Goal: Information Seeking & Learning: Learn about a topic

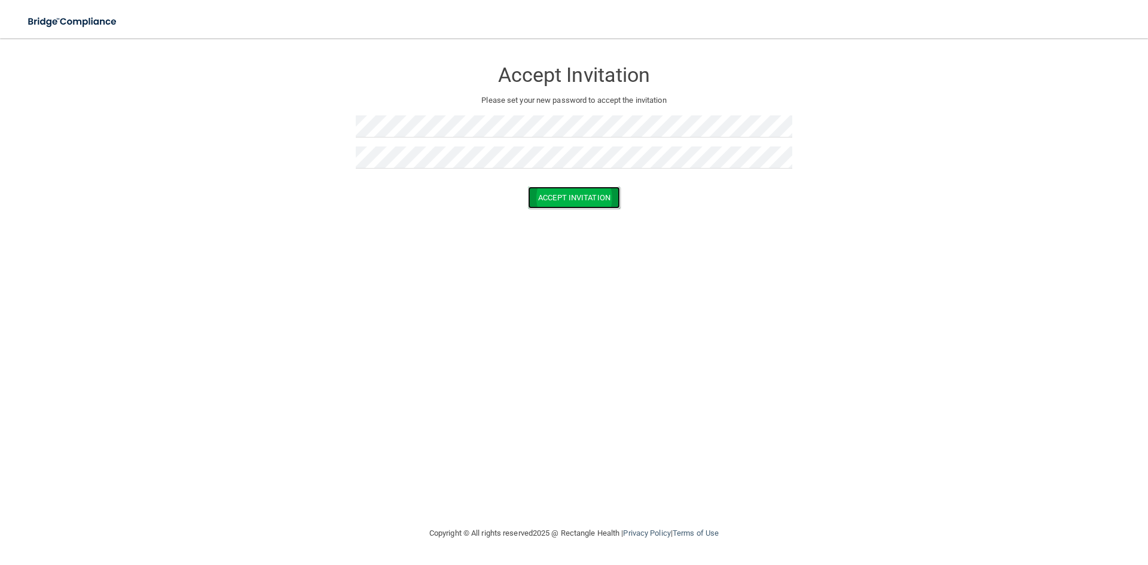
click at [575, 199] on button "Accept Invitation" at bounding box center [574, 198] width 92 height 22
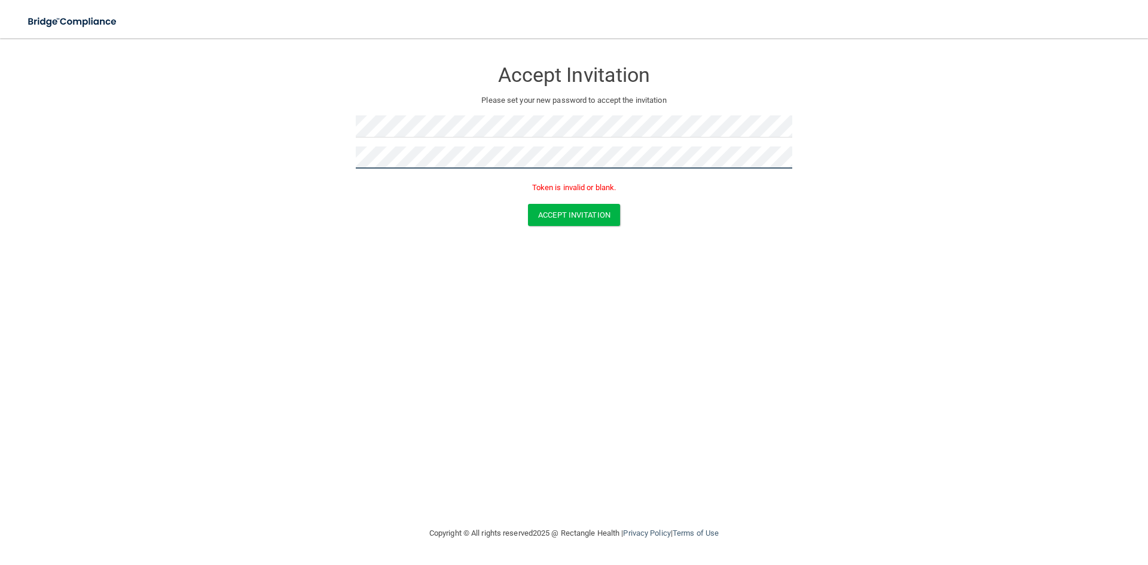
click at [181, 151] on form "Accept Invitation Please set your new password to accept the invitation Token i…" at bounding box center [574, 145] width 1101 height 190
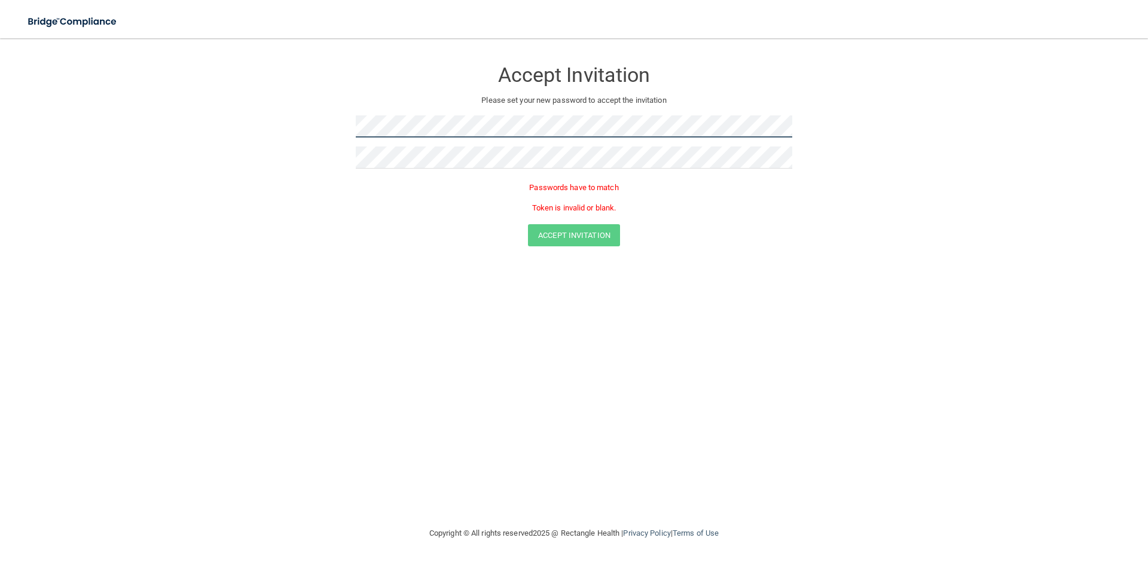
click at [181, 118] on form "Accept Invitation Please set your new password to accept the invitation Passwor…" at bounding box center [574, 155] width 1101 height 211
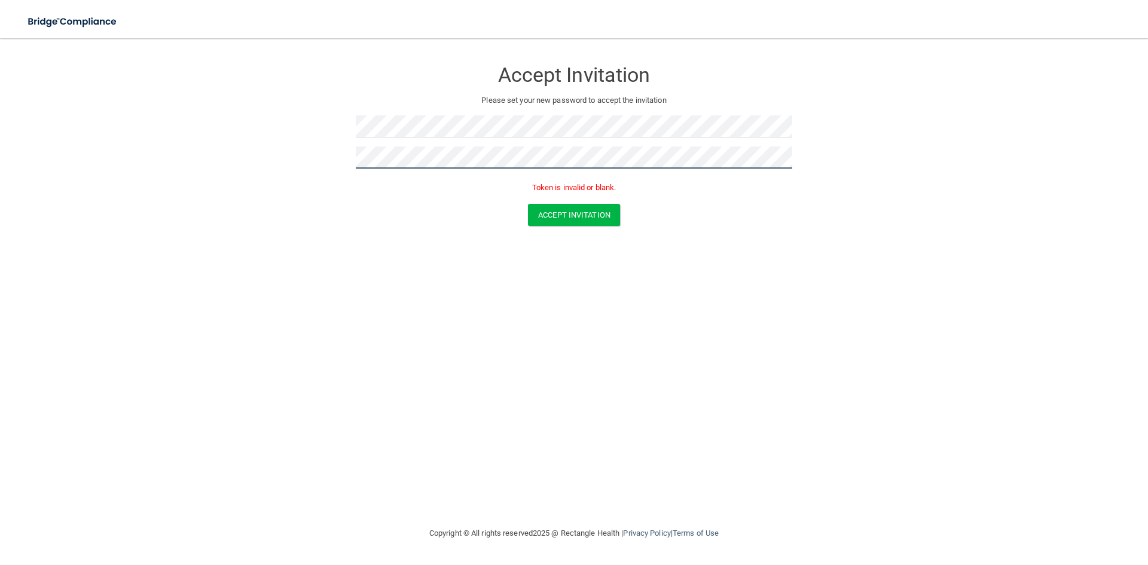
click at [528, 204] on button "Accept Invitation" at bounding box center [574, 215] width 92 height 22
drag, startPoint x: 645, startPoint y: 279, endPoint x: 546, endPoint y: 186, distance: 135.4
click at [639, 268] on div "Accept Invitation Please set your new password to accept the invitation Token i…" at bounding box center [574, 282] width 1101 height 464
click at [554, 220] on button "Accept Invitation" at bounding box center [574, 215] width 92 height 22
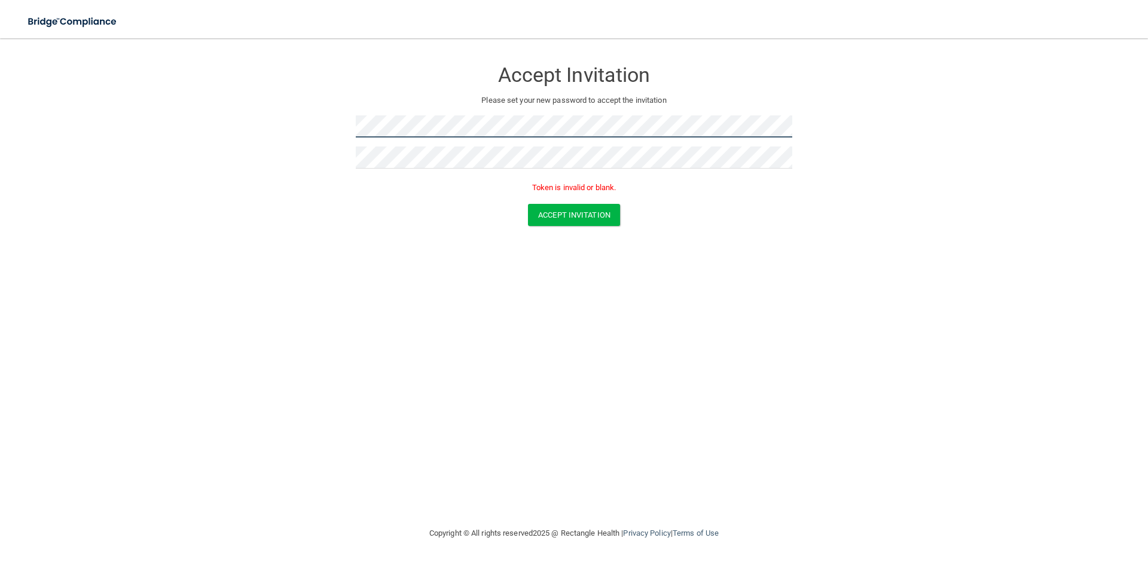
click at [289, 127] on form "Accept Invitation Please set your new password to accept the invitation Token i…" at bounding box center [574, 145] width 1101 height 190
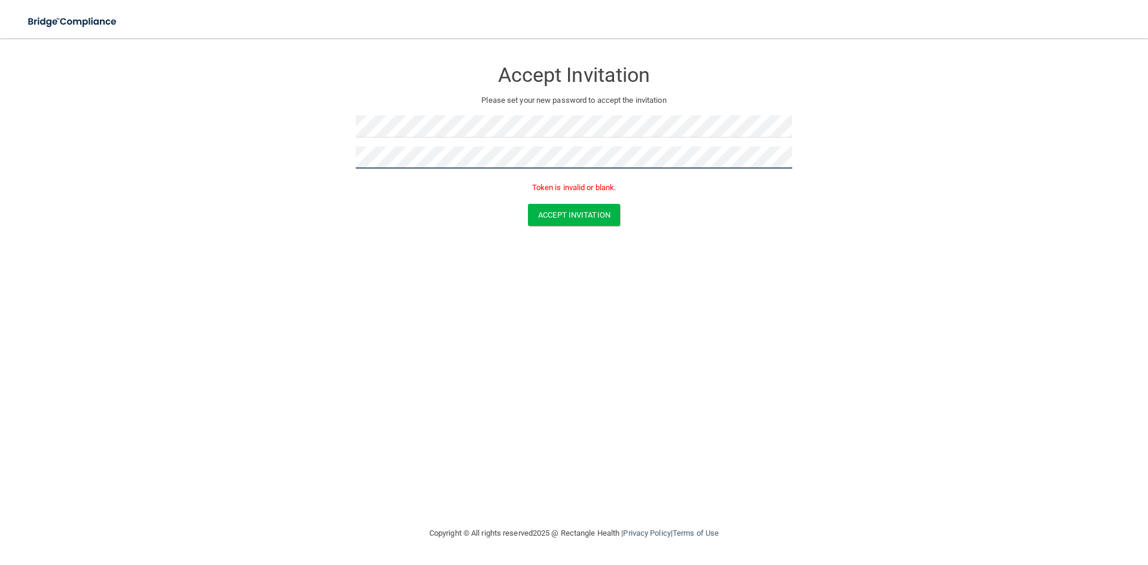
click at [109, 151] on form "Accept Invitation Please set your new password to accept the invitation Token i…" at bounding box center [574, 145] width 1101 height 190
drag, startPoint x: 386, startPoint y: 431, endPoint x: 397, endPoint y: 413, distance: 21.4
click at [392, 422] on div "Accept Invitation Please set your new password to accept the invitation Token i…" at bounding box center [574, 282] width 1101 height 464
click at [578, 221] on button "Accept Invitation" at bounding box center [574, 215] width 92 height 22
click at [578, 219] on button "Accept Invitation" at bounding box center [574, 215] width 92 height 22
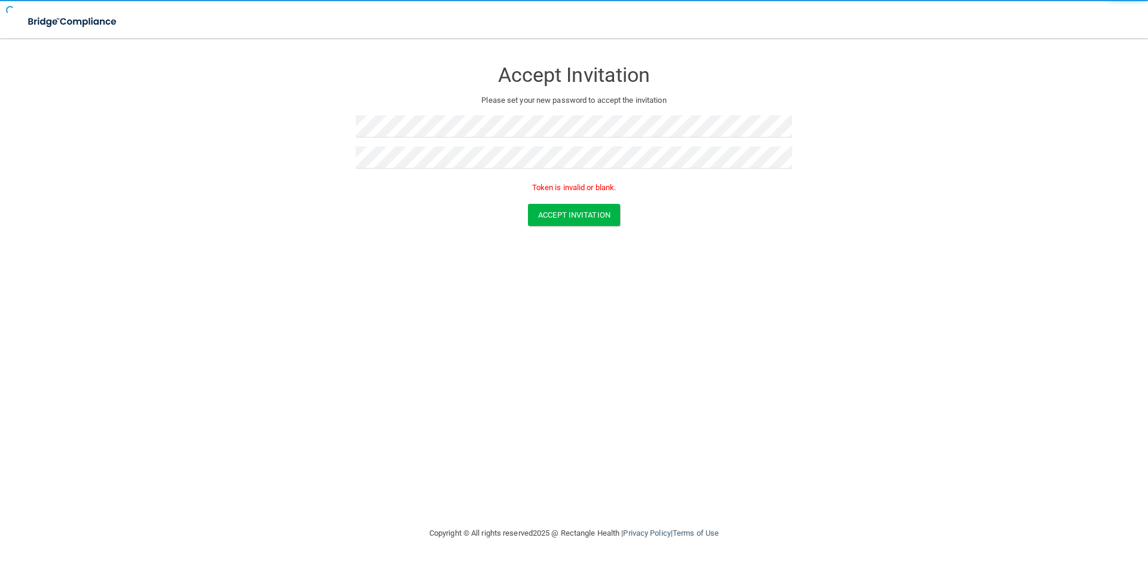
click at [10, 242] on main "Accept Invitation Please set your new password to accept the invitation Token i…" at bounding box center [574, 301] width 1148 height 527
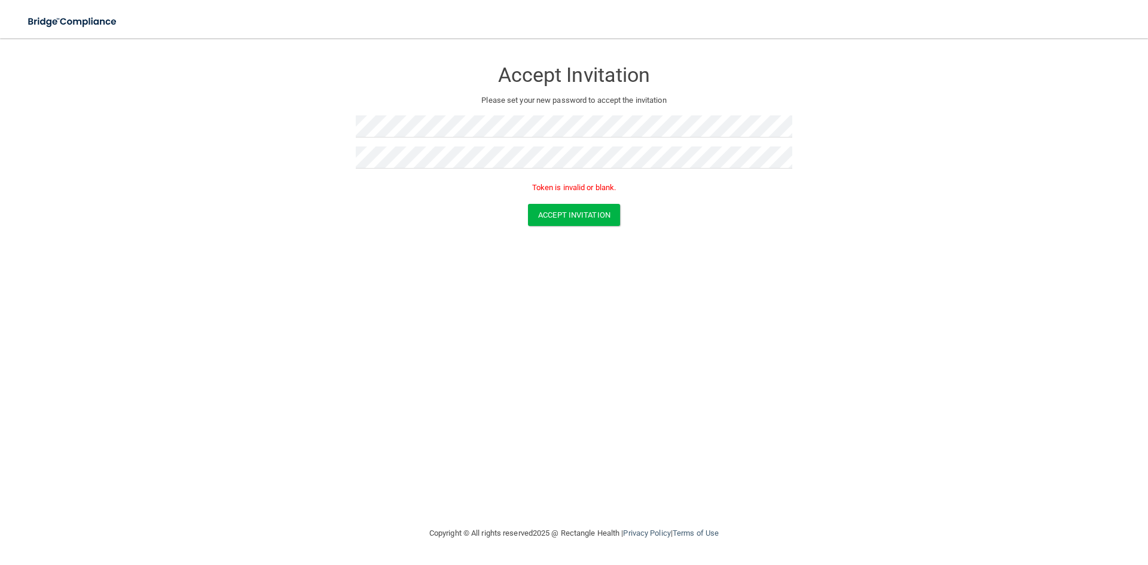
click at [61, 217] on div "Accept Invitation" at bounding box center [574, 215] width 1118 height 22
click at [561, 202] on button "Accept Invitation" at bounding box center [574, 198] width 92 height 22
click at [573, 213] on button "Accept Invitation" at bounding box center [574, 215] width 92 height 22
click at [76, 20] on img at bounding box center [73, 22] width 110 height 25
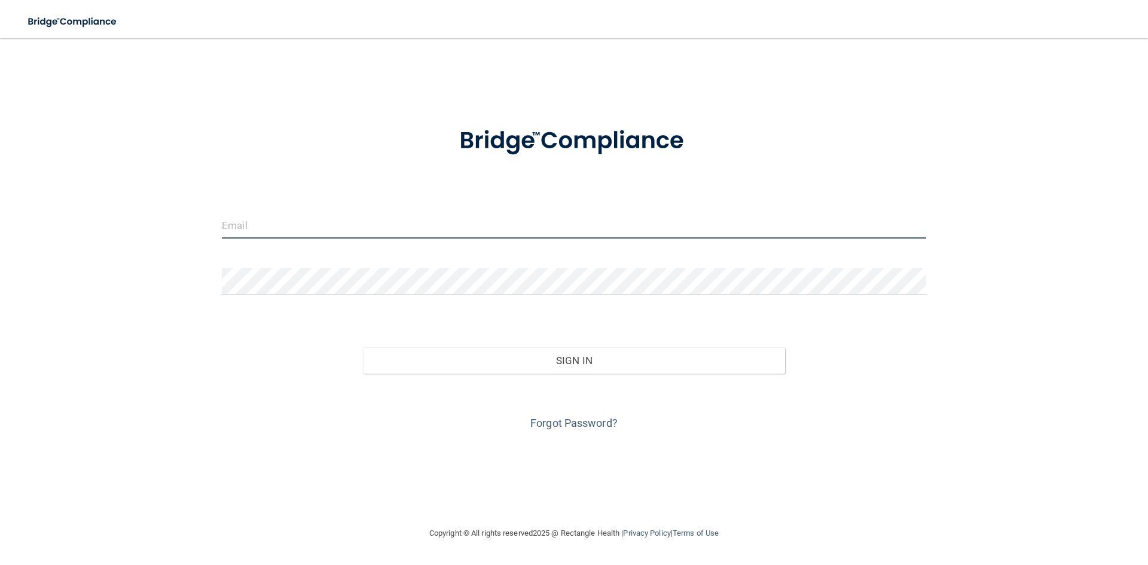
type input "IMELDAS32@GMAIL.COM"
drag, startPoint x: 452, startPoint y: 221, endPoint x: -44, endPoint y: 198, distance: 497.0
click at [0, 198] on html "Toggle navigation Manage My Enterprise Manage My Location IMELDAS32@GMAIL.COM I…" at bounding box center [574, 282] width 1148 height 565
type input "[EMAIL_ADDRESS][DOMAIN_NAME]"
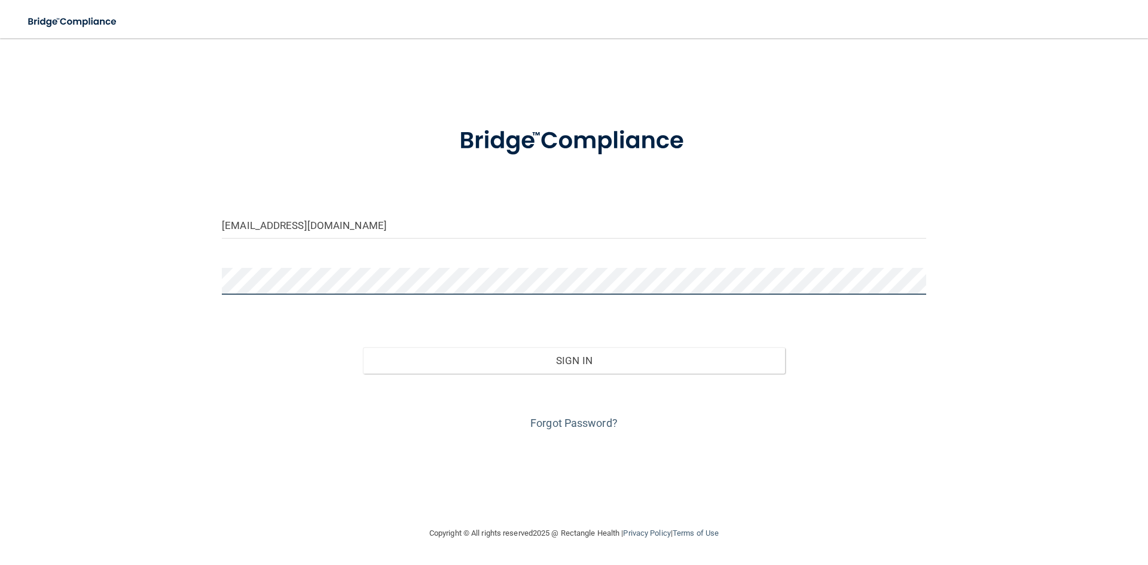
click at [0, 246] on html "Toggle navigation Manage My Enterprise Manage My Location ajgilliam02@gmail.com…" at bounding box center [574, 282] width 1148 height 565
click at [363, 348] on button "Sign In" at bounding box center [574, 361] width 423 height 26
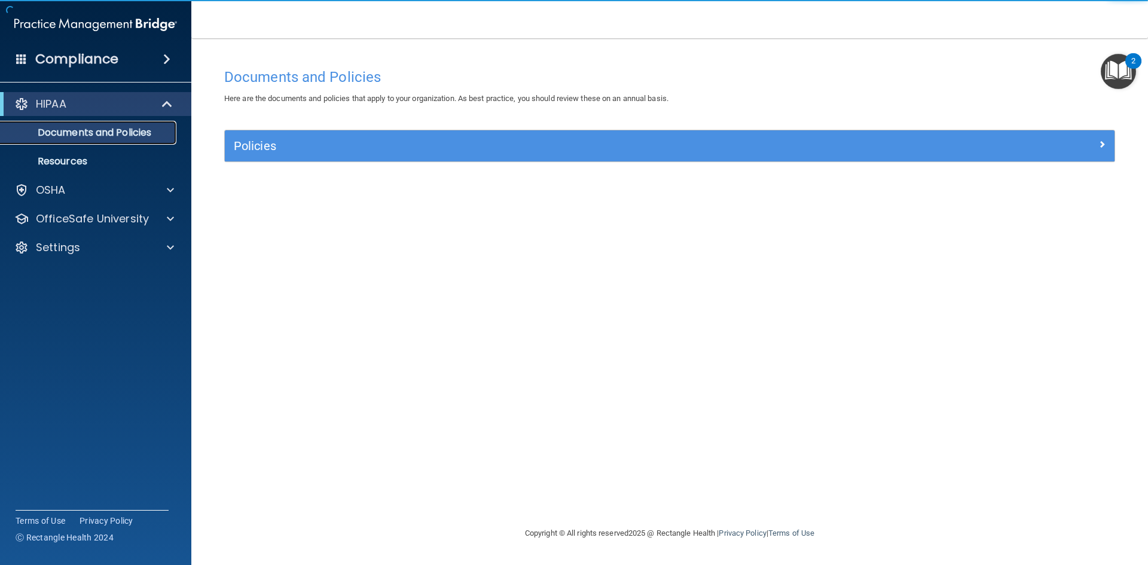
click at [86, 128] on p "Documents and Policies" at bounding box center [89, 133] width 163 height 12
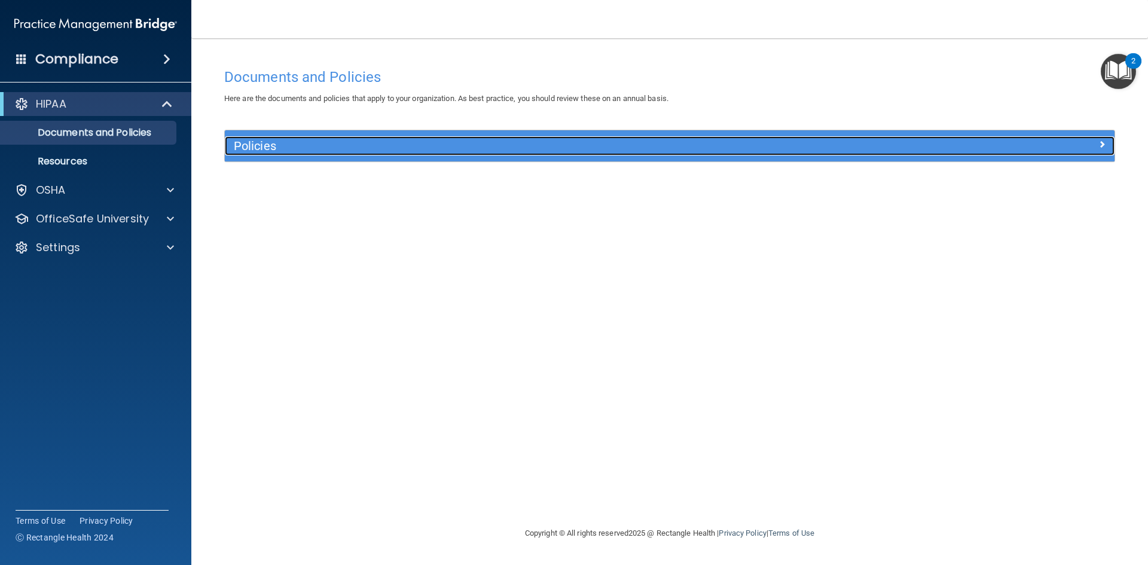
click at [284, 149] on h5 "Policies" at bounding box center [559, 145] width 650 height 13
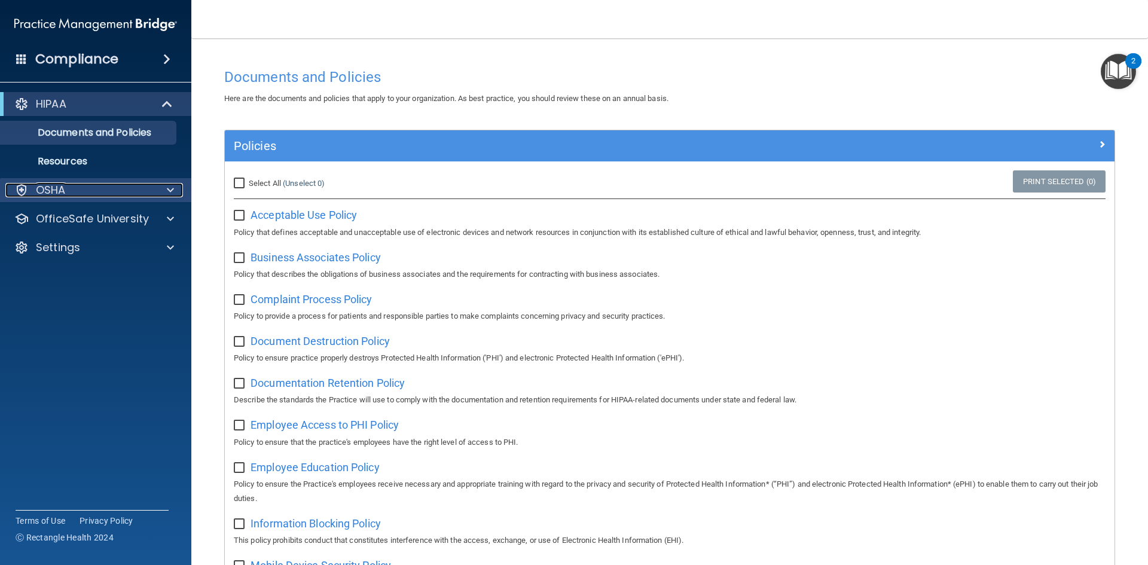
click at [169, 191] on span at bounding box center [170, 190] width 7 height 14
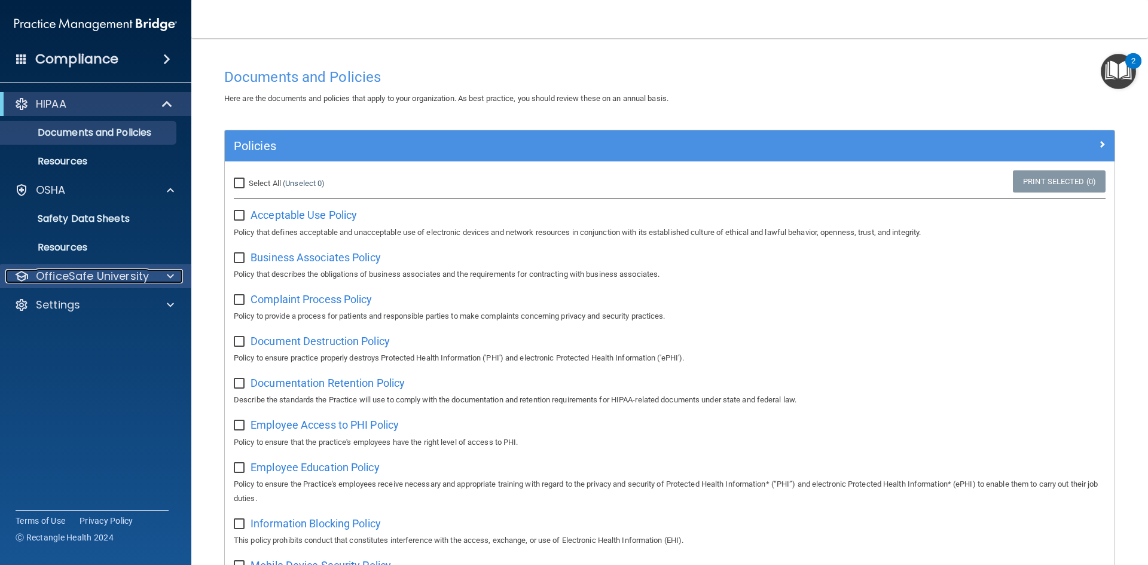
click at [167, 279] on span at bounding box center [170, 276] width 7 height 14
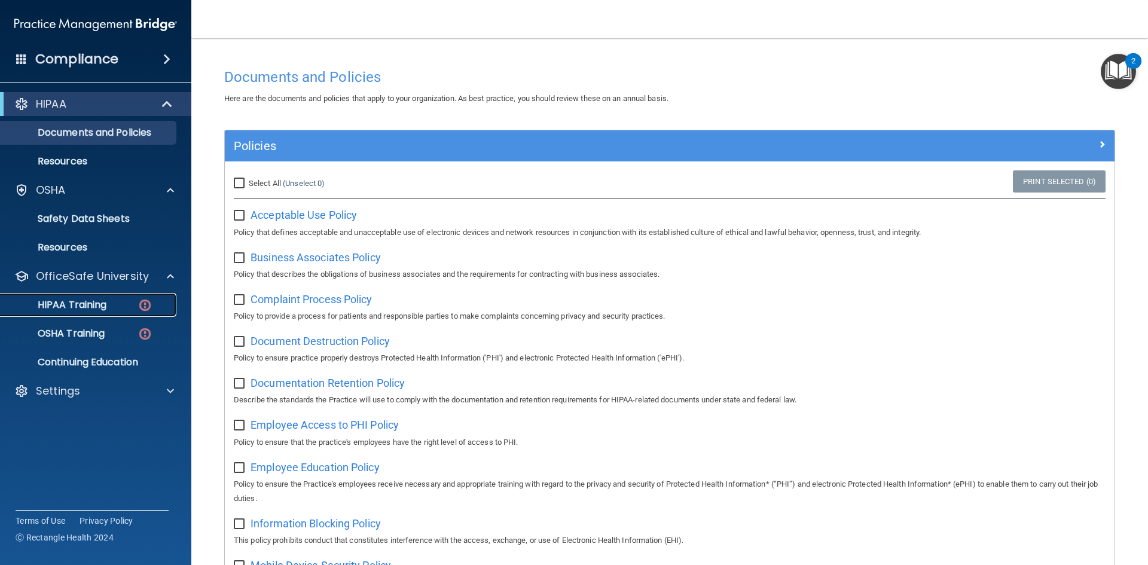
click at [136, 303] on div "HIPAA Training" at bounding box center [89, 305] width 163 height 12
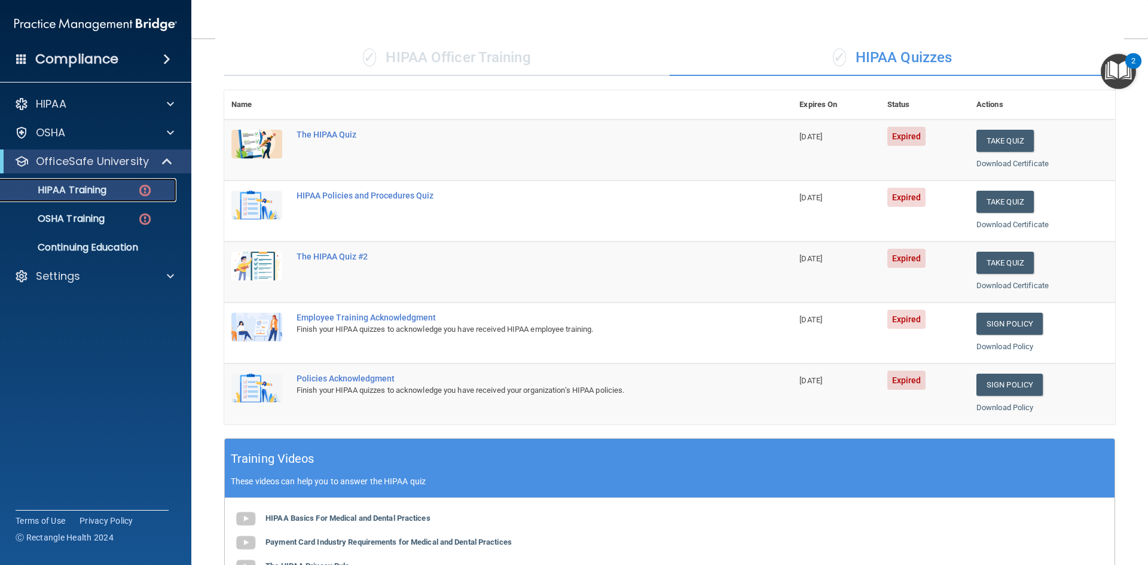
scroll to position [336, 0]
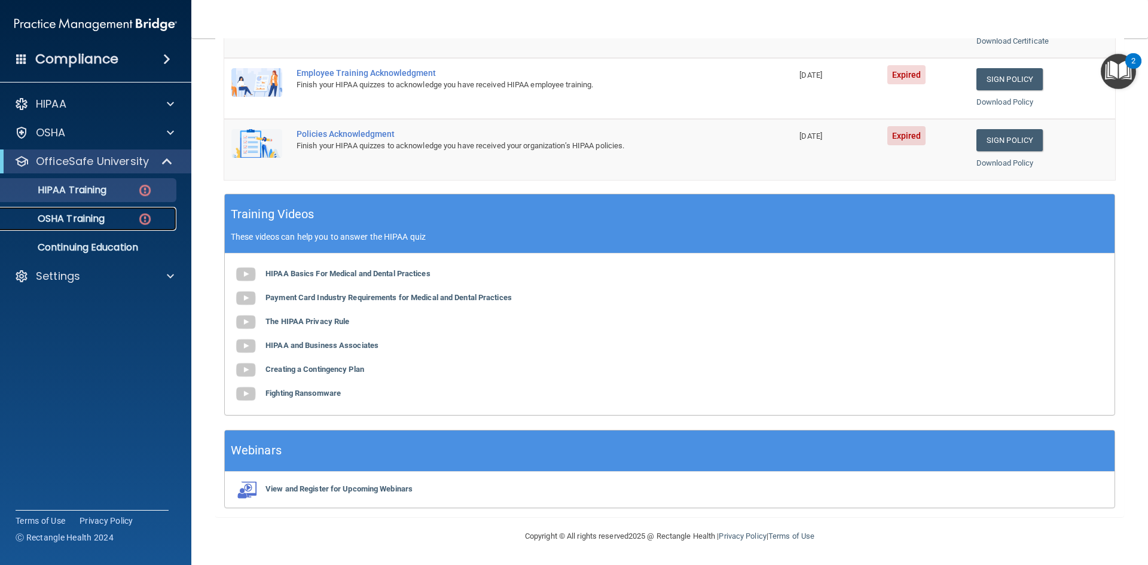
click at [87, 214] on p "OSHA Training" at bounding box center [56, 219] width 97 height 12
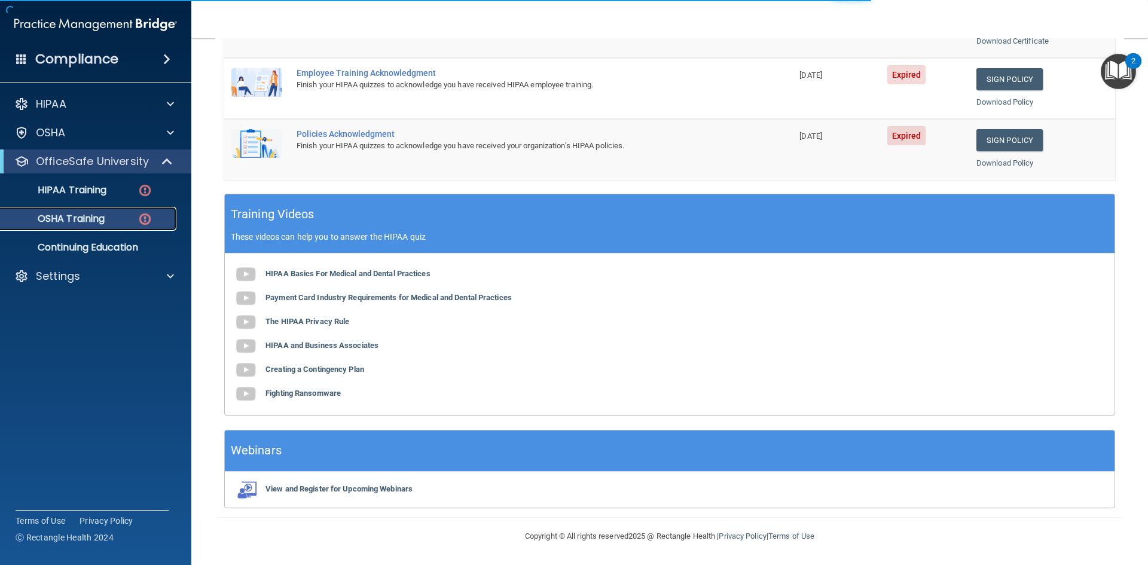
click at [147, 221] on img at bounding box center [145, 219] width 15 height 15
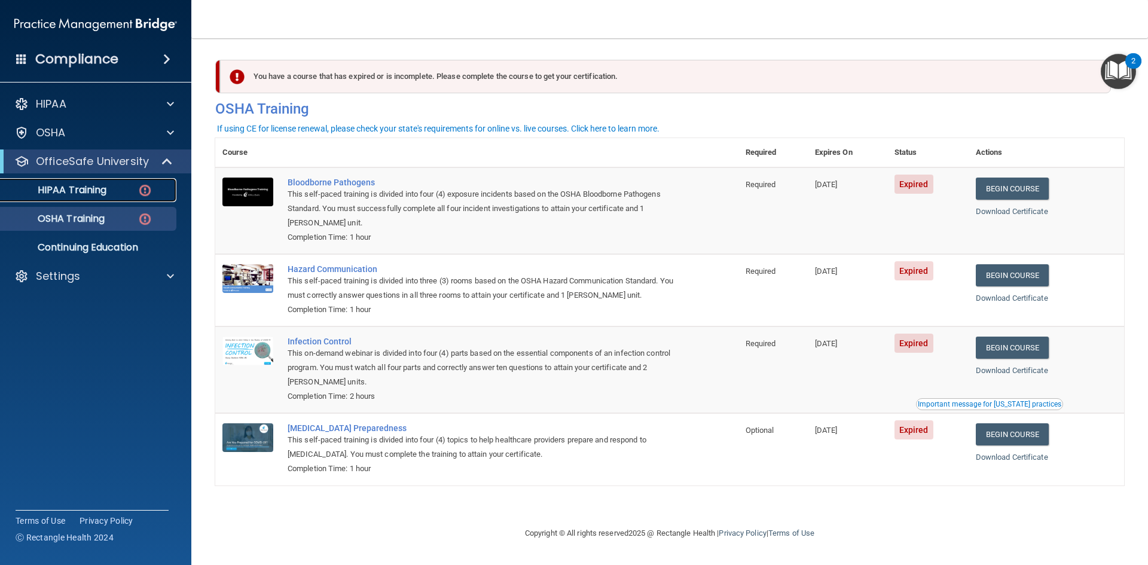
click at [85, 185] on p "HIPAA Training" at bounding box center [57, 190] width 99 height 12
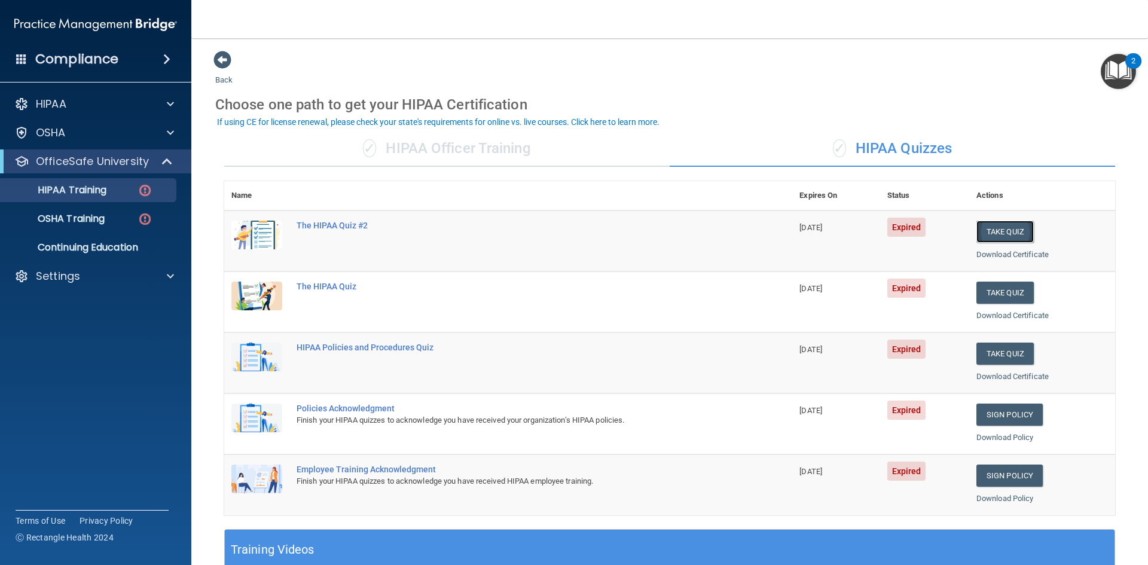
click at [991, 231] on button "Take Quiz" at bounding box center [1005, 232] width 57 height 22
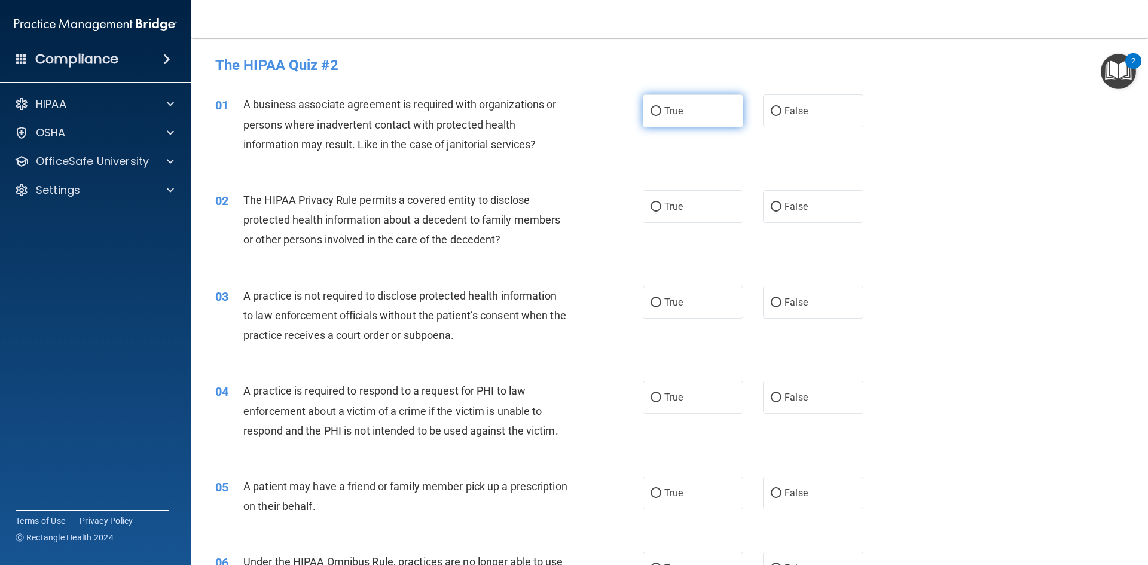
click at [651, 116] on input "True" at bounding box center [656, 111] width 11 height 9
radio input "true"
click at [693, 214] on label "True" at bounding box center [693, 206] width 100 height 33
click at [662, 212] on input "True" at bounding box center [656, 207] width 11 height 9
radio input "true"
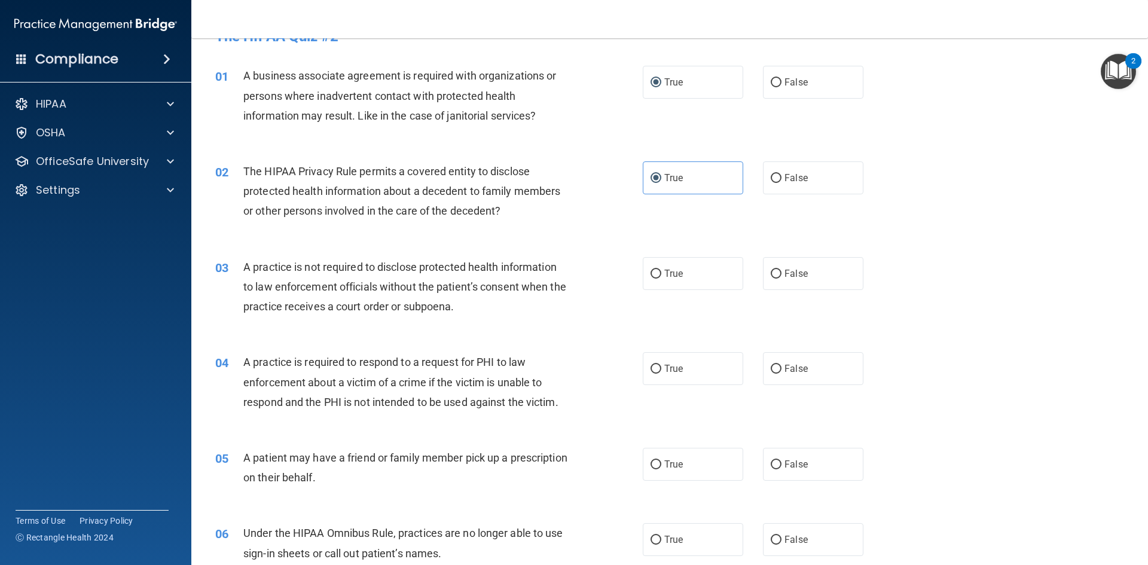
scroll to position [60, 0]
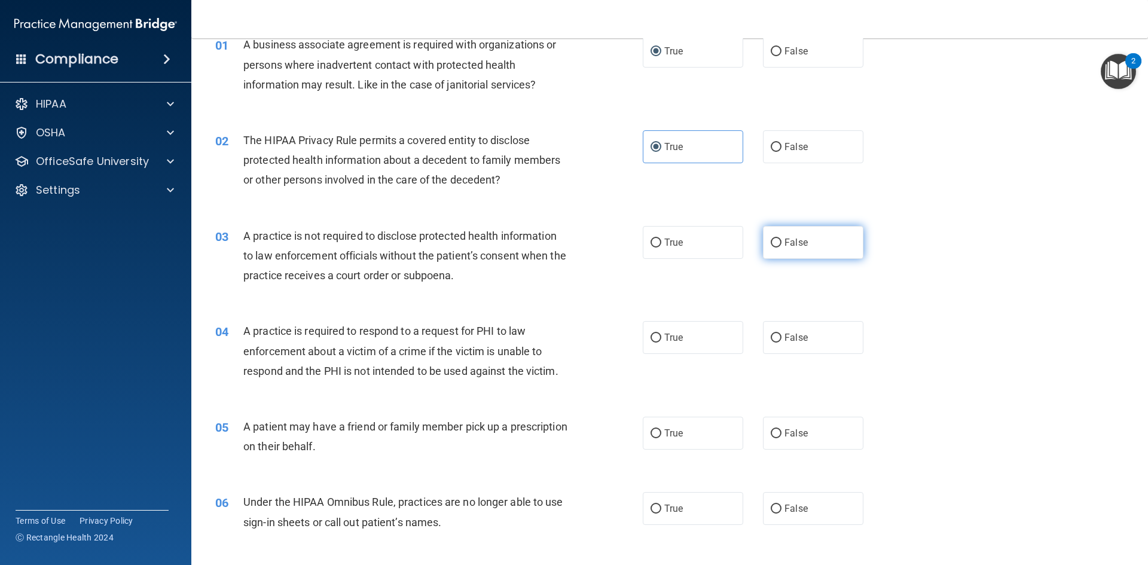
click at [783, 252] on label "False" at bounding box center [813, 242] width 100 height 33
click at [782, 248] on input "False" at bounding box center [776, 243] width 11 height 9
radio input "true"
click at [673, 256] on label "True" at bounding box center [693, 242] width 100 height 33
click at [662, 248] on input "True" at bounding box center [656, 243] width 11 height 9
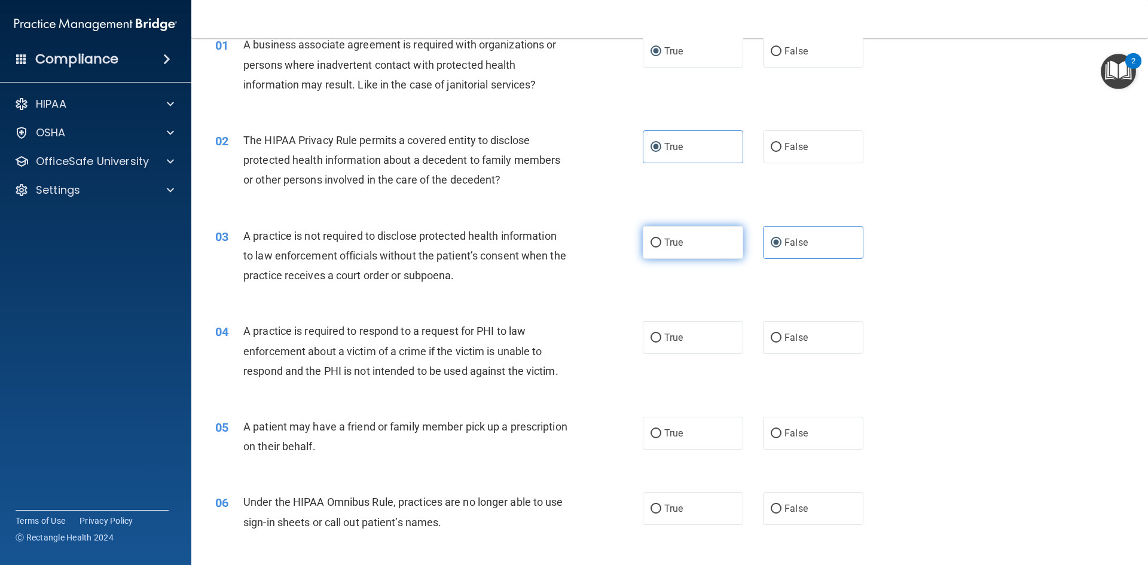
radio input "true"
radio input "false"
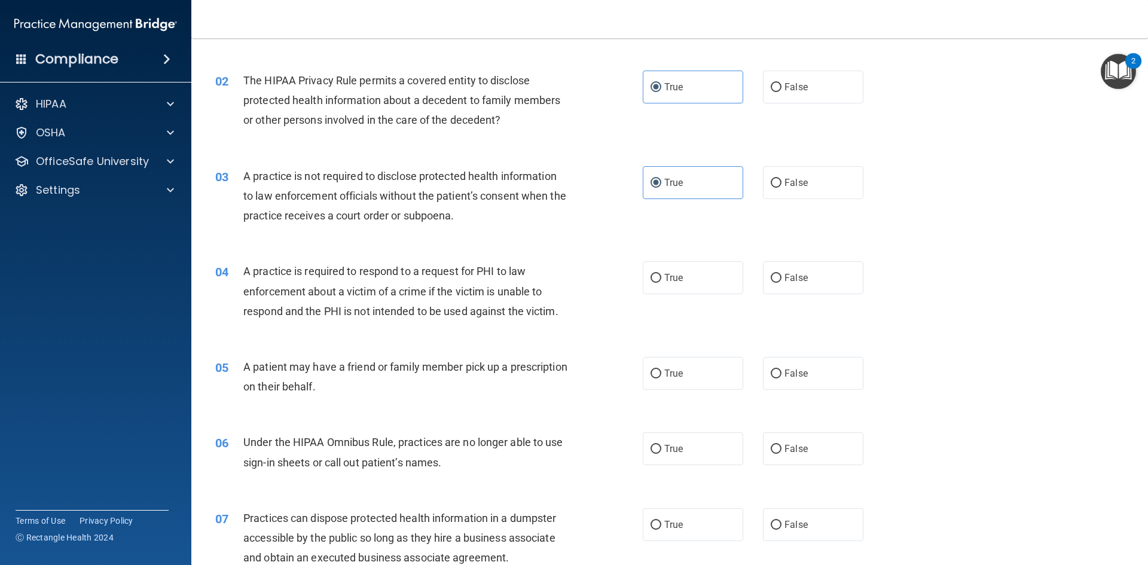
scroll to position [179, 0]
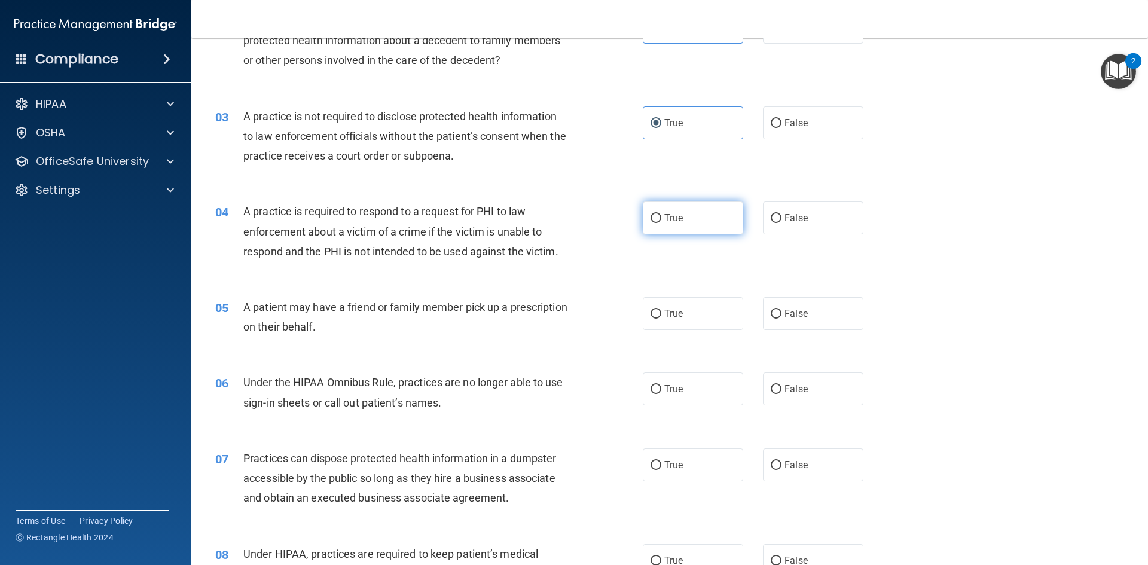
click at [718, 224] on label "True" at bounding box center [693, 218] width 100 height 33
click at [662, 223] on input "True" at bounding box center [656, 218] width 11 height 9
radio input "true"
click at [785, 314] on span "False" at bounding box center [796, 313] width 23 height 11
click at [782, 314] on input "False" at bounding box center [776, 314] width 11 height 9
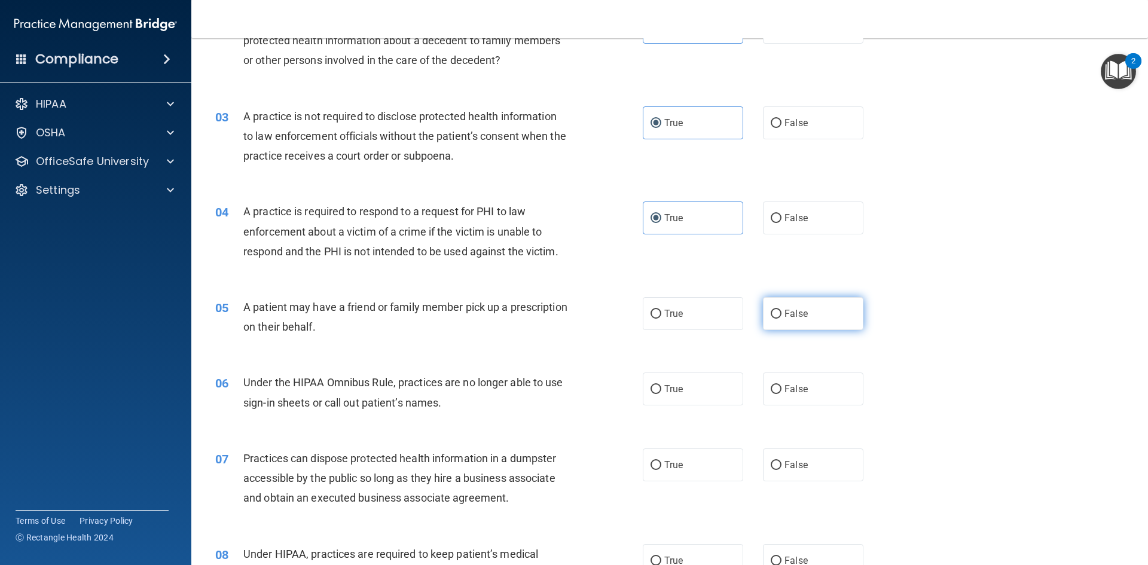
radio input "true"
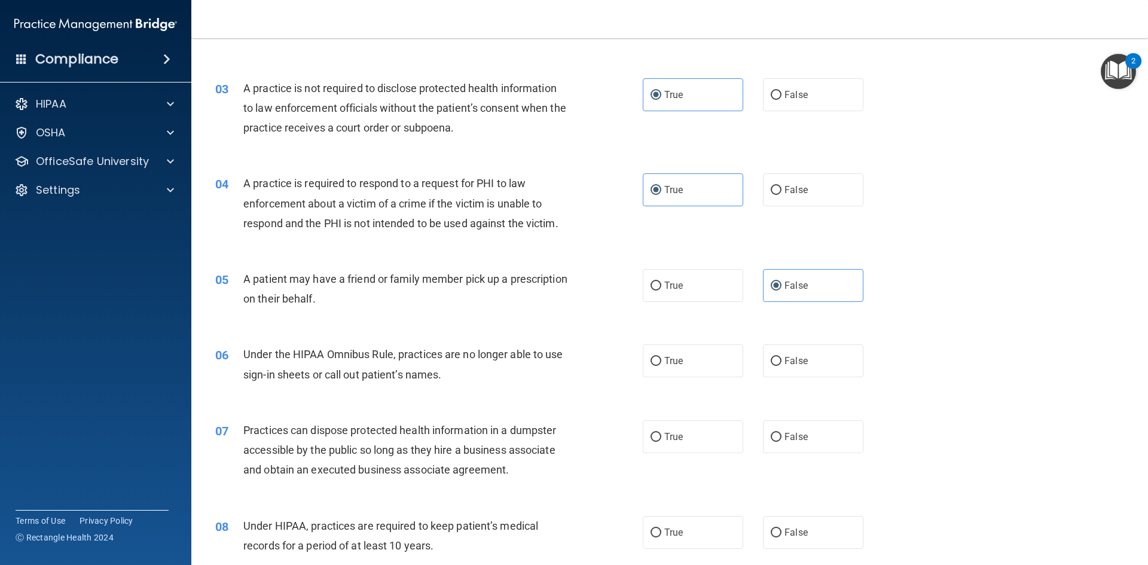
scroll to position [239, 0]
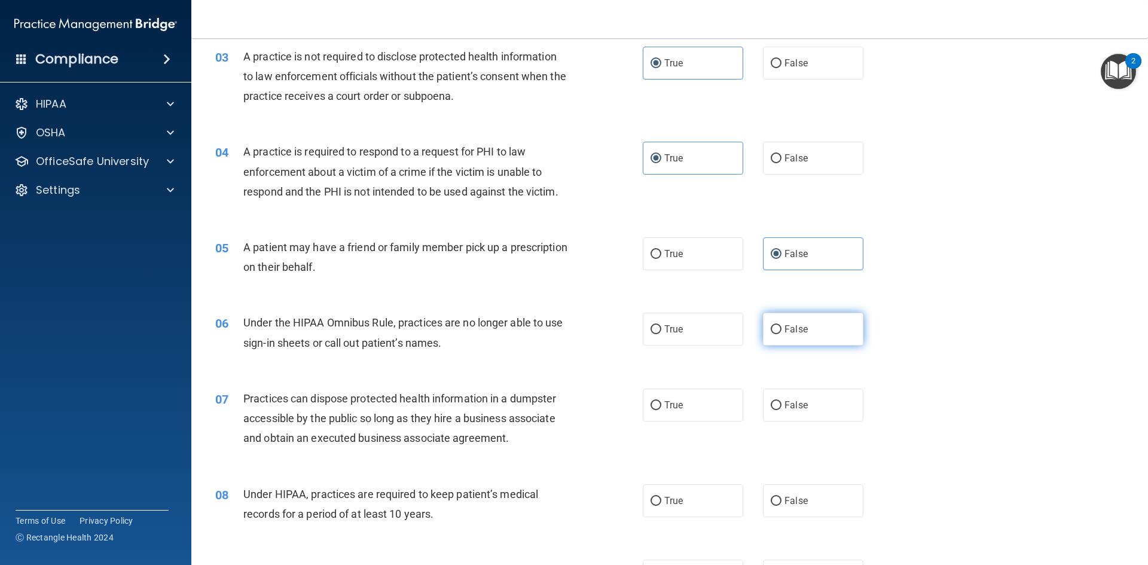
click at [785, 330] on span "False" at bounding box center [796, 329] width 23 height 11
click at [781, 330] on input "False" at bounding box center [776, 329] width 11 height 9
radio input "true"
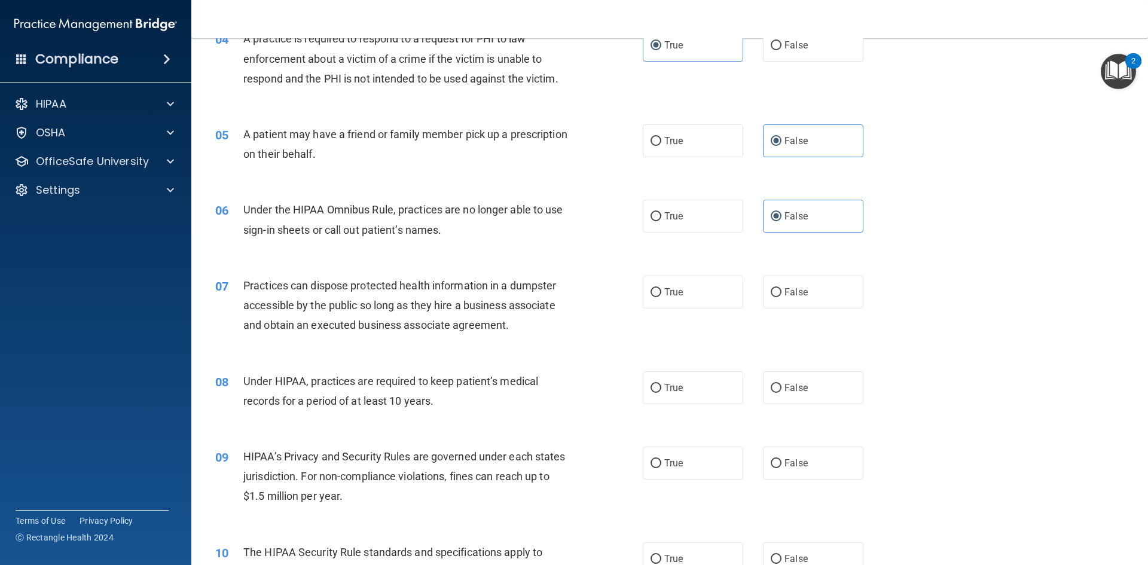
scroll to position [359, 0]
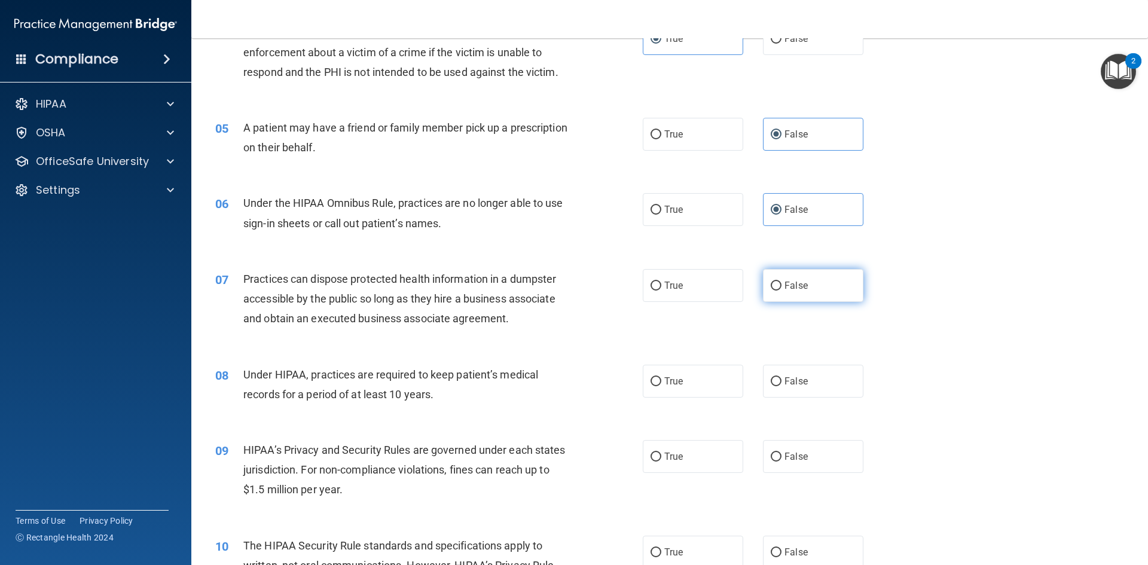
click at [785, 276] on label "False" at bounding box center [813, 285] width 100 height 33
click at [782, 282] on input "False" at bounding box center [776, 286] width 11 height 9
radio input "true"
click at [677, 379] on span "True" at bounding box center [674, 381] width 19 height 11
click at [662, 379] on input "True" at bounding box center [656, 381] width 11 height 9
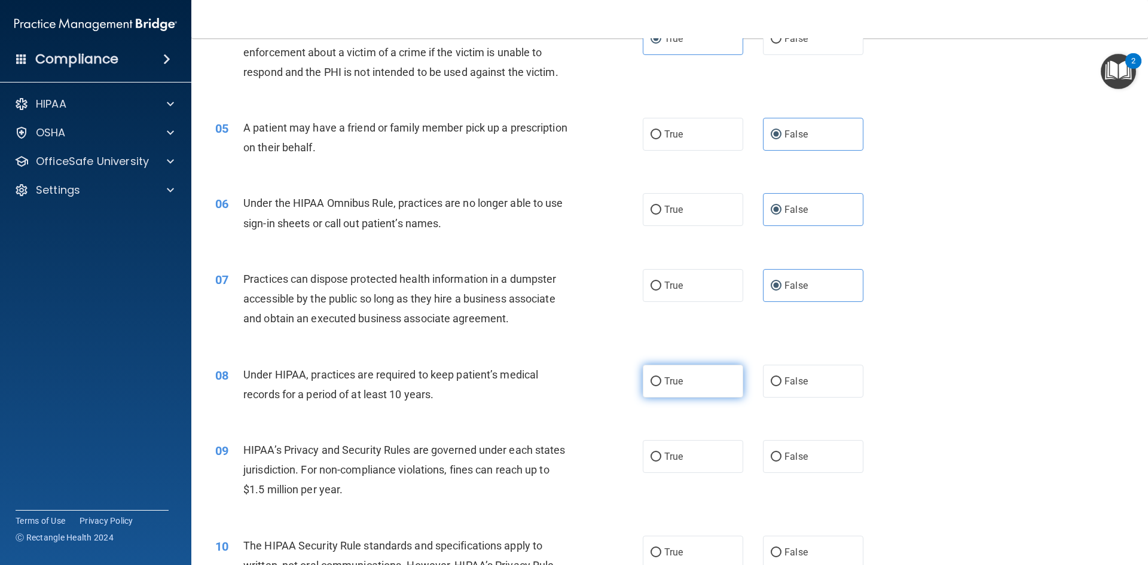
radio input "true"
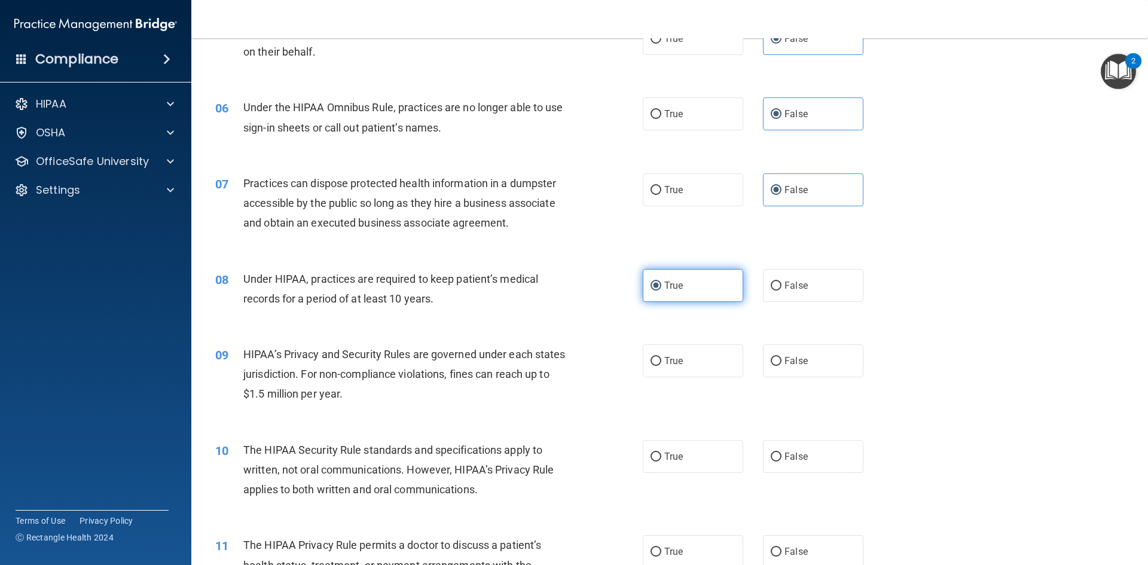
scroll to position [478, 0]
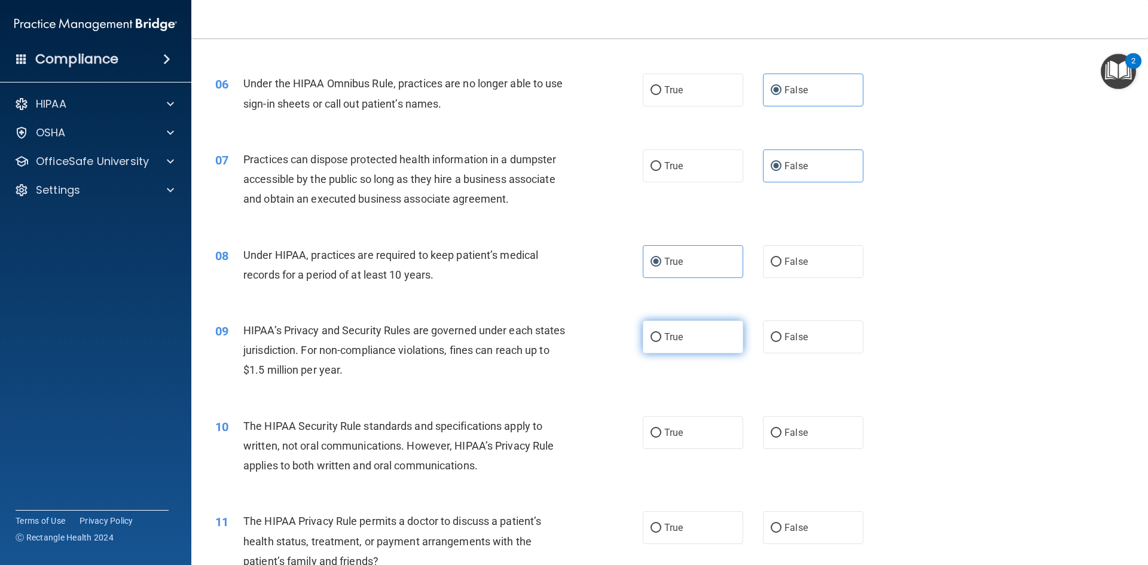
click at [727, 343] on label "True" at bounding box center [693, 337] width 100 height 33
click at [662, 342] on input "True" at bounding box center [656, 337] width 11 height 9
radio input "true"
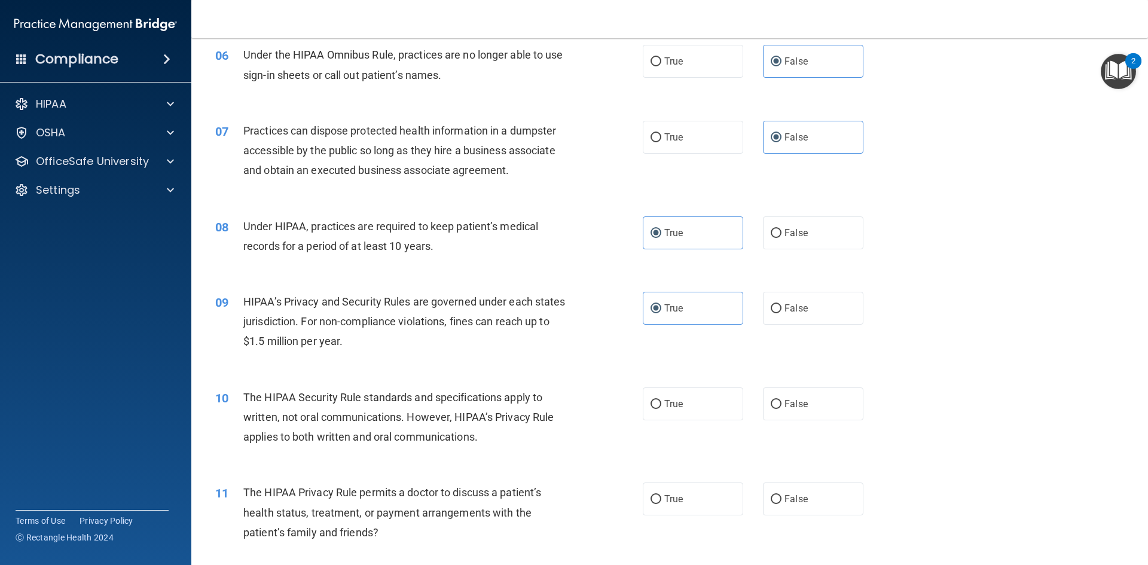
scroll to position [538, 0]
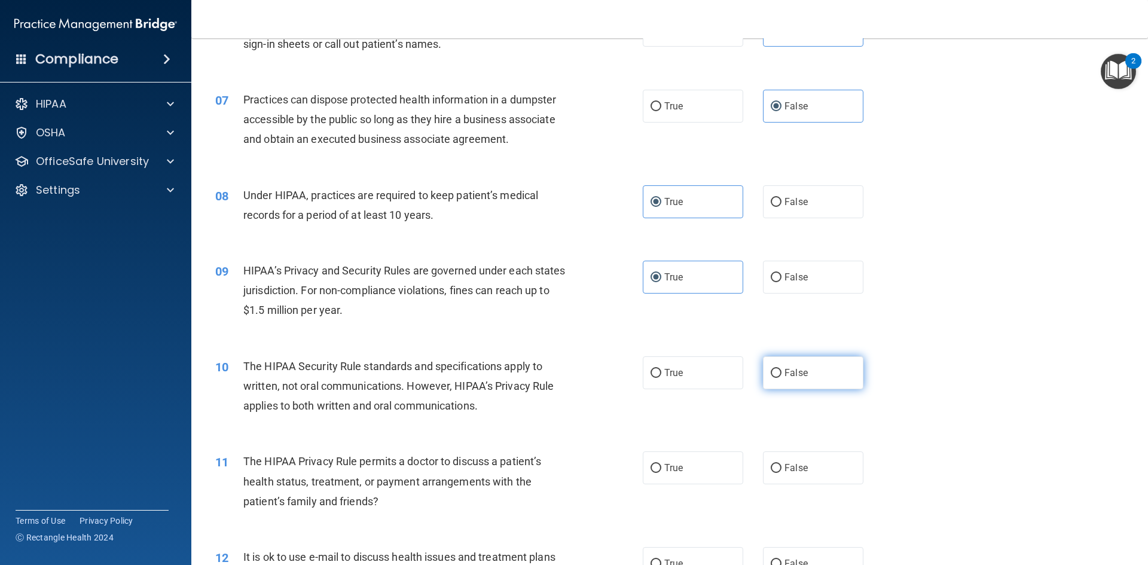
click at [813, 361] on label "False" at bounding box center [813, 372] width 100 height 33
click at [782, 369] on input "False" at bounding box center [776, 373] width 11 height 9
radio input "true"
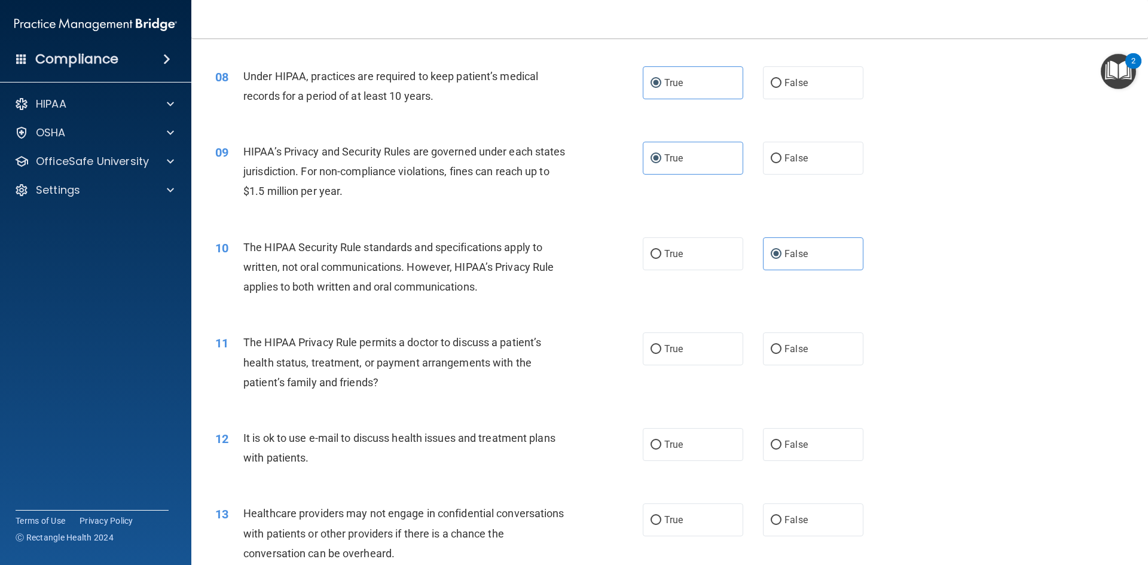
scroll to position [658, 0]
click at [778, 343] on label "False" at bounding box center [813, 348] width 100 height 33
click at [778, 345] on input "False" at bounding box center [776, 349] width 11 height 9
radio input "true"
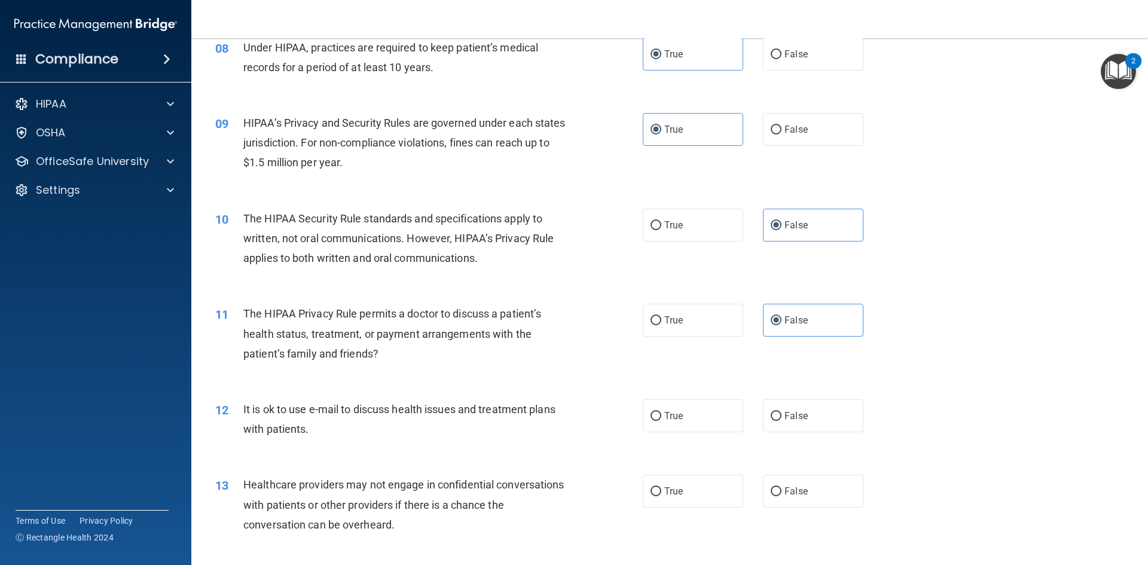
scroll to position [718, 0]
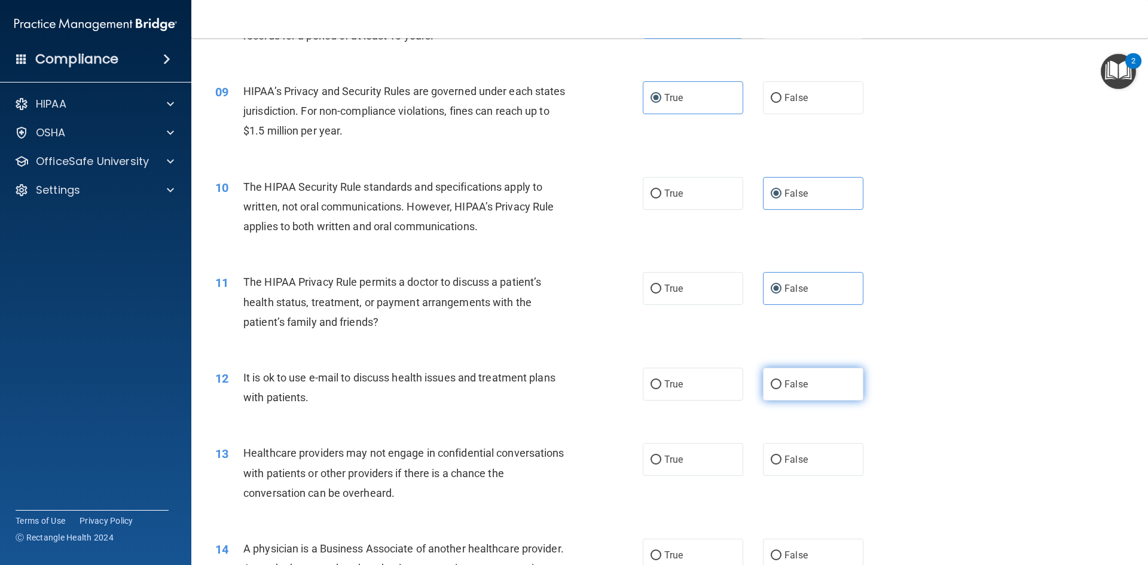
click at [787, 388] on span "False" at bounding box center [796, 384] width 23 height 11
click at [782, 388] on input "False" at bounding box center [776, 384] width 11 height 9
radio input "true"
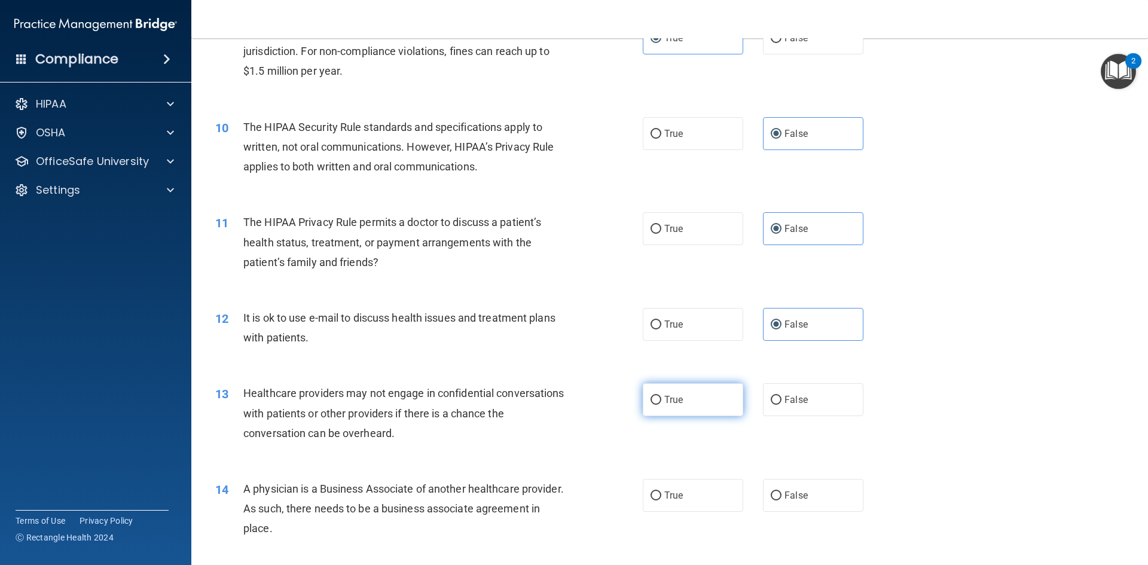
click at [695, 404] on label "True" at bounding box center [693, 399] width 100 height 33
click at [662, 404] on input "True" at bounding box center [656, 400] width 11 height 9
radio input "true"
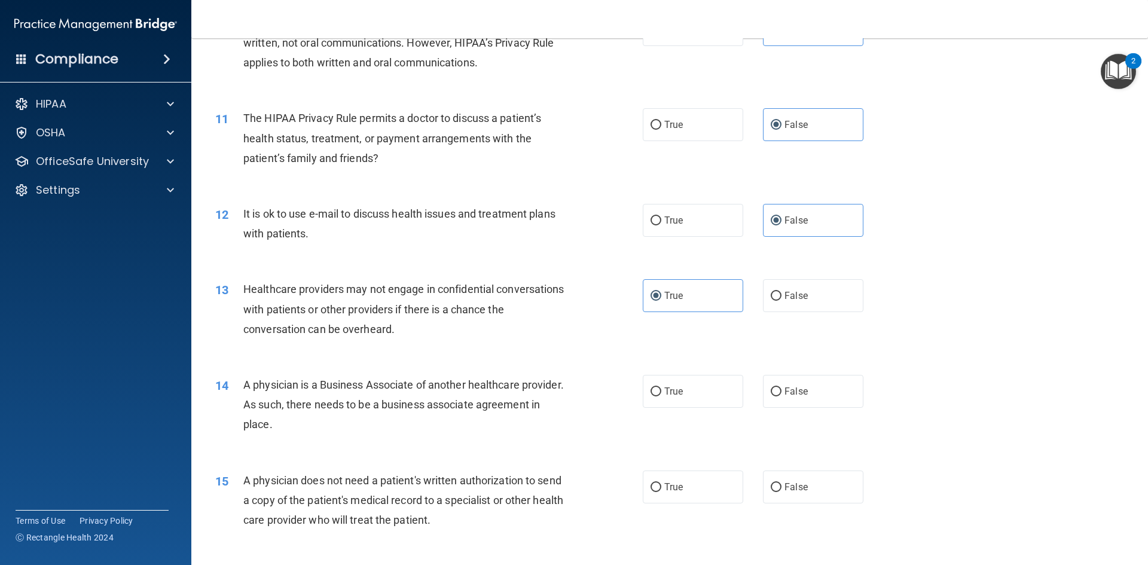
scroll to position [897, 0]
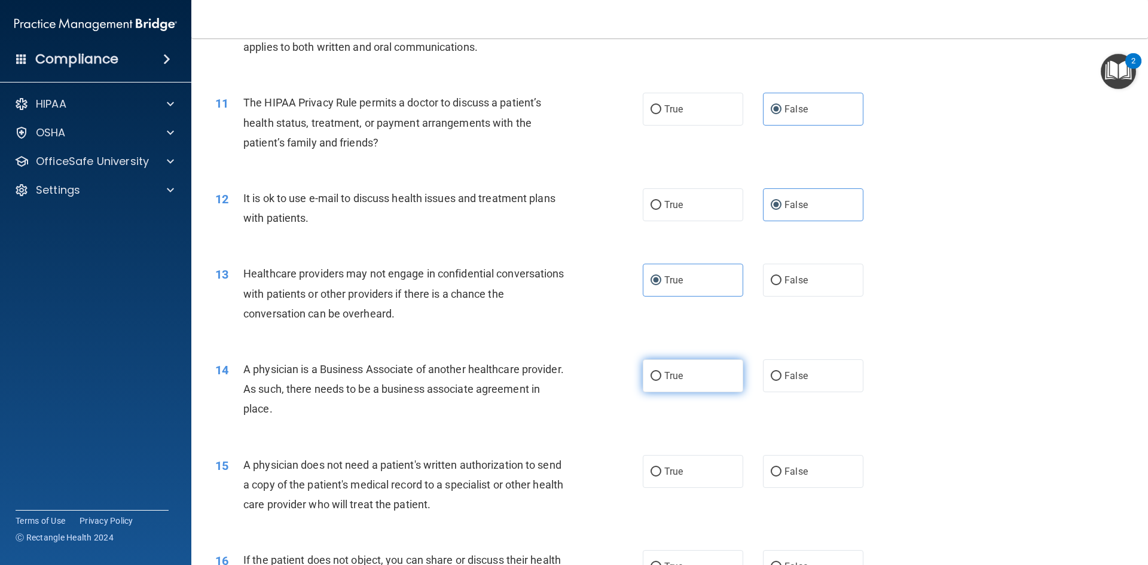
click at [666, 384] on label "True" at bounding box center [693, 375] width 100 height 33
click at [662, 381] on input "True" at bounding box center [656, 376] width 11 height 9
radio input "true"
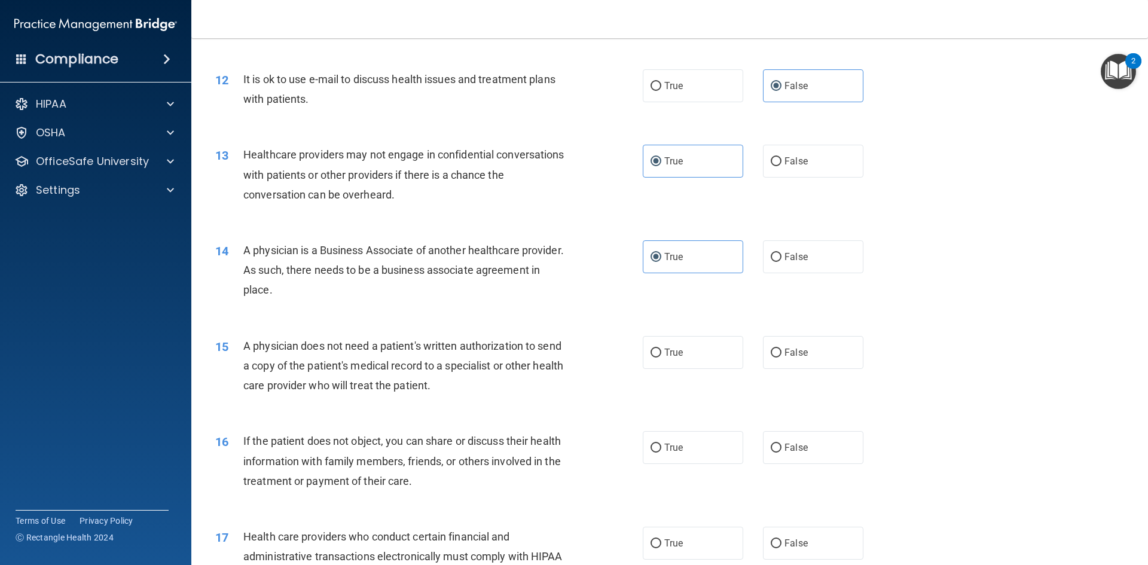
scroll to position [1017, 0]
click at [687, 370] on div "15 A physician does not need a patient's written authorization to send a copy o…" at bounding box center [669, 369] width 927 height 96
click at [795, 344] on label "False" at bounding box center [813, 352] width 100 height 33
click at [782, 348] on input "False" at bounding box center [776, 352] width 11 height 9
radio input "true"
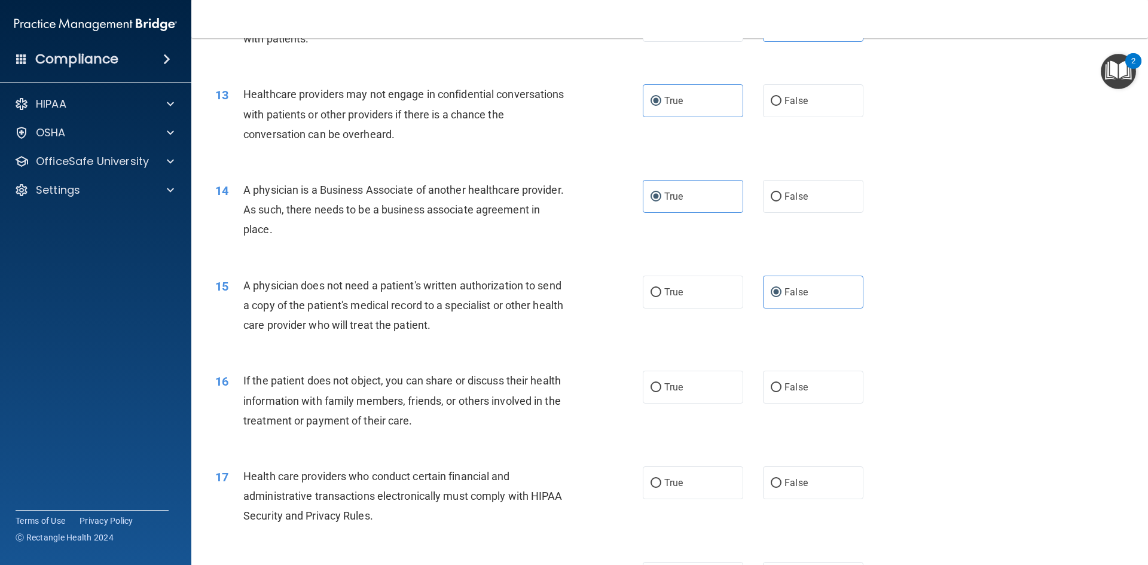
scroll to position [1136, 0]
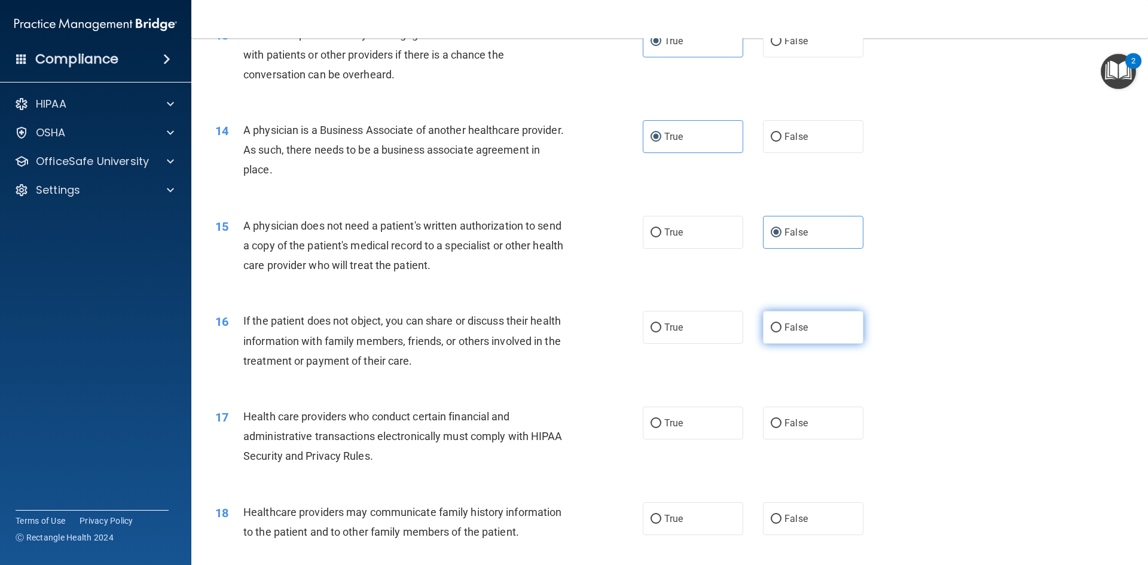
click at [794, 336] on label "False" at bounding box center [813, 327] width 100 height 33
click at [782, 333] on input "False" at bounding box center [776, 328] width 11 height 9
radio input "true"
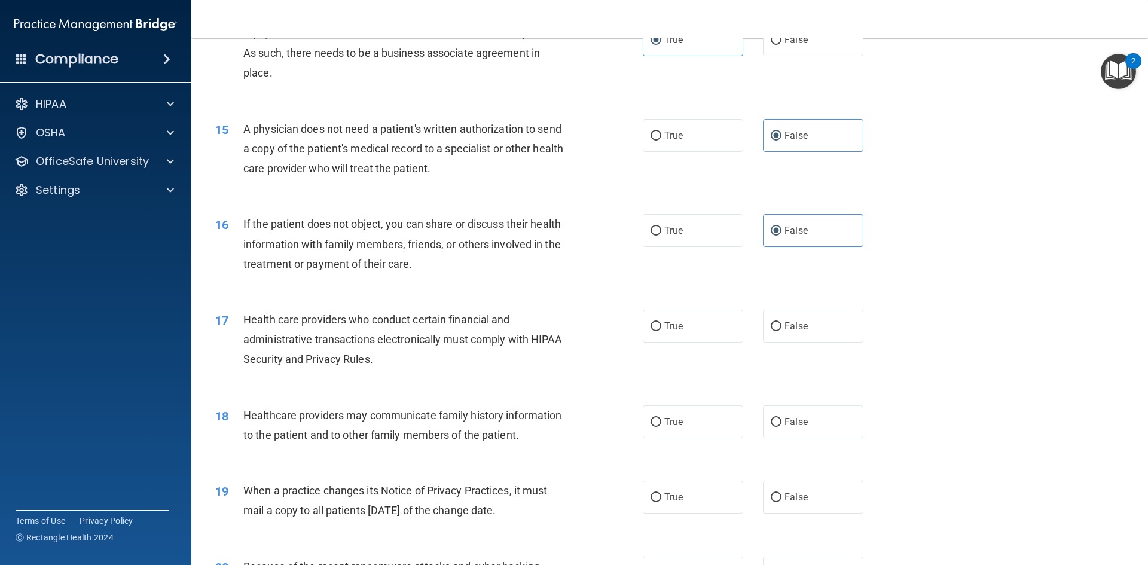
scroll to position [1256, 0]
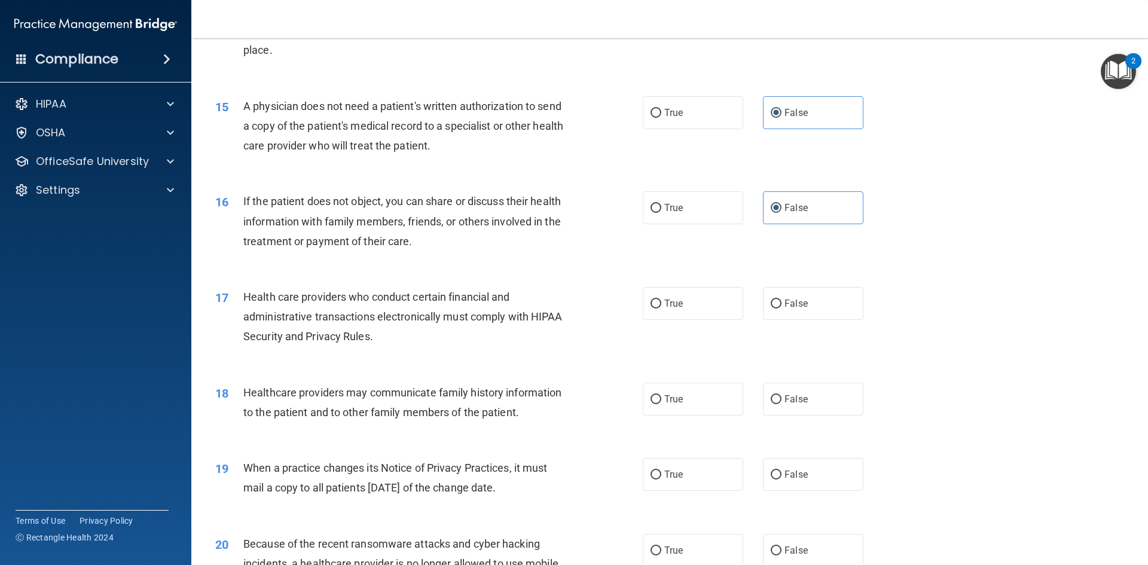
click at [630, 304] on div "17 Health care providers who conduct certain financial and administrative trans…" at bounding box center [429, 320] width 464 height 66
click at [653, 307] on input "True" at bounding box center [656, 304] width 11 height 9
radio input "true"
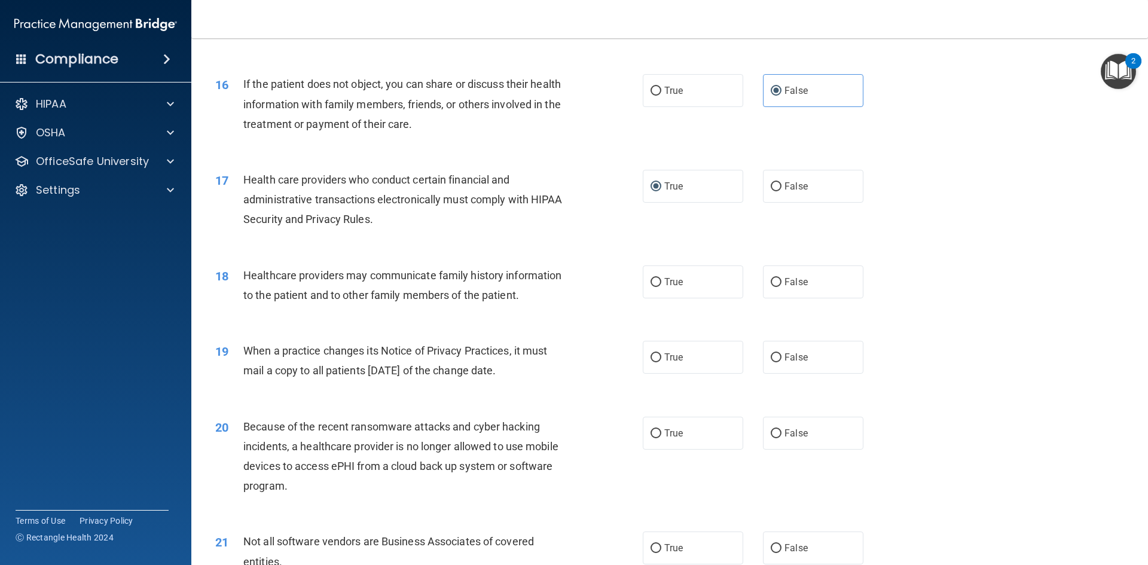
scroll to position [1376, 0]
click at [764, 280] on label "False" at bounding box center [813, 279] width 100 height 33
click at [771, 280] on input "False" at bounding box center [776, 280] width 11 height 9
radio input "true"
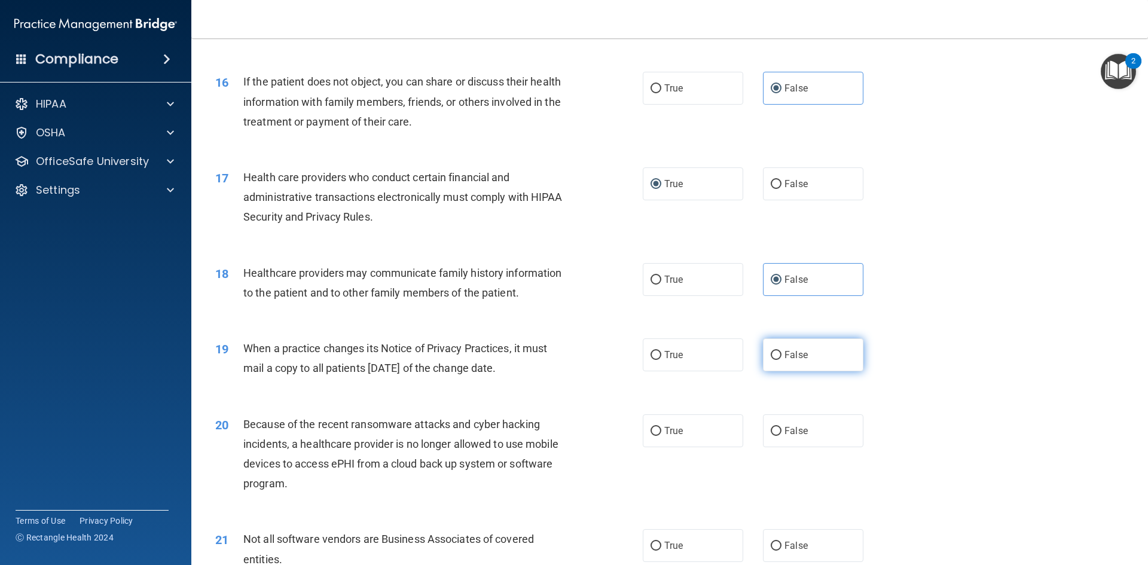
click at [792, 364] on label "False" at bounding box center [813, 355] width 100 height 33
click at [782, 360] on input "False" at bounding box center [776, 355] width 11 height 9
radio input "true"
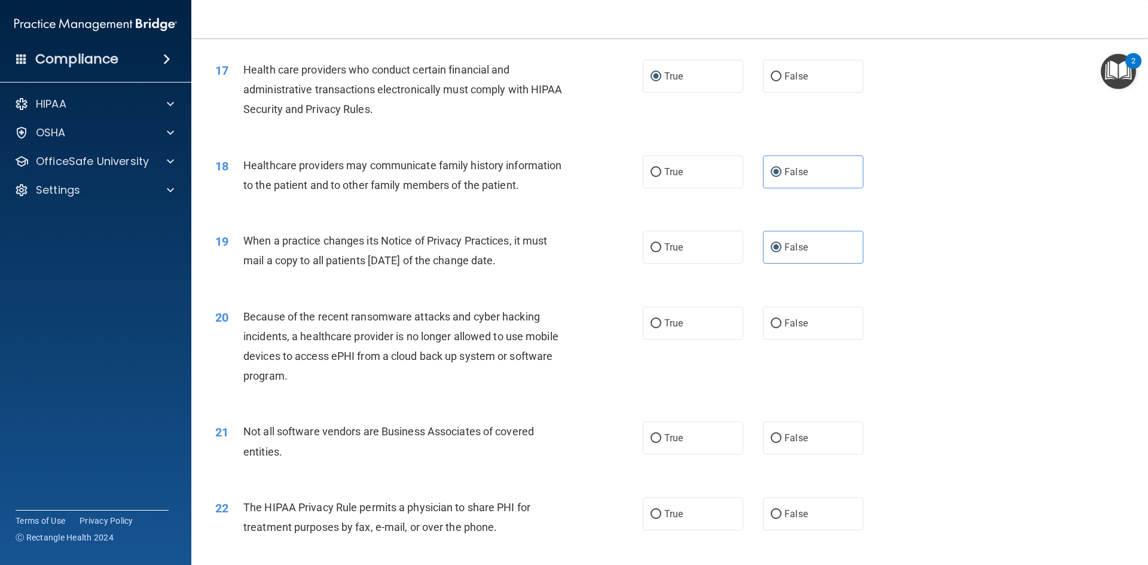
scroll to position [1495, 0]
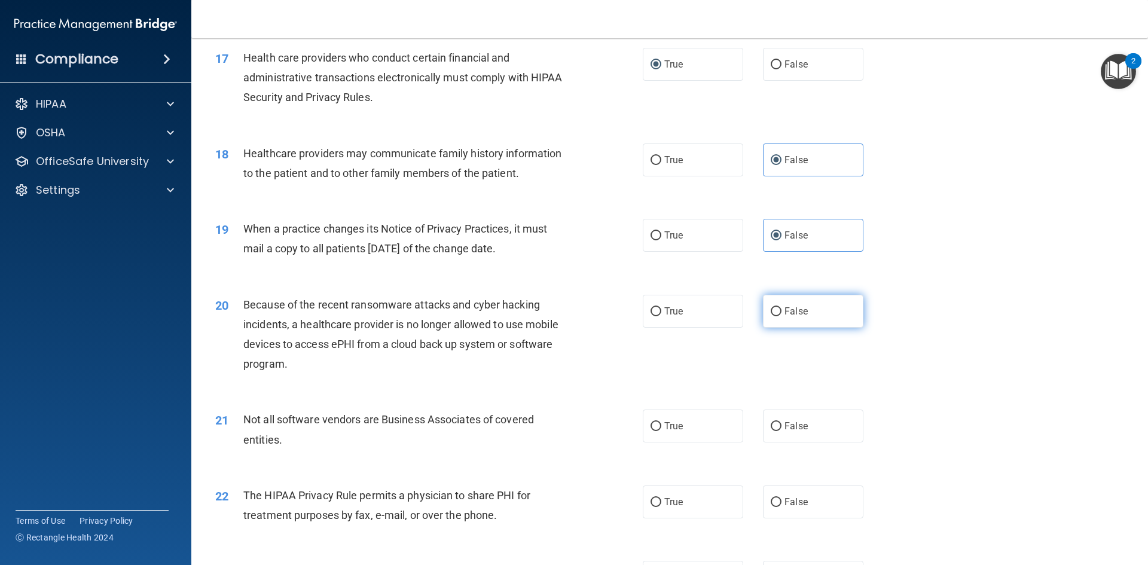
click at [769, 320] on label "False" at bounding box center [813, 311] width 100 height 33
click at [771, 316] on input "False" at bounding box center [776, 311] width 11 height 9
radio input "true"
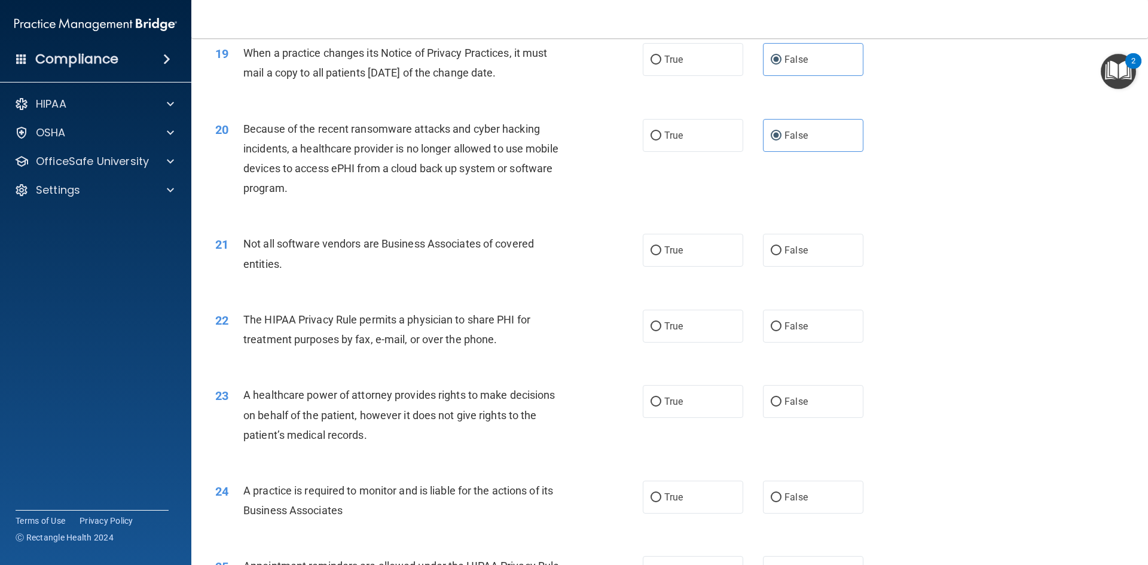
scroll to position [1681, 0]
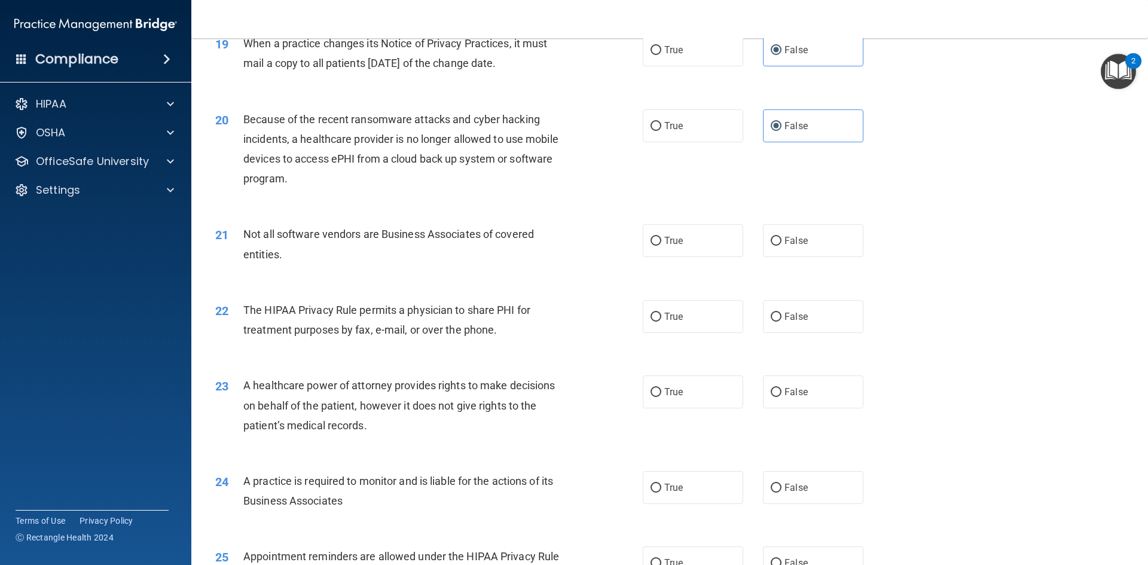
click at [680, 260] on div "21 Not all software vendors are Business Associates of covered entities. True F…" at bounding box center [669, 246] width 927 height 75
drag, startPoint x: 676, startPoint y: 252, endPoint x: 641, endPoint y: 257, distance: 36.3
click at [676, 251] on label "True" at bounding box center [693, 240] width 100 height 33
click at [662, 246] on input "True" at bounding box center [656, 241] width 11 height 9
radio input "true"
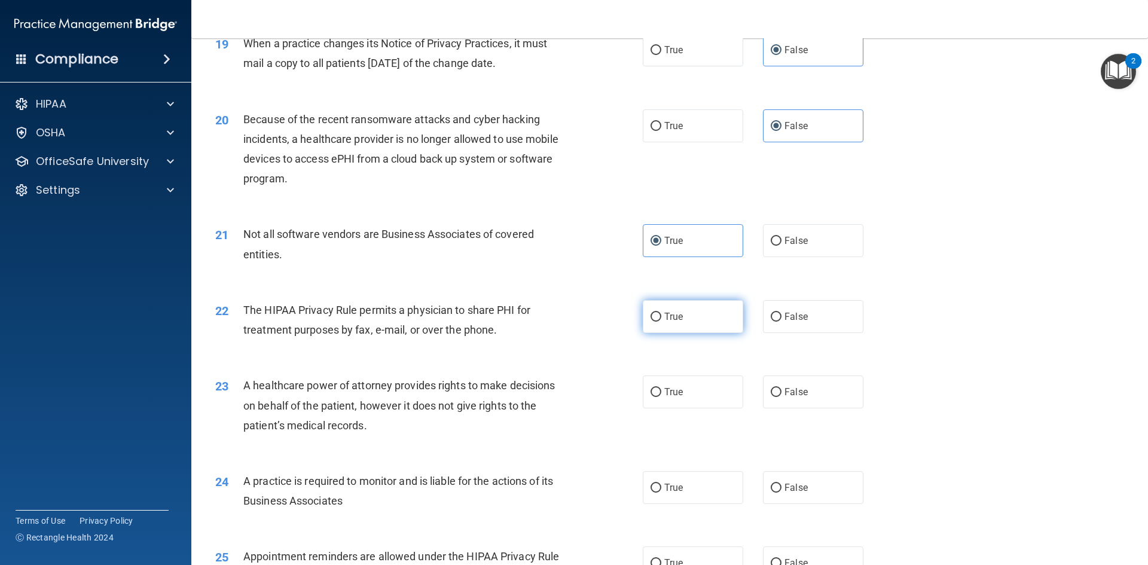
click at [670, 321] on span "True" at bounding box center [674, 316] width 19 height 11
click at [662, 321] on input "True" at bounding box center [656, 317] width 11 height 9
radio input "true"
click at [791, 391] on span "False" at bounding box center [796, 391] width 23 height 11
click at [782, 391] on input "False" at bounding box center [776, 392] width 11 height 9
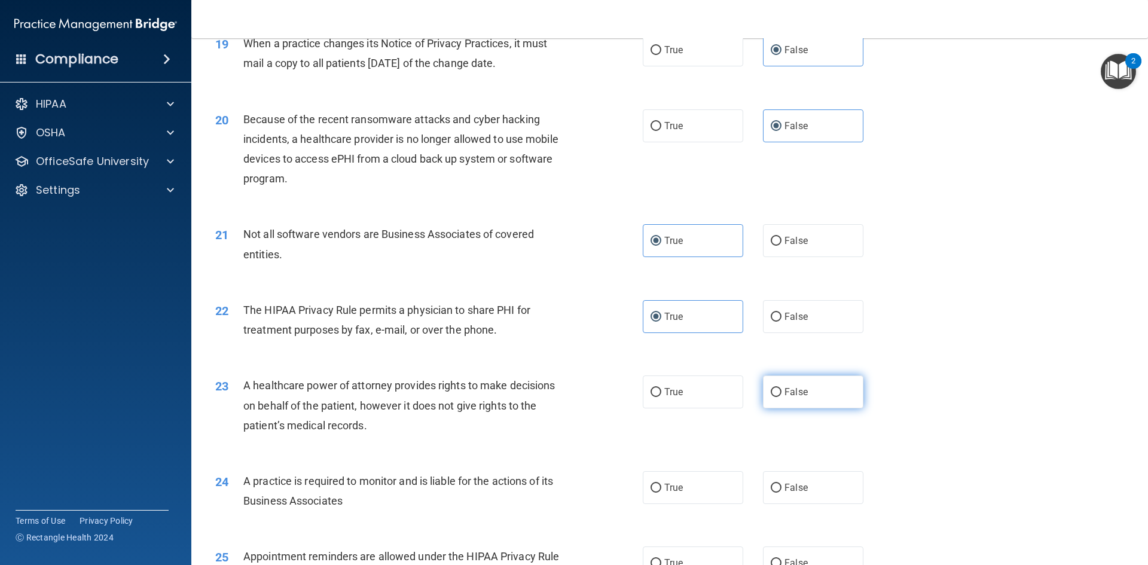
radio input "true"
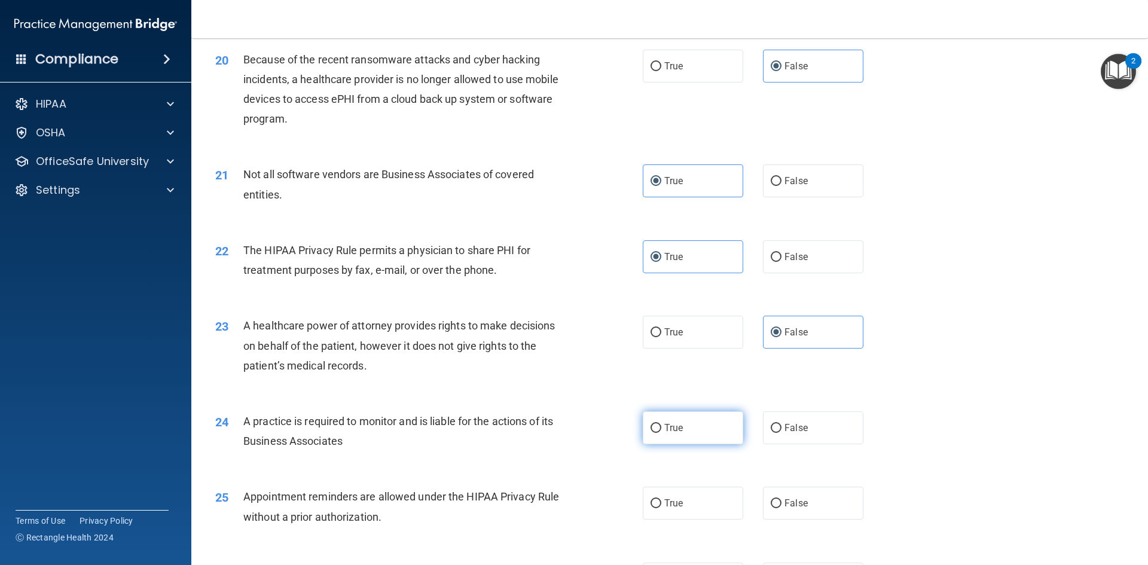
click at [670, 425] on span "True" at bounding box center [674, 427] width 19 height 11
click at [662, 425] on input "True" at bounding box center [656, 428] width 11 height 9
radio input "true"
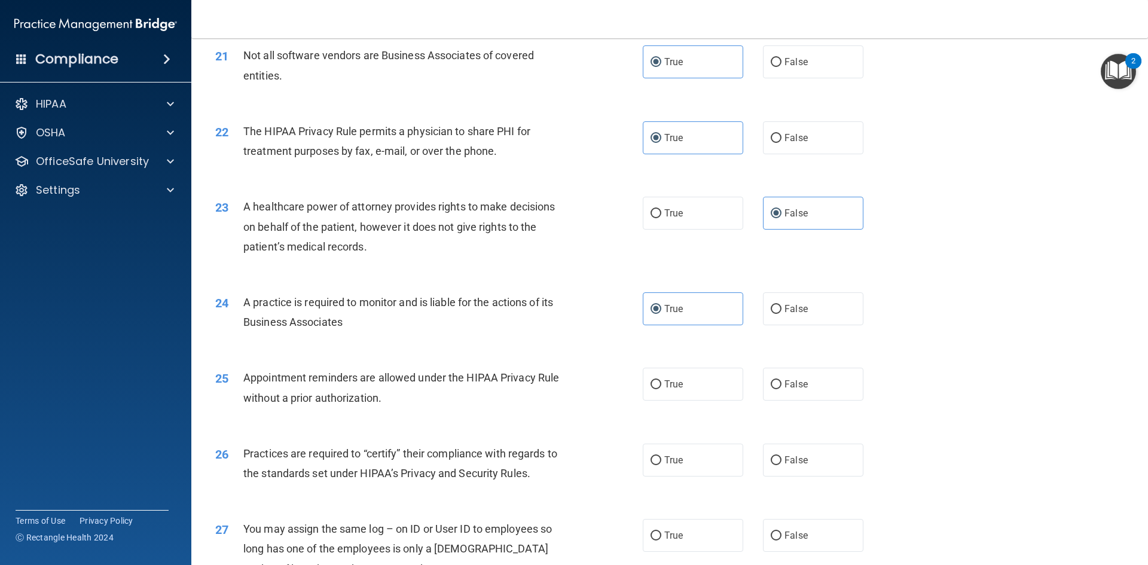
scroll to position [1920, 0]
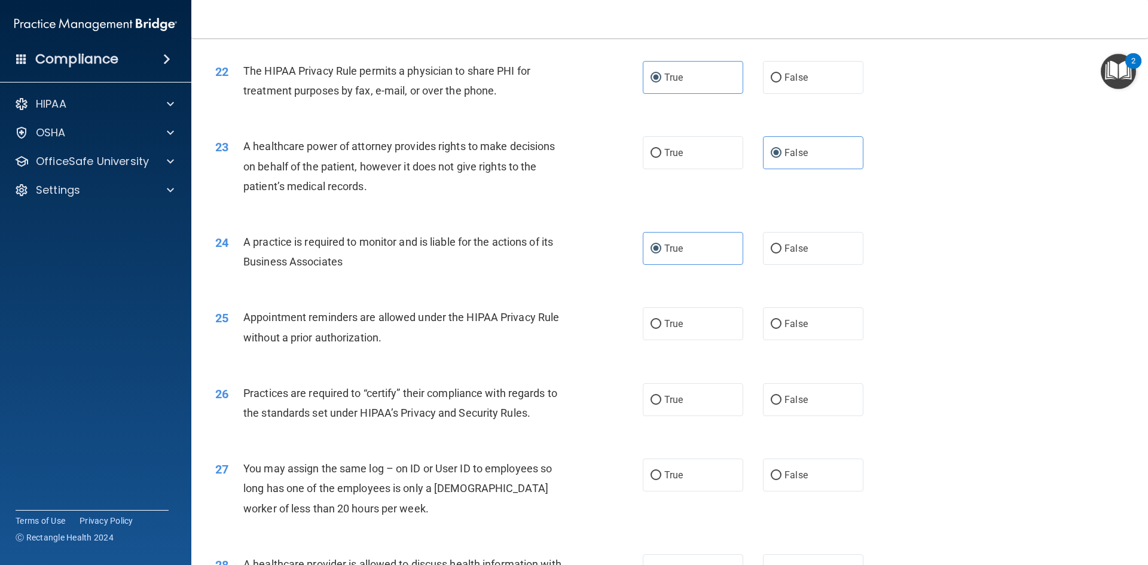
drag, startPoint x: 806, startPoint y: 341, endPoint x: 590, endPoint y: 332, distance: 216.7
click at [804, 340] on div "25 Appointment reminders are allowed under the HIPAA Privacy Rule without a pri…" at bounding box center [669, 329] width 927 height 75
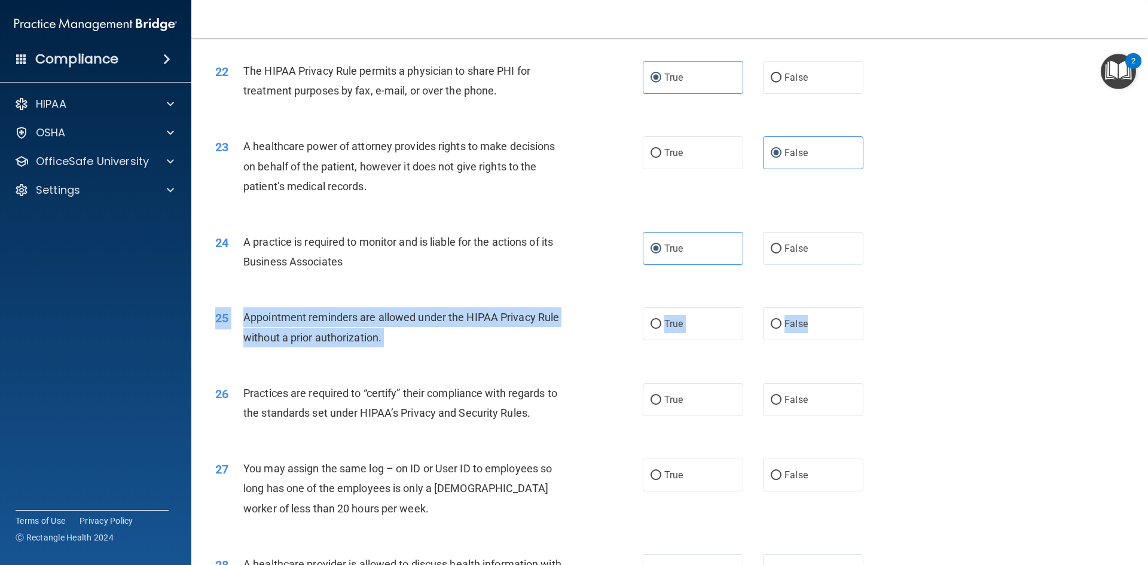
click at [473, 340] on div "Appointment reminders are allowed under the HIPAA Privacy Rule without a prior …" at bounding box center [410, 326] width 334 height 39
click at [651, 331] on label "True" at bounding box center [693, 323] width 100 height 33
click at [651, 329] on input "True" at bounding box center [656, 324] width 11 height 9
radio input "true"
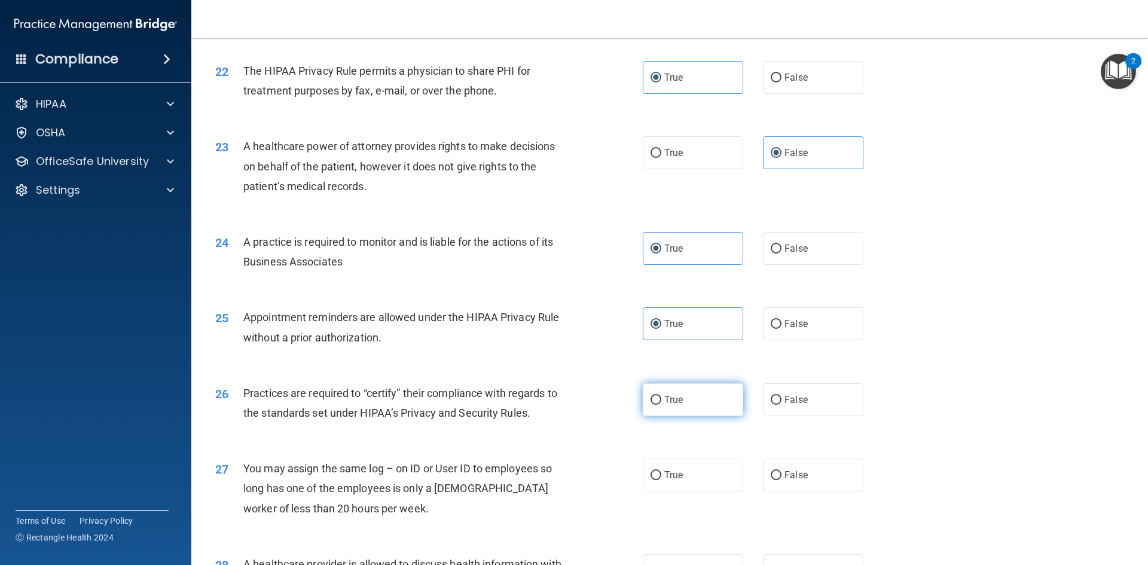
click at [646, 392] on label "True" at bounding box center [693, 399] width 100 height 33
click at [651, 396] on input "True" at bounding box center [656, 400] width 11 height 9
radio input "true"
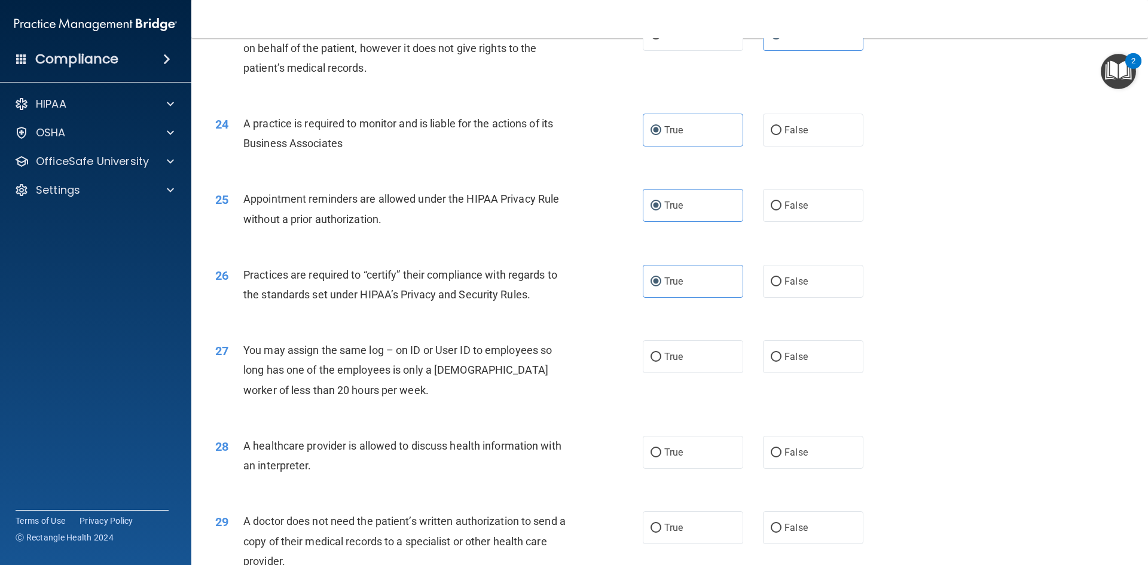
scroll to position [2040, 0]
click at [863, 349] on div "True False" at bounding box center [763, 355] width 241 height 33
click at [788, 356] on span "False" at bounding box center [796, 355] width 23 height 11
click at [782, 356] on input "False" at bounding box center [776, 356] width 11 height 9
radio input "true"
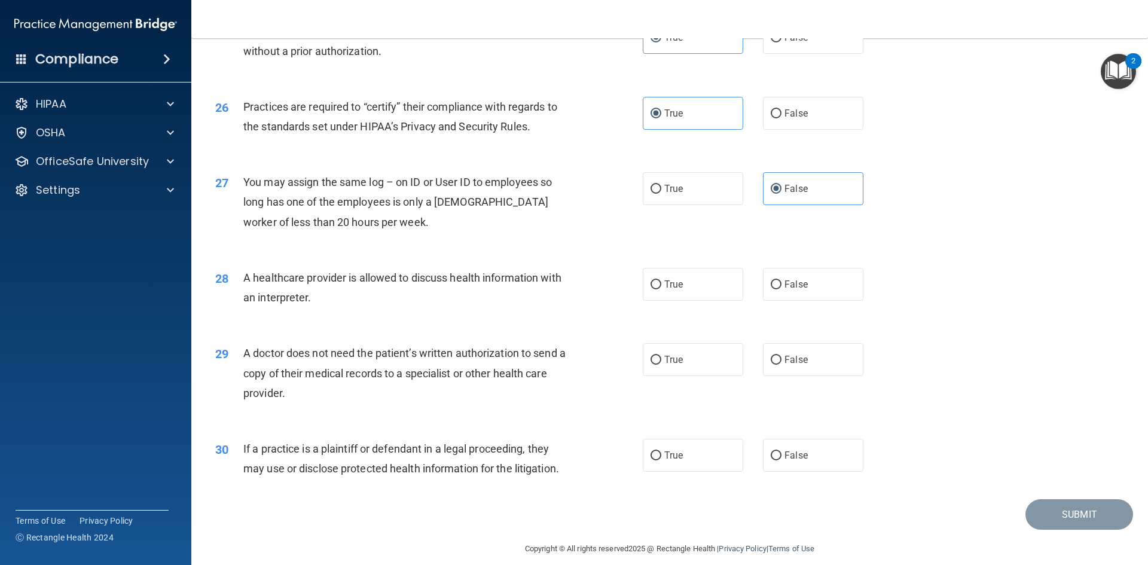
scroll to position [2219, 0]
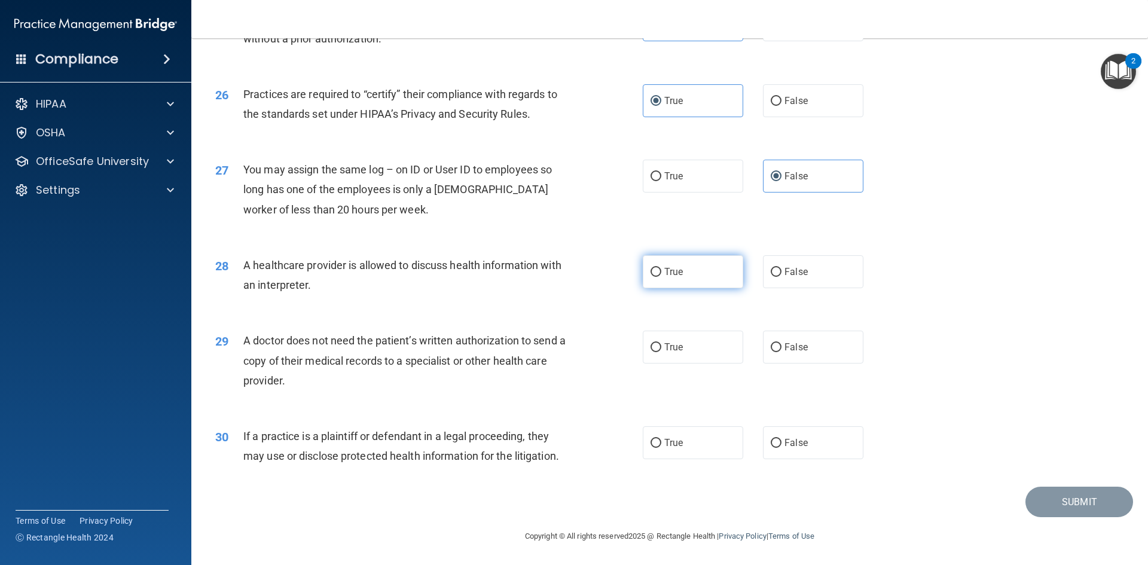
click at [706, 274] on label "True" at bounding box center [693, 271] width 100 height 33
click at [662, 274] on input "True" at bounding box center [656, 272] width 11 height 9
radio input "true"
drag, startPoint x: 258, startPoint y: 287, endPoint x: 333, endPoint y: 289, distance: 75.4
click at [333, 289] on div "A healthcare provider is allowed to discuss health information with an interpre…" at bounding box center [410, 274] width 334 height 39
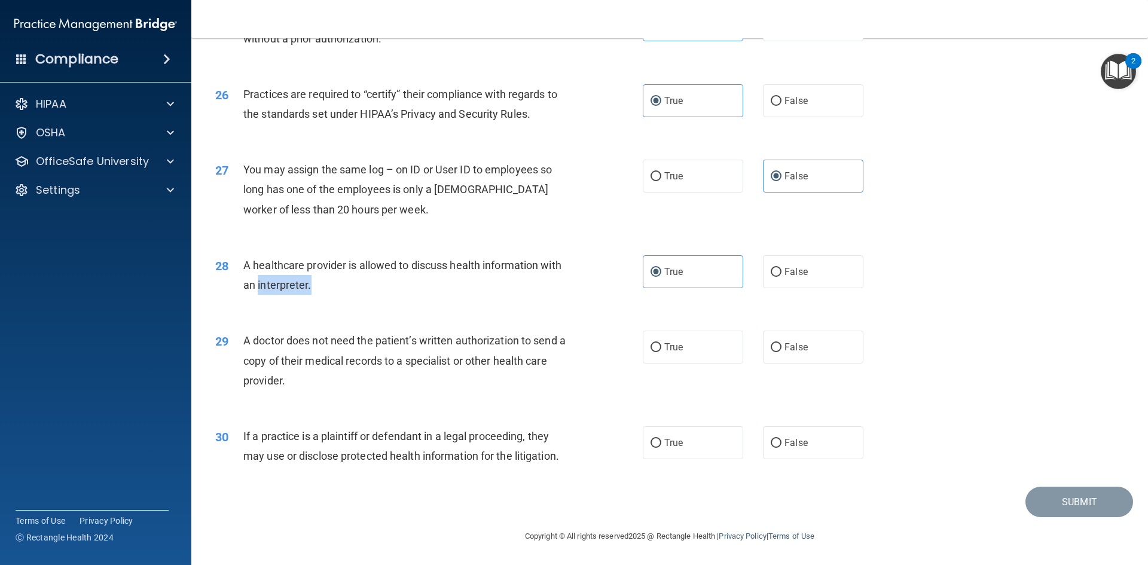
copy span "interpreter."
click at [528, 218] on div "You may assign the same log – on ID or User ID to employees so long has one of …" at bounding box center [410, 190] width 334 height 60
click at [772, 343] on input "False" at bounding box center [776, 347] width 11 height 9
radio input "true"
click at [683, 448] on label "True" at bounding box center [693, 442] width 100 height 33
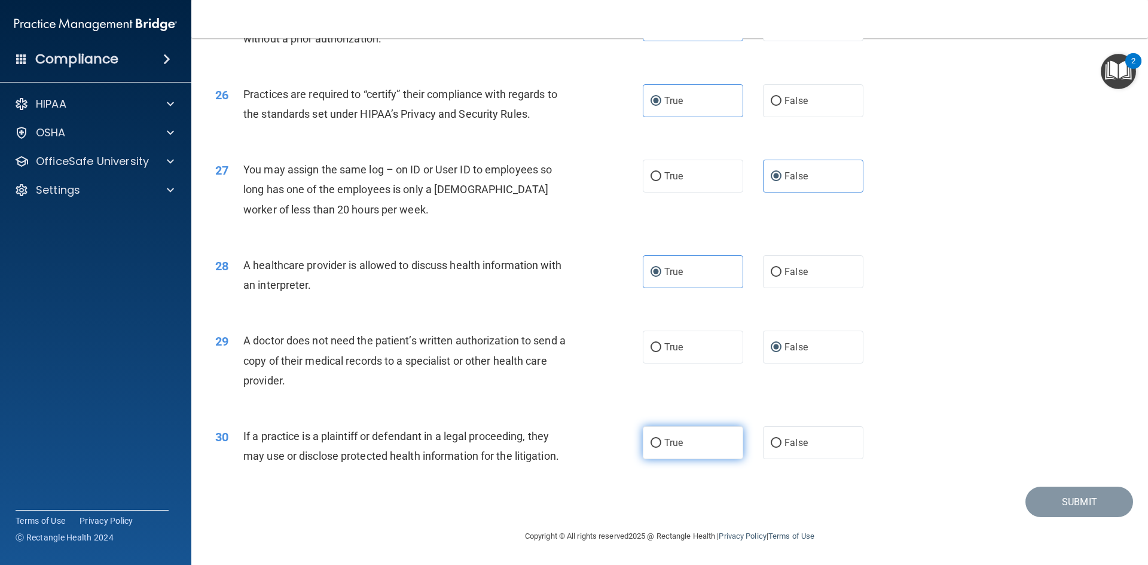
click at [662, 448] on input "True" at bounding box center [656, 443] width 11 height 9
radio input "true"
click at [1078, 496] on button "Submit" at bounding box center [1080, 502] width 108 height 31
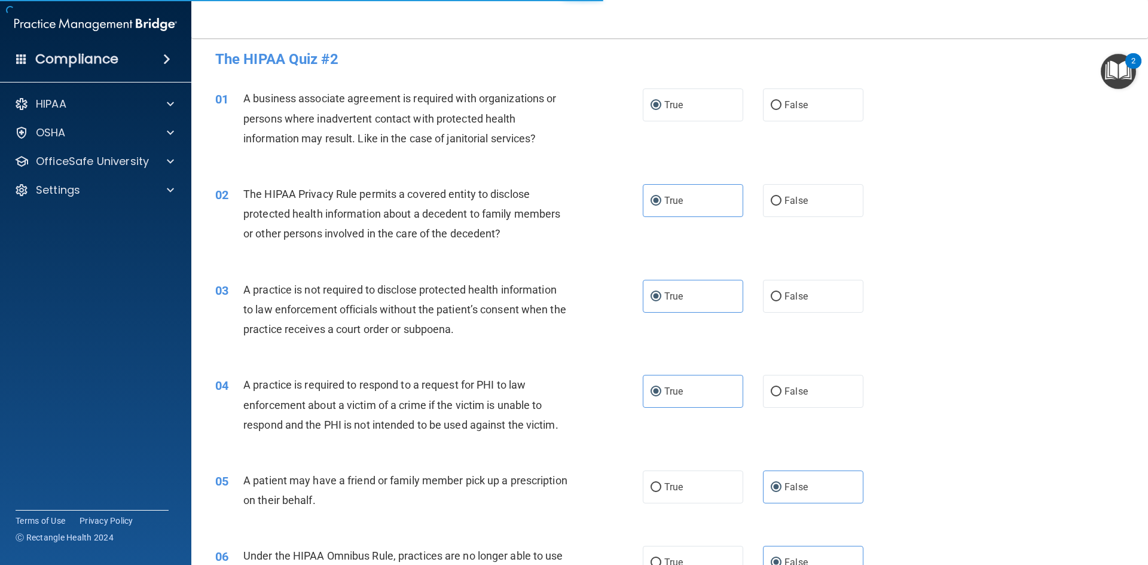
scroll to position [0, 0]
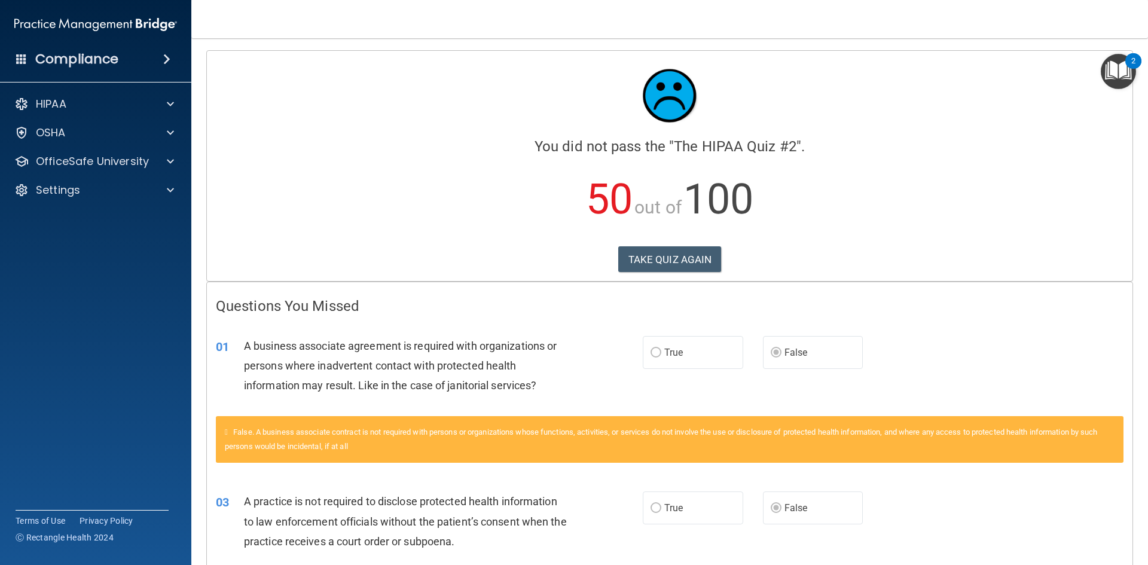
click at [655, 356] on label "True" at bounding box center [693, 352] width 100 height 33
click at [611, 349] on div "01 A business associate agreement is required with organizations or persons whe…" at bounding box center [429, 369] width 463 height 66
click at [693, 259] on button "TAKE QUIZ AGAIN" at bounding box center [669, 259] width 103 height 26
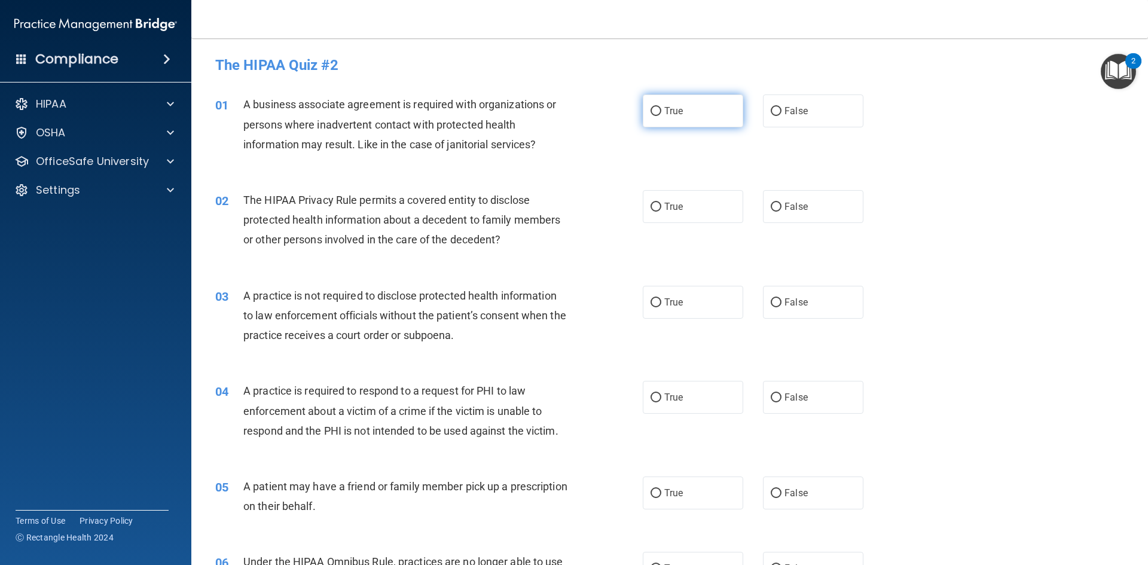
click at [678, 110] on span "True" at bounding box center [674, 110] width 19 height 11
click at [662, 110] on input "True" at bounding box center [656, 111] width 11 height 9
radio input "true"
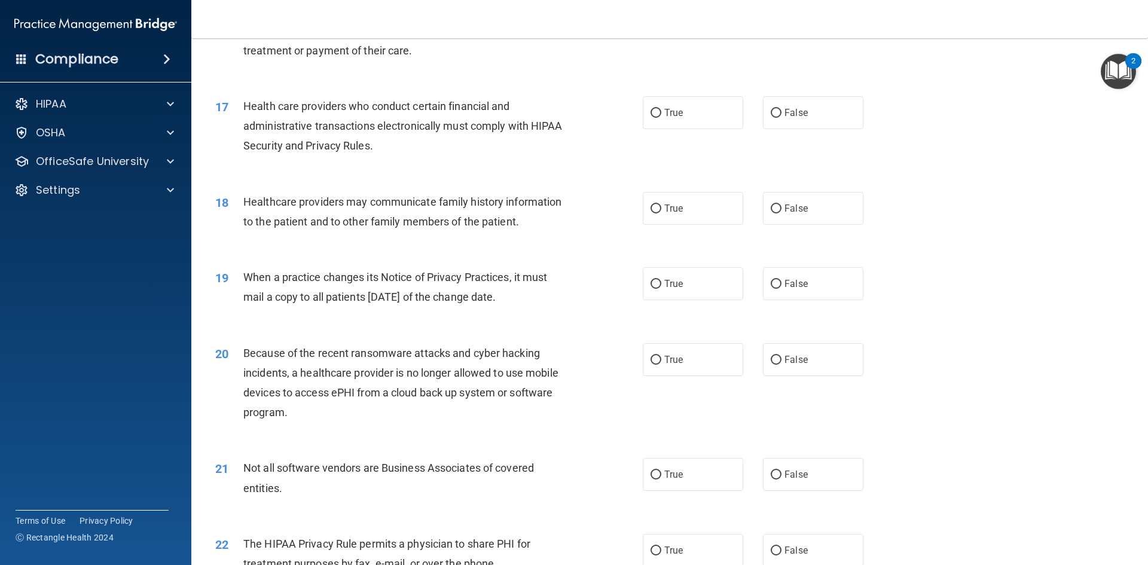
scroll to position [1441, 0]
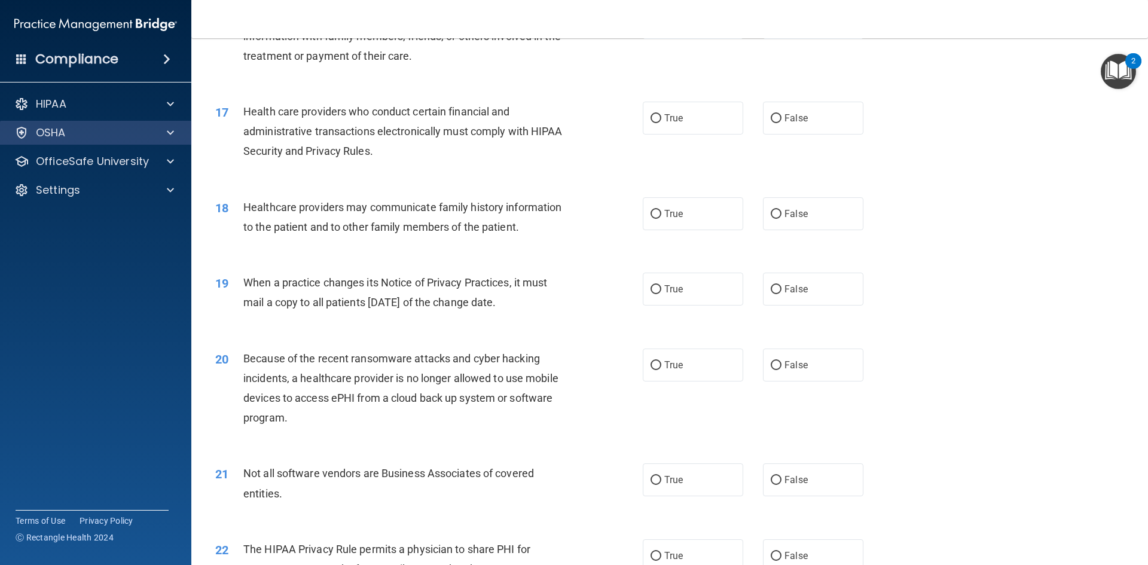
click at [174, 143] on div "OSHA" at bounding box center [96, 133] width 192 height 24
click at [173, 128] on span at bounding box center [170, 133] width 7 height 14
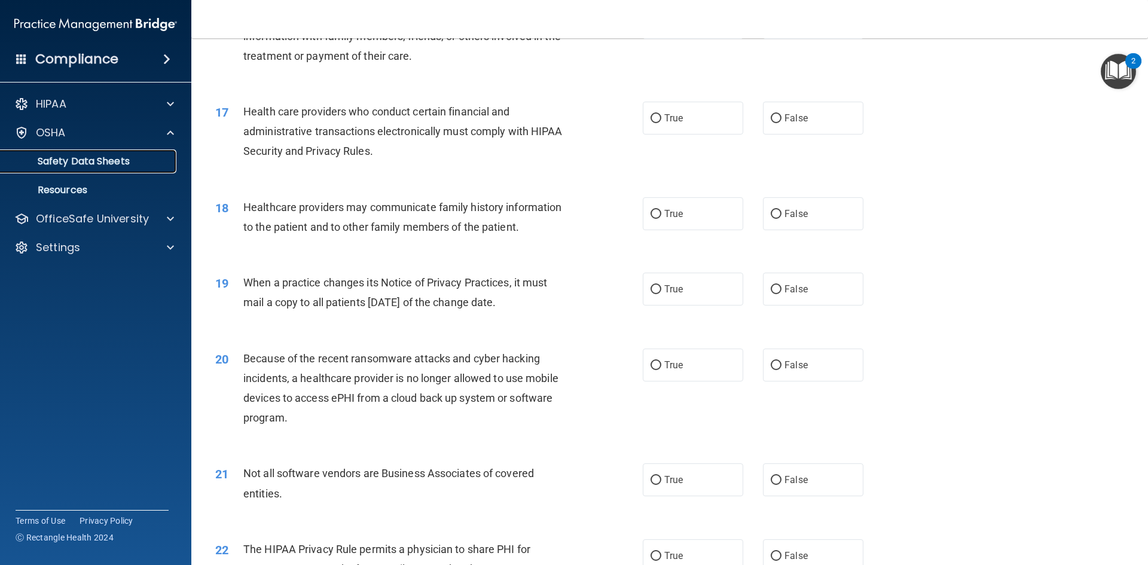
click at [129, 170] on link "Safety Data Sheets" at bounding box center [82, 162] width 188 height 24
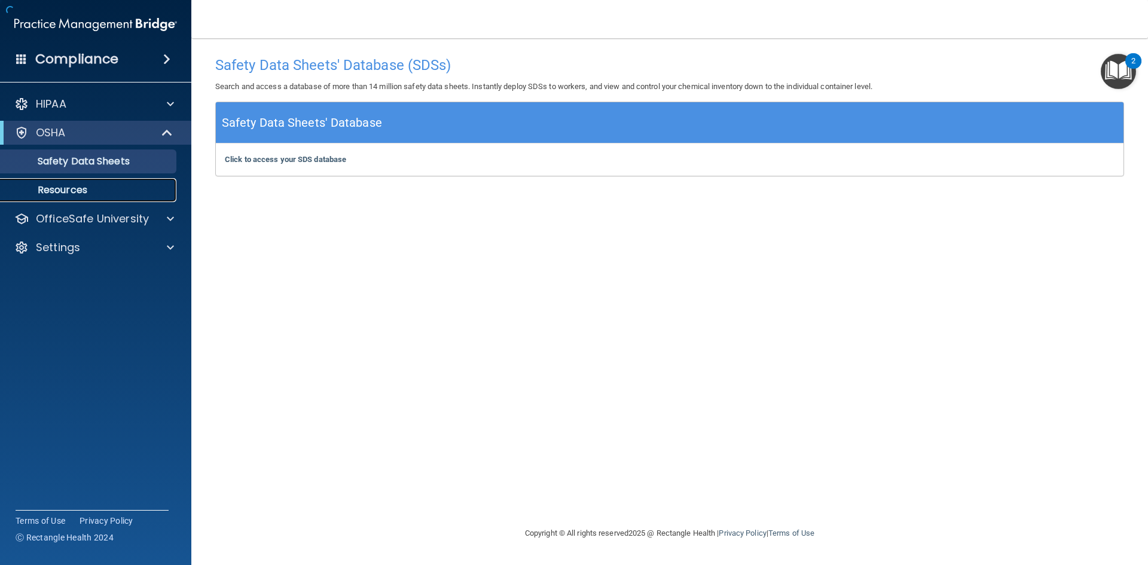
click at [112, 185] on p "Resources" at bounding box center [89, 190] width 163 height 12
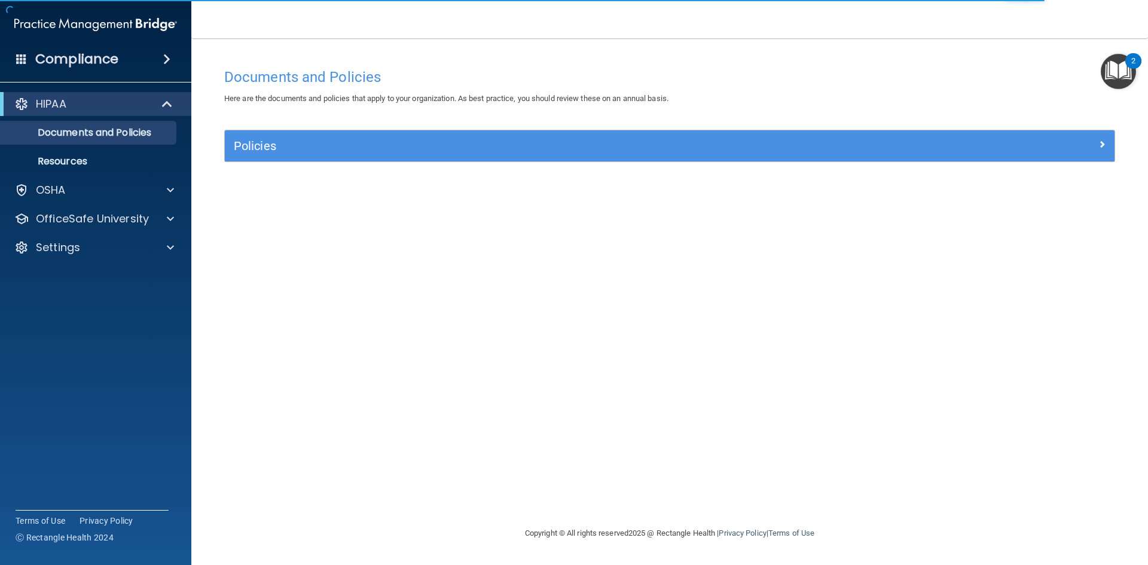
click at [601, 176] on div "Documents and Policies Here are the documents and policies that apply to your o…" at bounding box center [669, 294] width 909 height 464
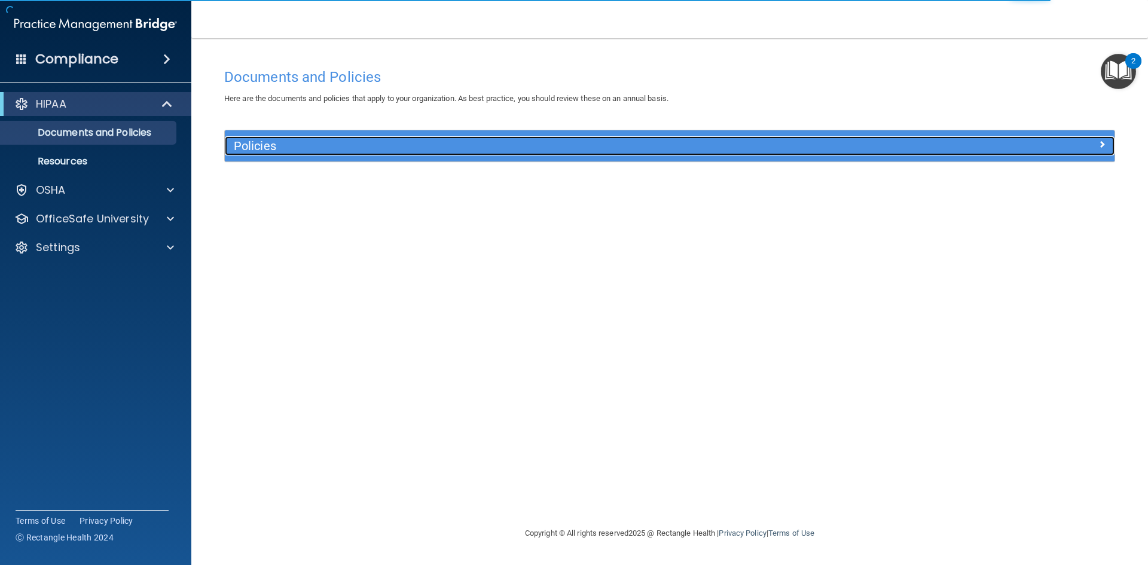
click at [607, 155] on div "Policies" at bounding box center [558, 145] width 667 height 19
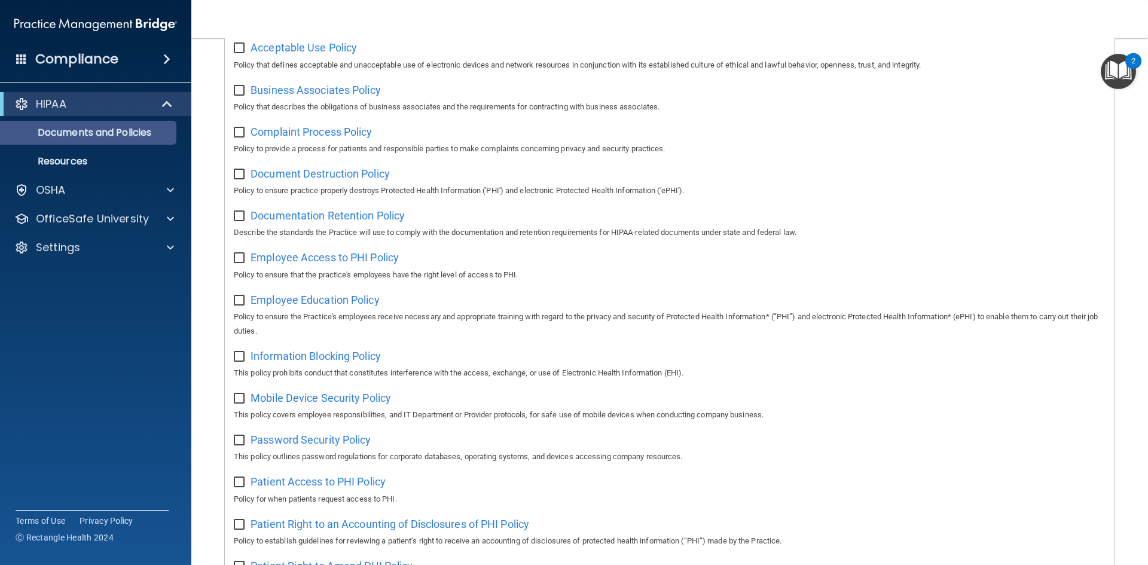
scroll to position [156, 0]
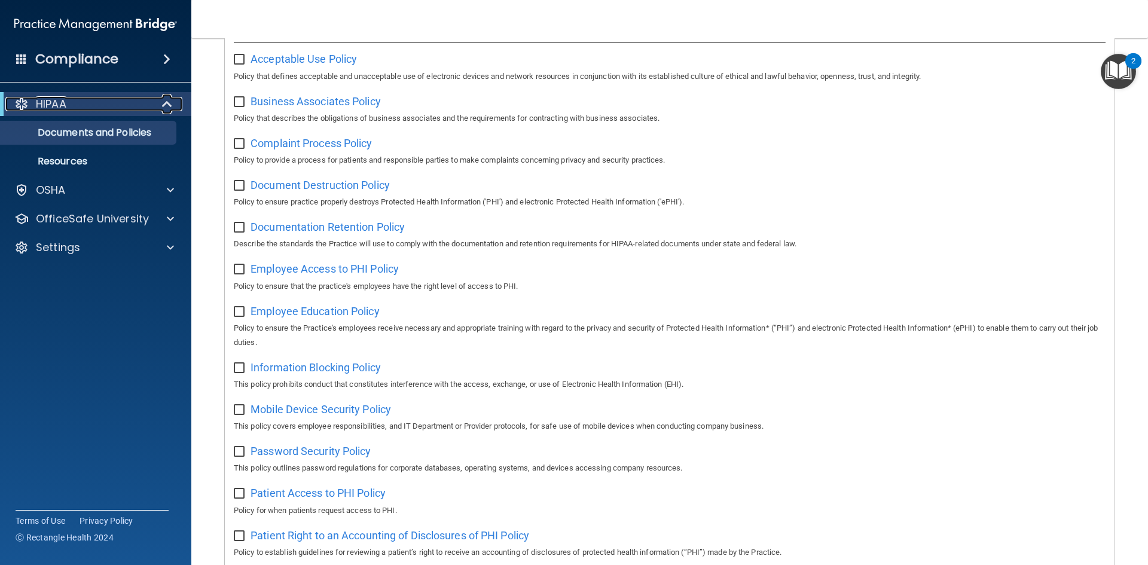
click at [83, 99] on div "HIPAA" at bounding box center [79, 104] width 148 height 14
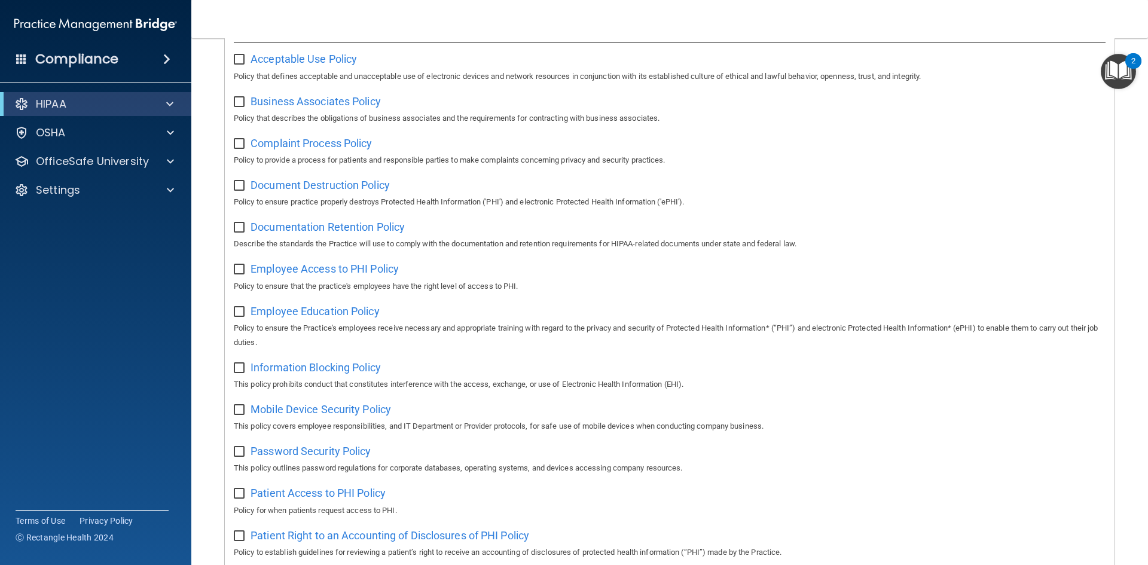
click at [172, 65] on div "Compliance" at bounding box center [95, 59] width 191 height 26
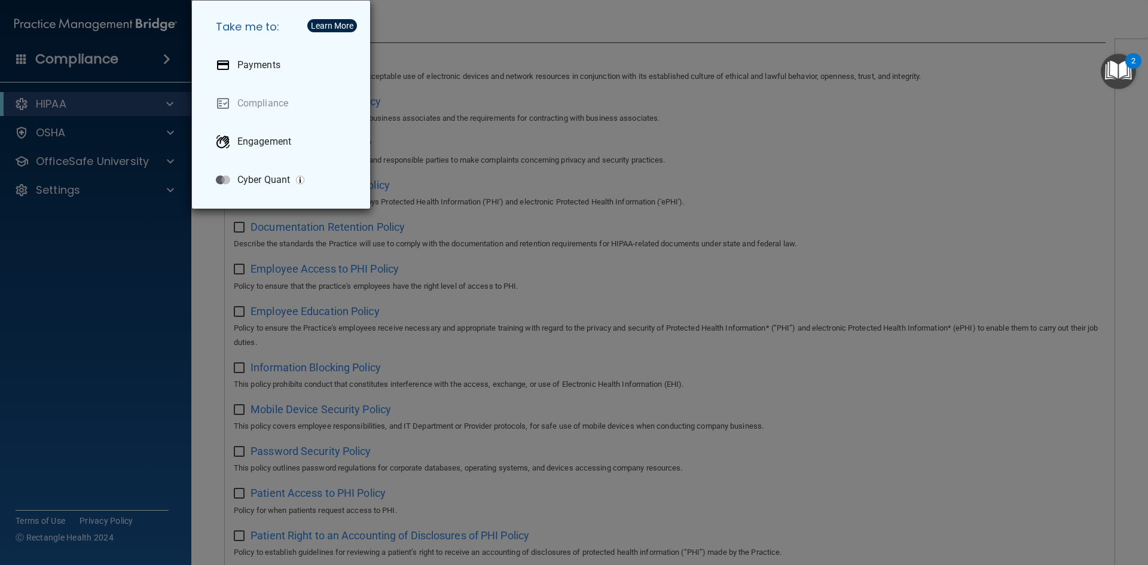
click at [168, 63] on div "Take me to: Payments Compliance Engagement Cyber Quant" at bounding box center [574, 282] width 1148 height 565
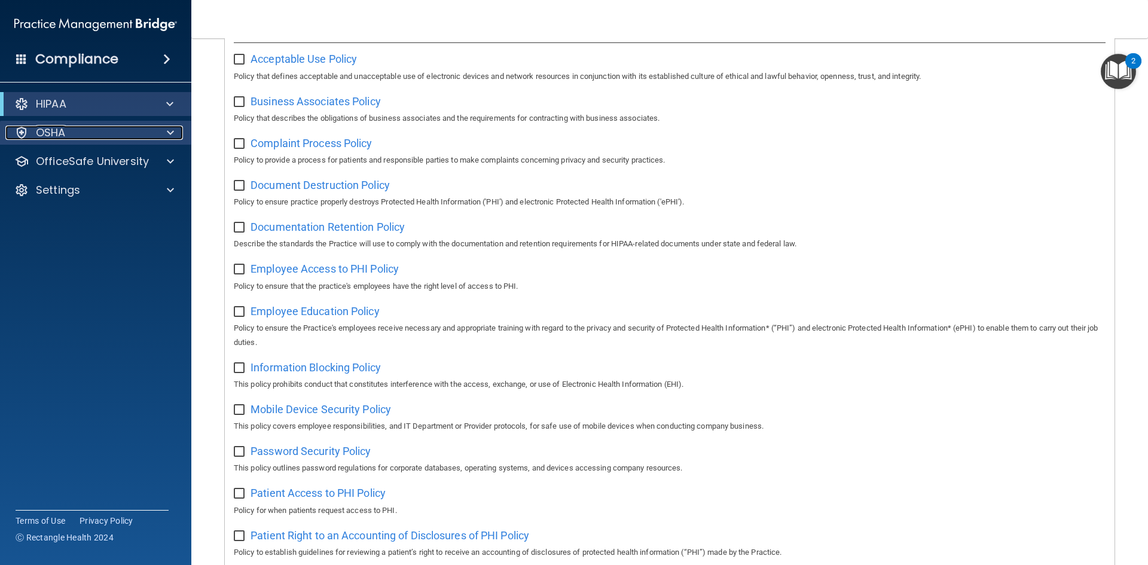
click at [87, 132] on div "OSHA" at bounding box center [79, 133] width 148 height 14
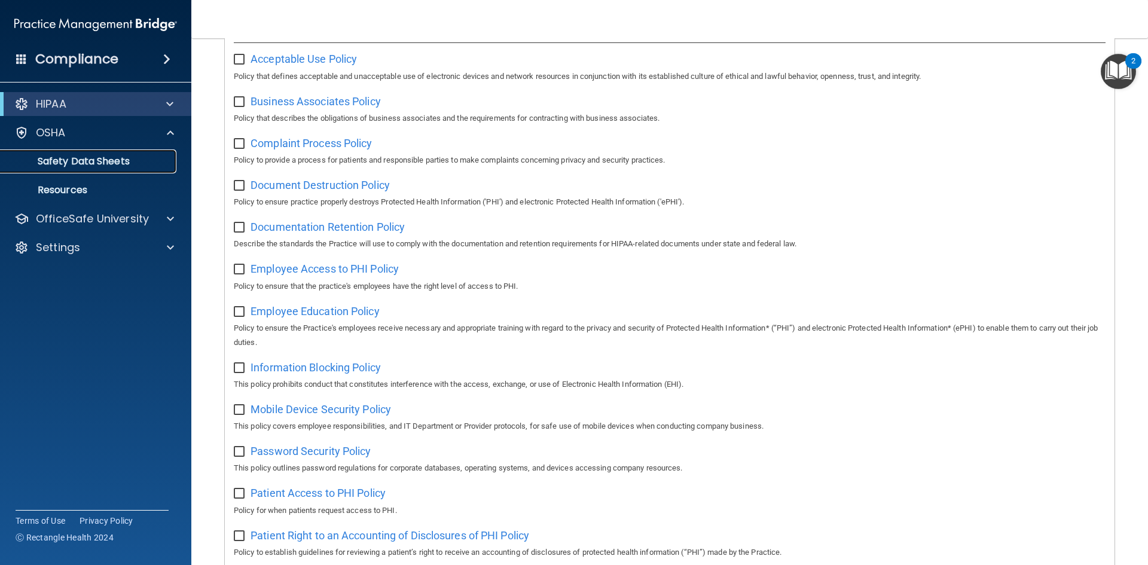
click at [112, 171] on link "Safety Data Sheets" at bounding box center [82, 162] width 188 height 24
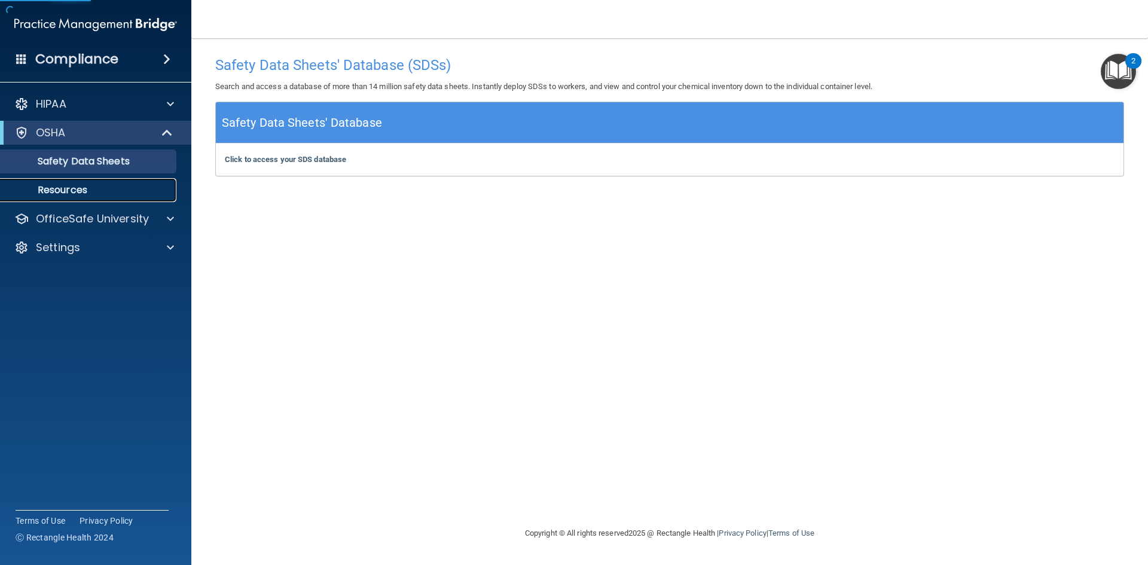
click at [114, 182] on link "Resources" at bounding box center [82, 190] width 188 height 24
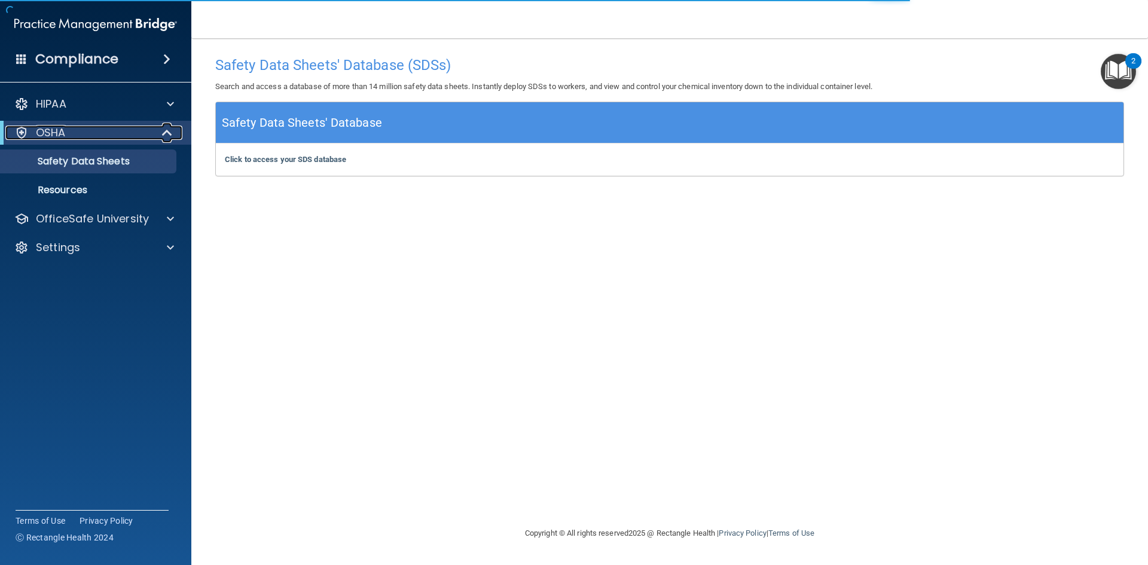
click at [93, 126] on div "OSHA" at bounding box center [79, 133] width 148 height 14
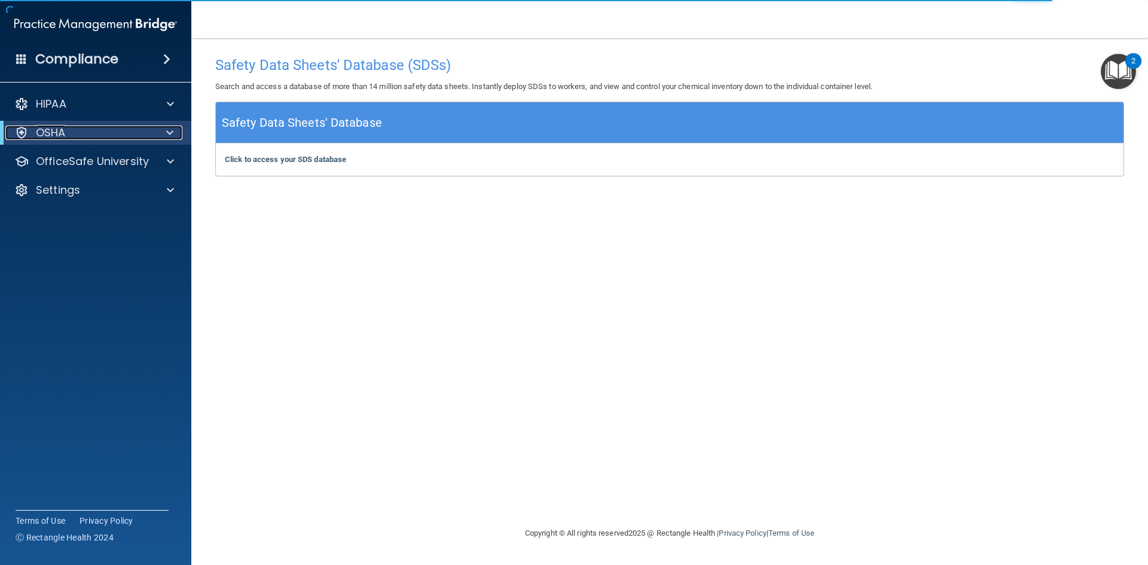
click at [166, 139] on span at bounding box center [169, 133] width 7 height 14
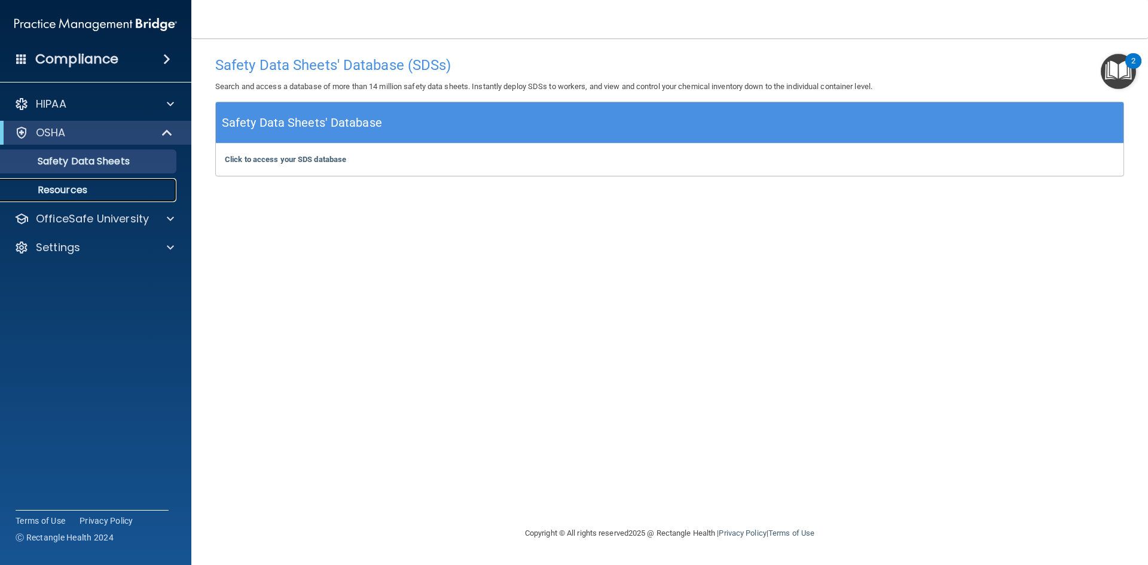
click at [63, 190] on p "Resources" at bounding box center [89, 190] width 163 height 12
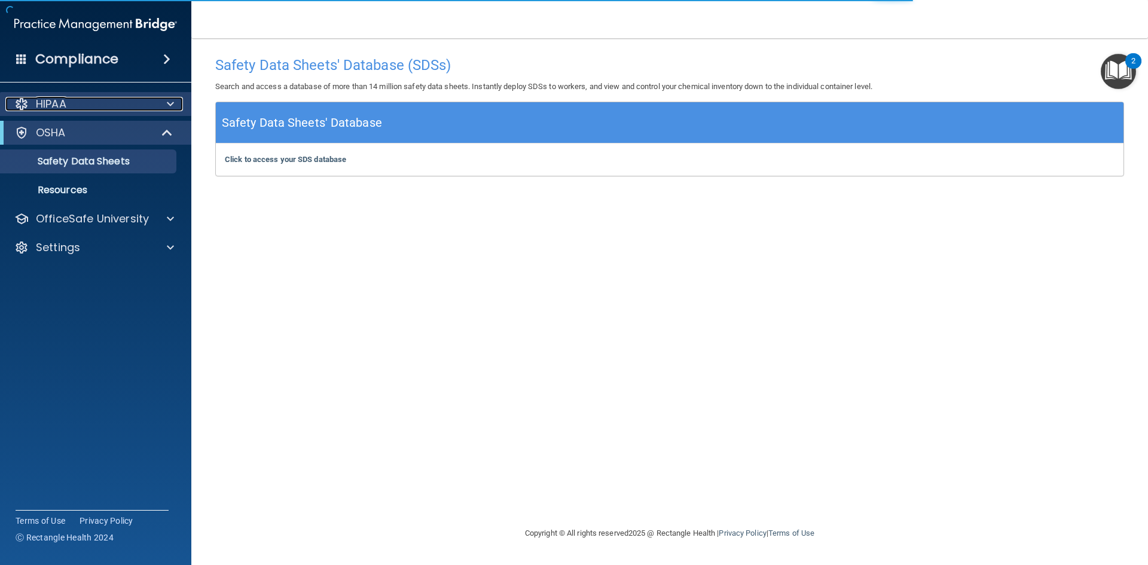
click at [77, 106] on div "HIPAA" at bounding box center [79, 104] width 148 height 14
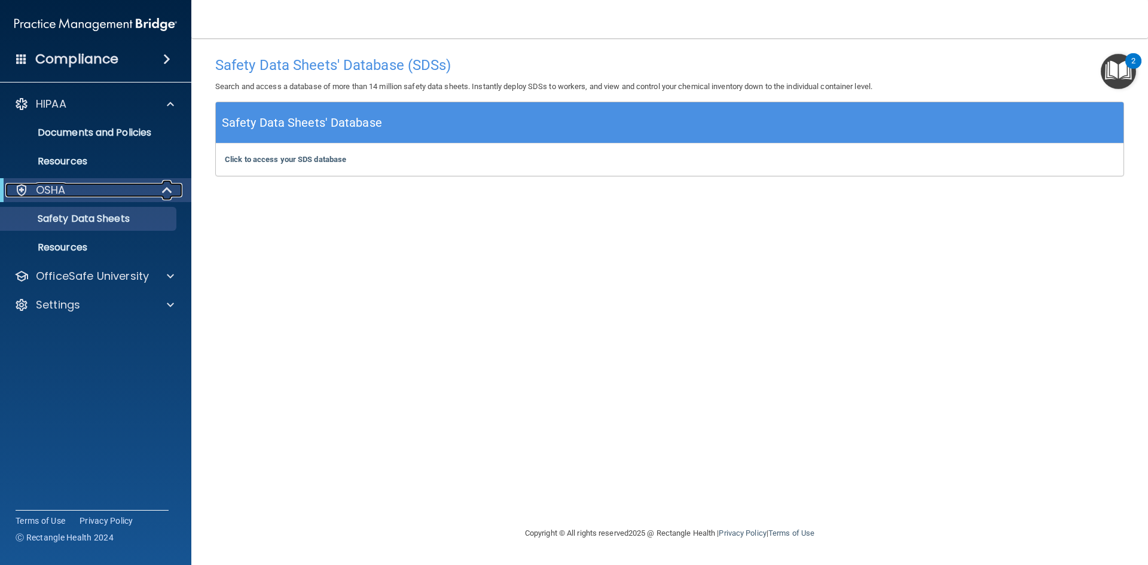
click at [164, 190] on span at bounding box center [168, 190] width 10 height 14
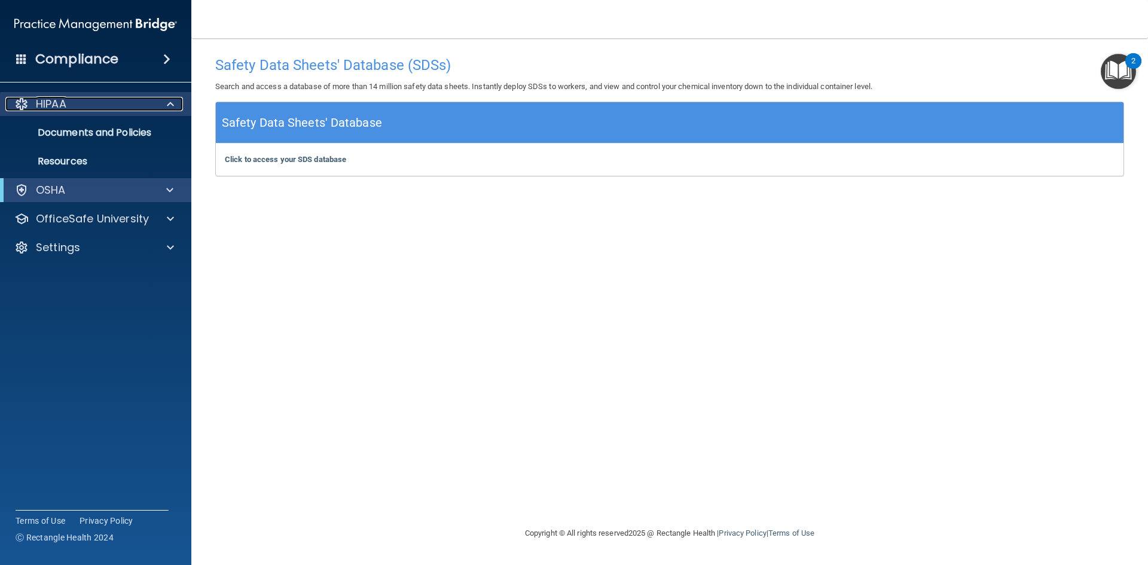
click at [179, 108] on div at bounding box center [169, 104] width 30 height 14
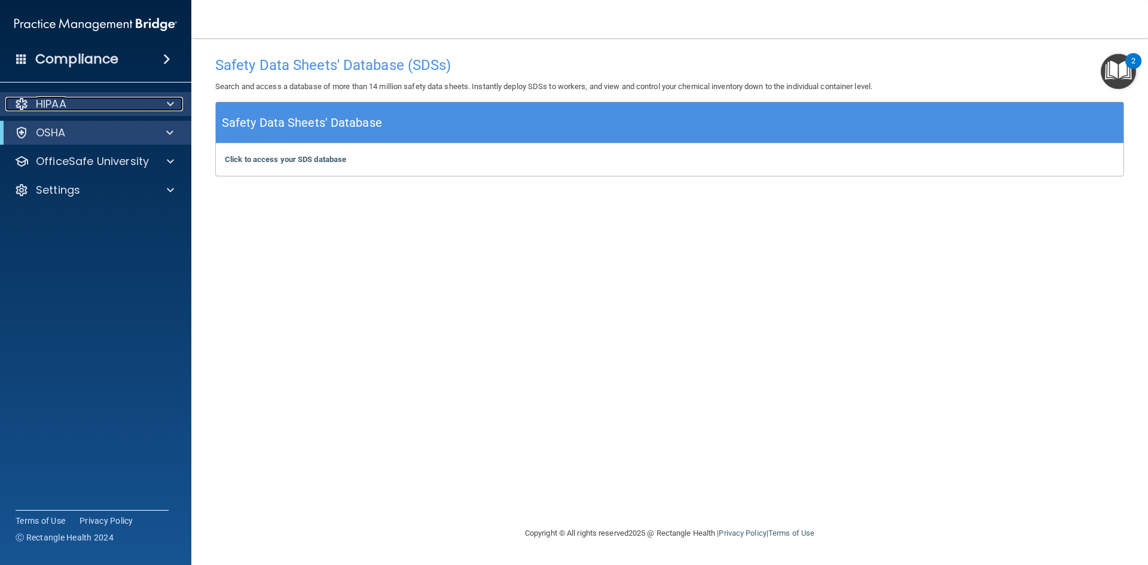
click at [179, 108] on div at bounding box center [169, 104] width 30 height 14
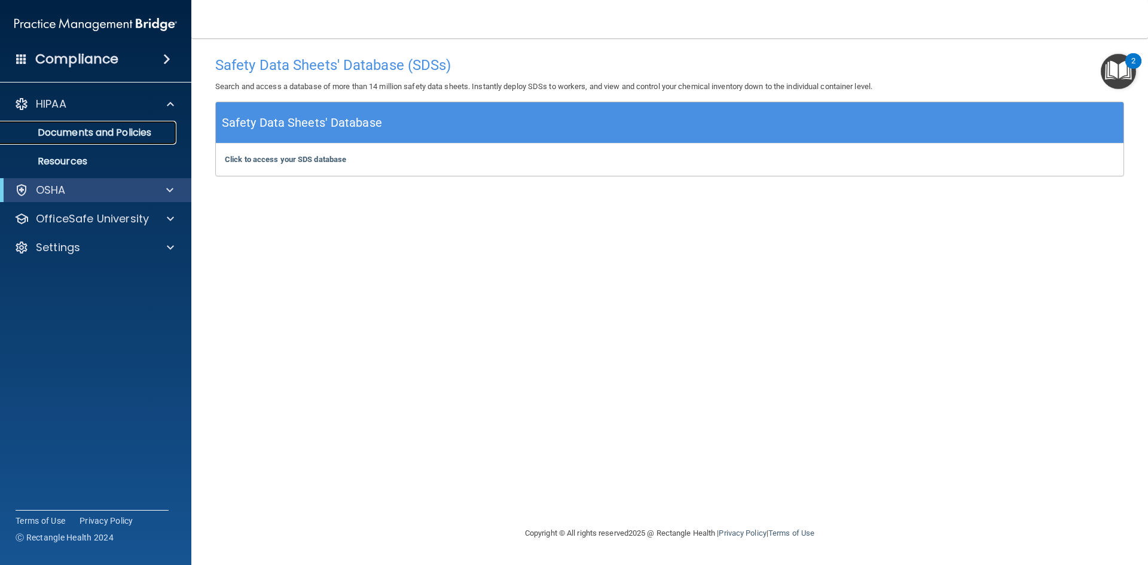
click at [132, 127] on p "Documents and Policies" at bounding box center [89, 133] width 163 height 12
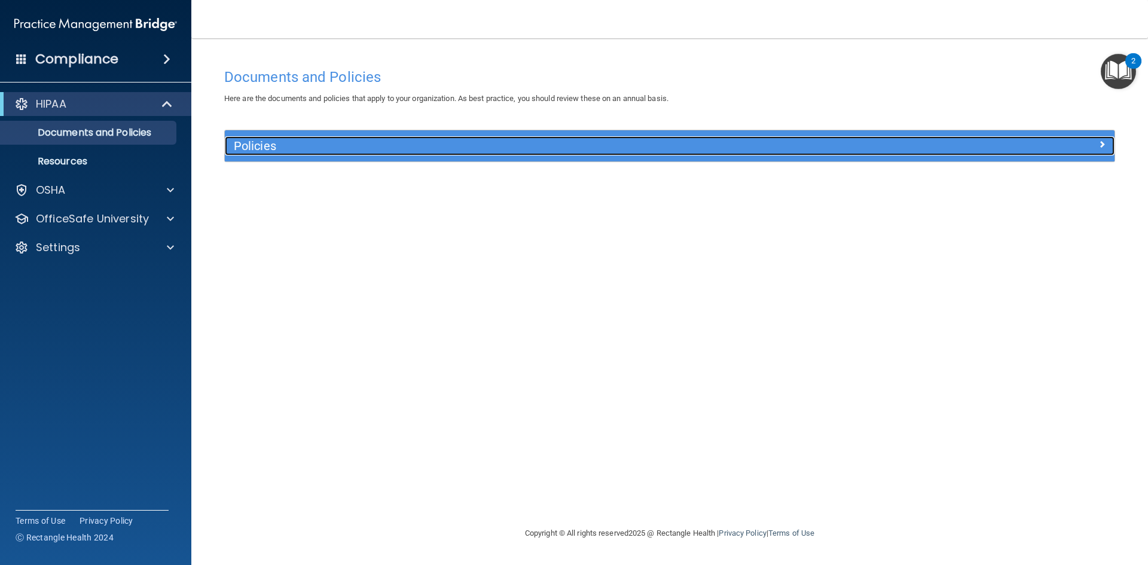
click at [516, 139] on div "Policies" at bounding box center [558, 145] width 667 height 19
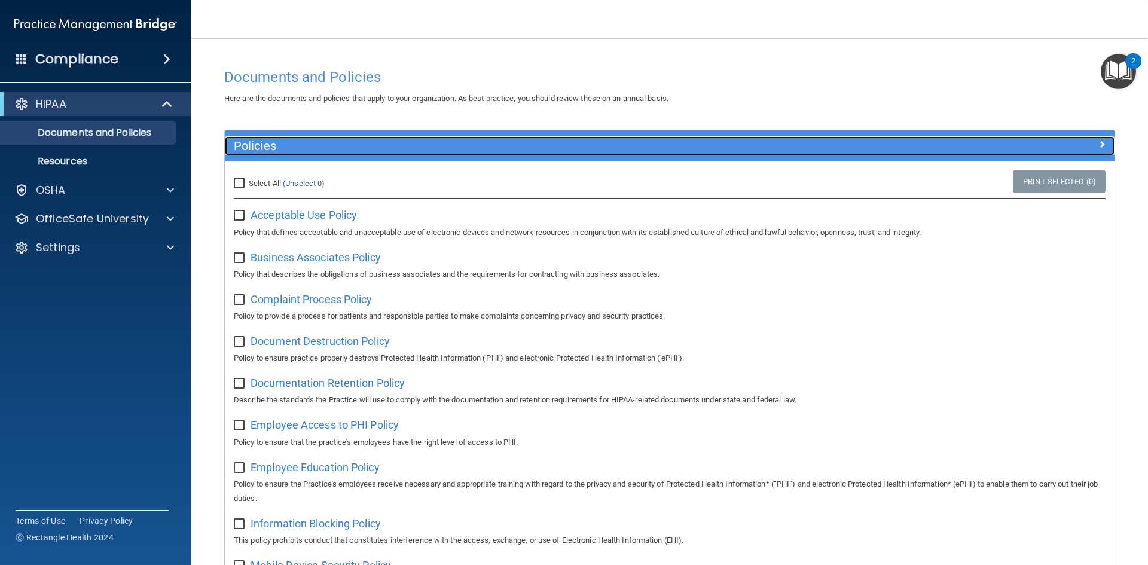
drag, startPoint x: 426, startPoint y: 147, endPoint x: 419, endPoint y: 147, distance: 6.6
click at [425, 147] on h5 "Policies" at bounding box center [559, 145] width 650 height 13
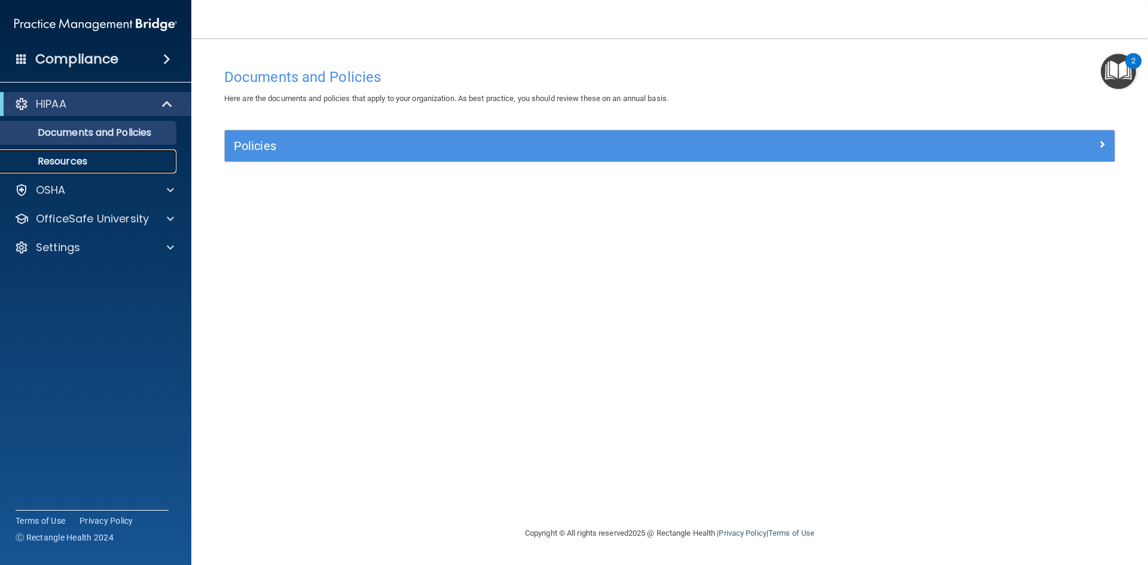
click at [73, 169] on link "Resources" at bounding box center [82, 162] width 188 height 24
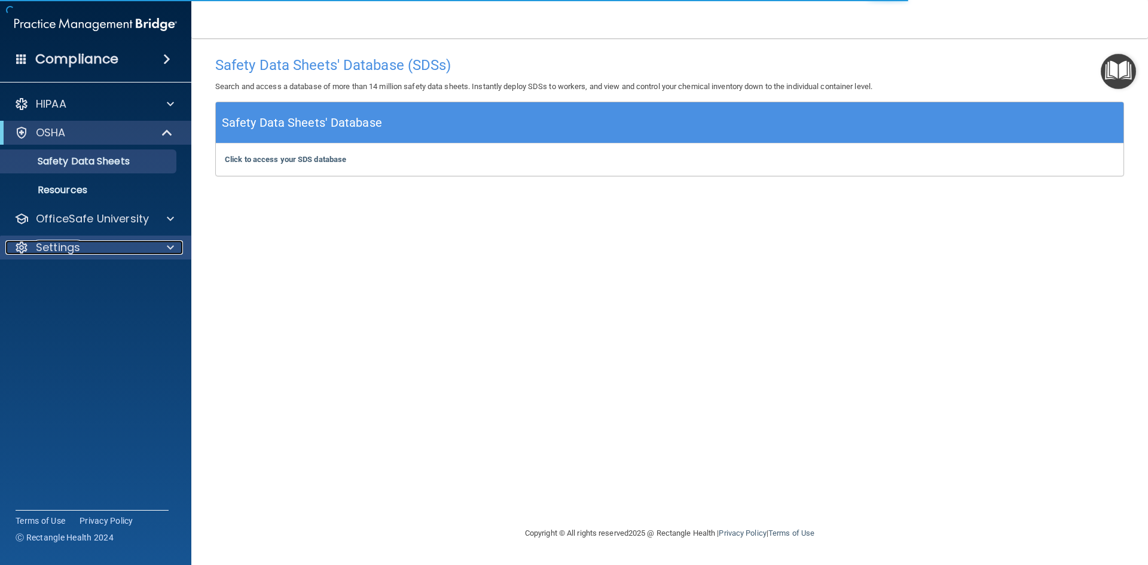
click at [77, 240] on p "Settings" at bounding box center [58, 247] width 44 height 14
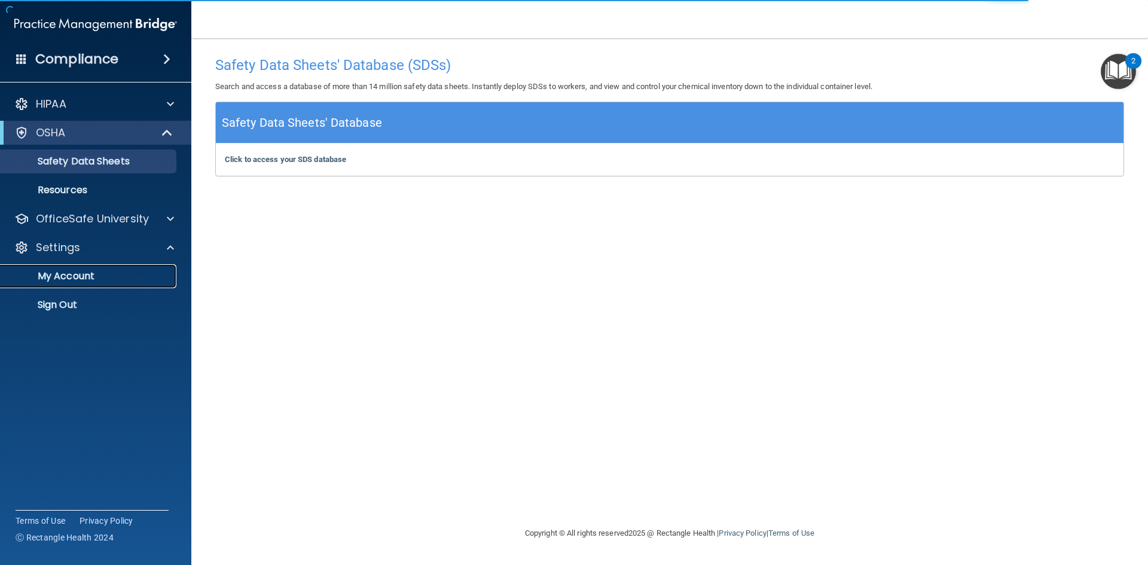
click at [77, 273] on p "My Account" at bounding box center [89, 276] width 163 height 12
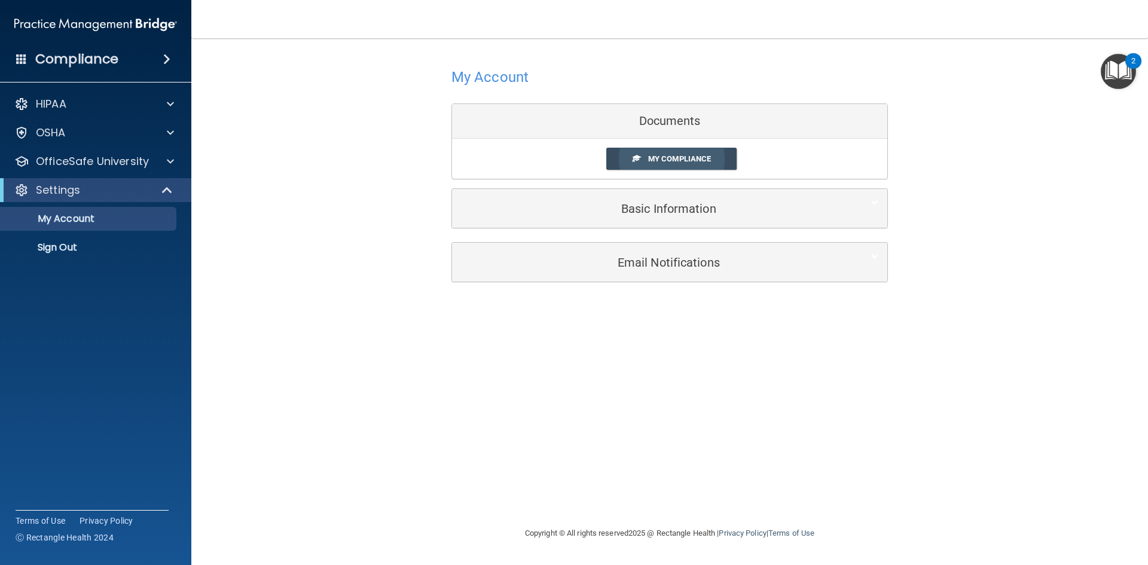
click at [657, 159] on span "My Compliance" at bounding box center [679, 158] width 63 height 9
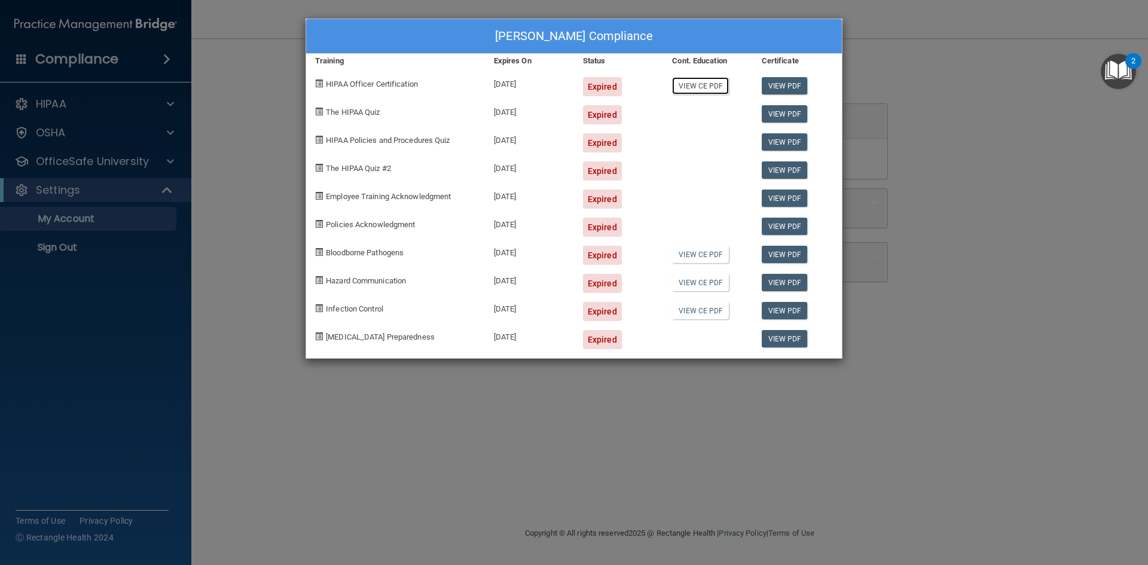
click at [700, 90] on link "View CE PDF" at bounding box center [700, 85] width 57 height 17
click at [244, 321] on div "Ation Gilliam's Compliance Training Expires On Status Cont. Education Certifica…" at bounding box center [574, 282] width 1148 height 565
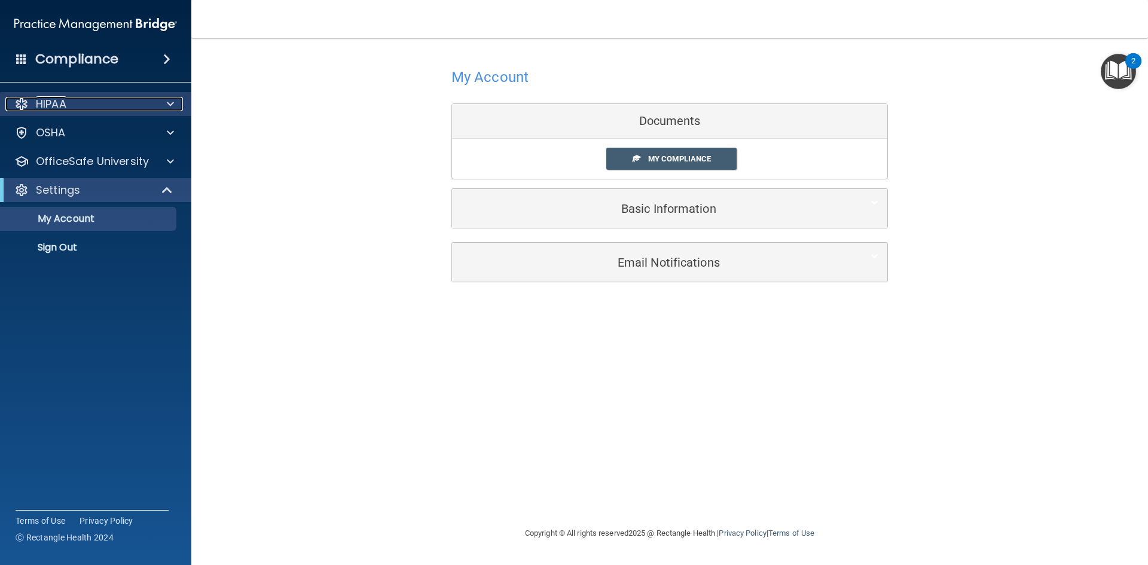
click at [58, 97] on p "HIPAA" at bounding box center [51, 104] width 31 height 14
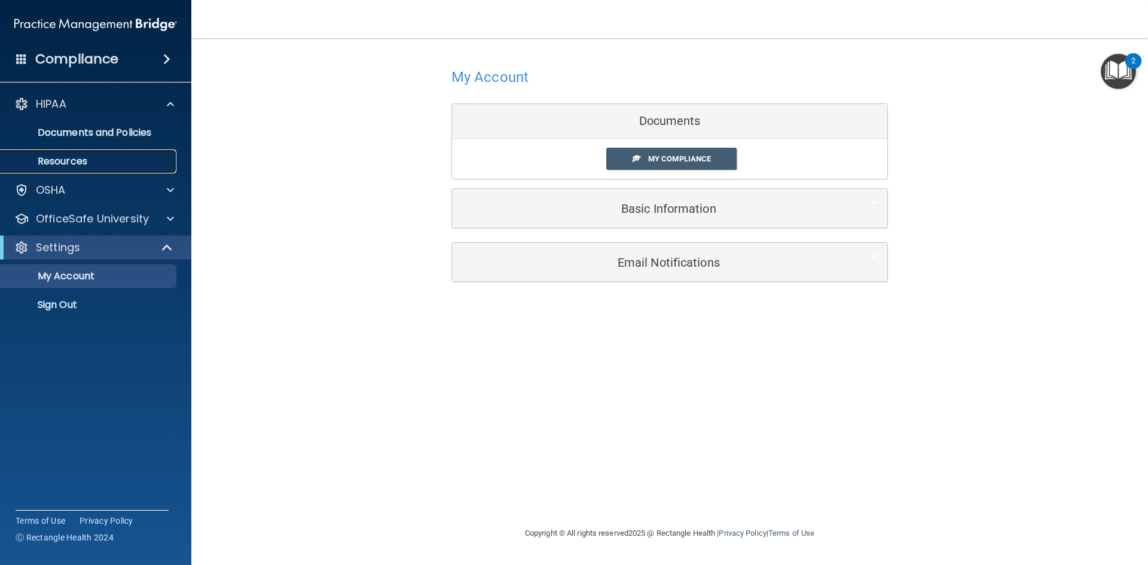
click at [80, 163] on p "Resources" at bounding box center [89, 162] width 163 height 12
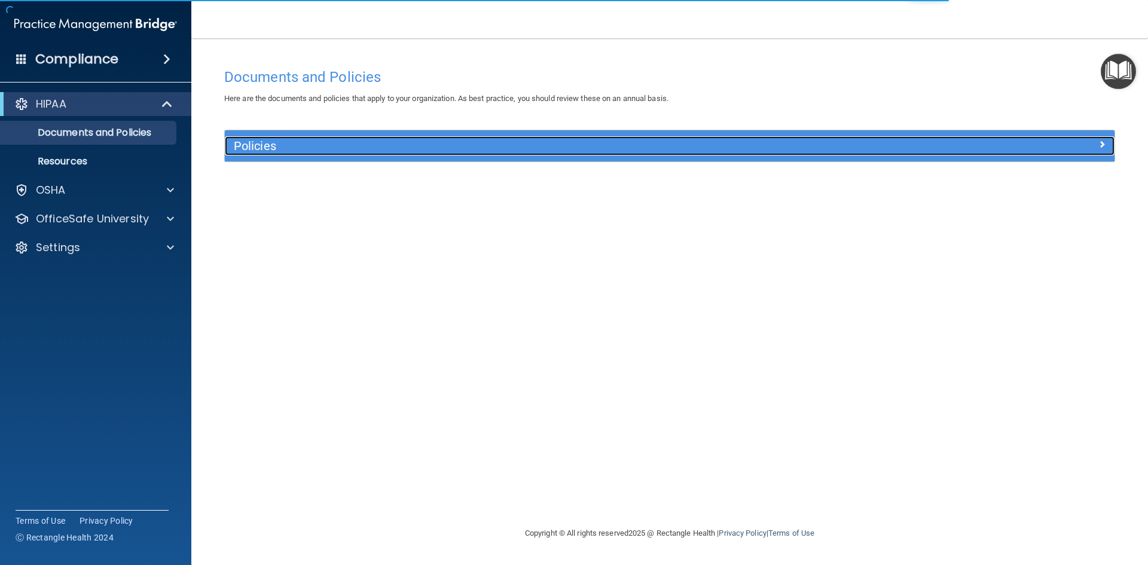
click at [376, 156] on div "Policies" at bounding box center [558, 145] width 667 height 19
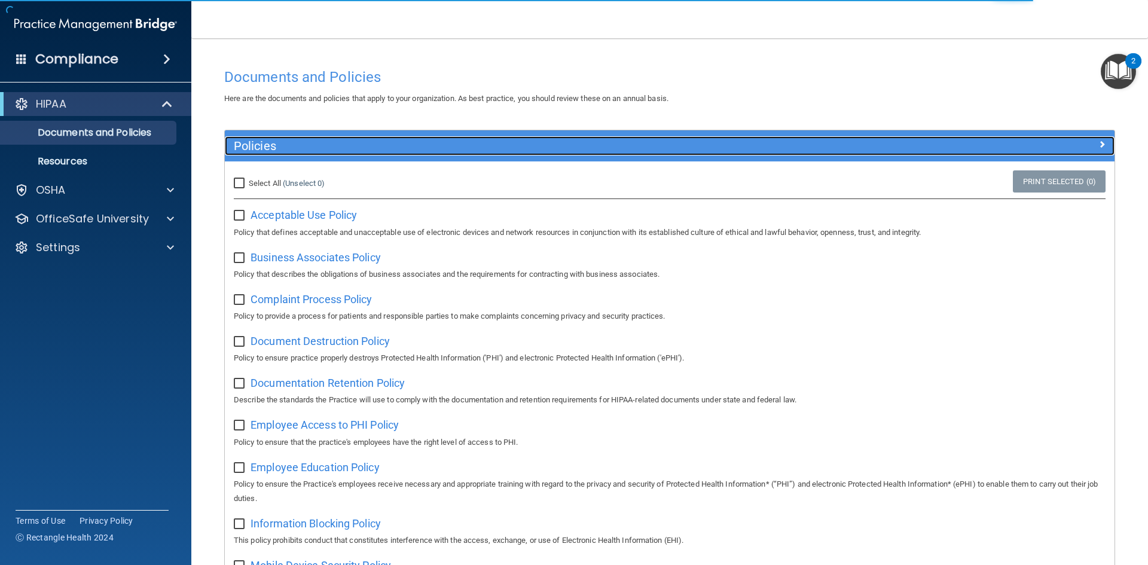
click at [376, 150] on h5 "Policies" at bounding box center [559, 145] width 650 height 13
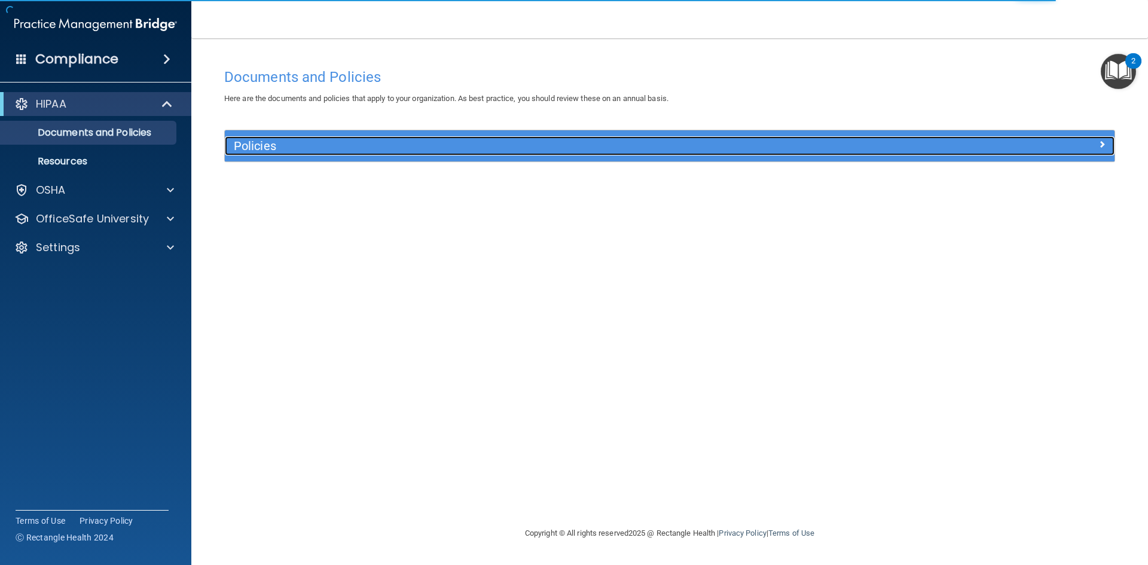
click at [379, 144] on h5 "Policies" at bounding box center [559, 145] width 650 height 13
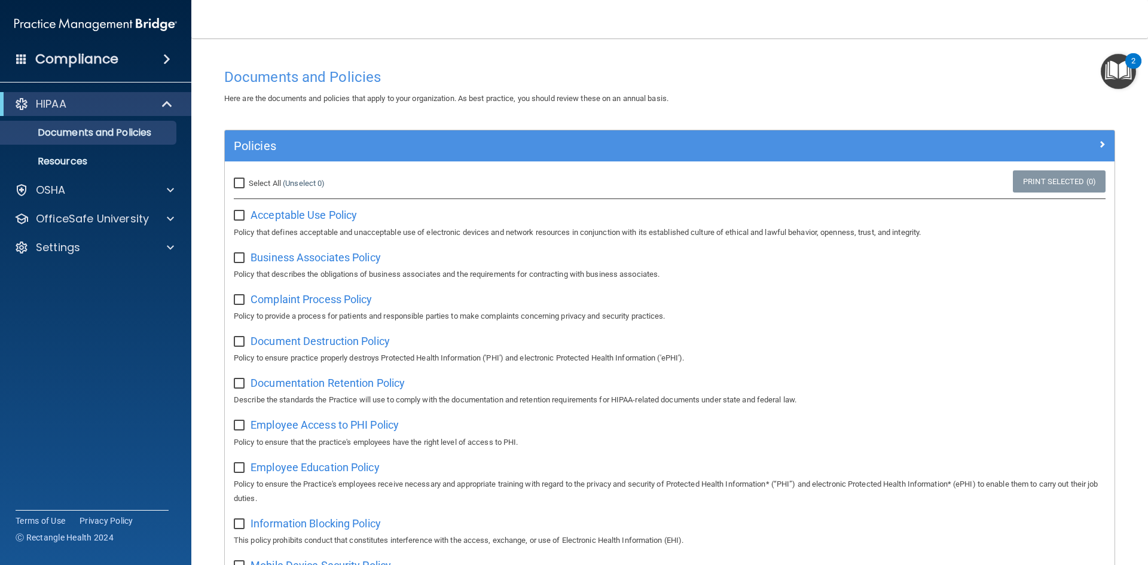
drag, startPoint x: 169, startPoint y: 116, endPoint x: 156, endPoint y: 103, distance: 18.6
click at [169, 117] on ul "Documents and Policies Report an Incident Business Associates Emergency Plannin…" at bounding box center [96, 144] width 217 height 57
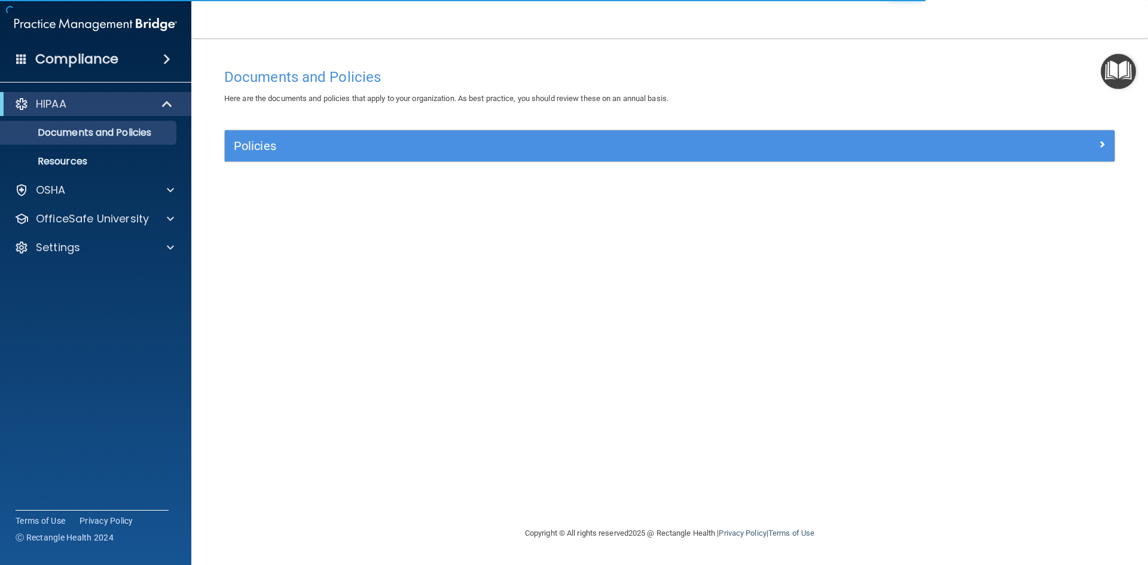
drag, startPoint x: 115, startPoint y: 73, endPoint x: 117, endPoint y: 65, distance: 7.9
click at [115, 73] on div "Compliance HIPAA Documents and Policies Report an Incident Business Associates …" at bounding box center [95, 282] width 191 height 565
drag, startPoint x: 108, startPoint y: 49, endPoint x: 115, endPoint y: 48, distance: 7.2
click at [115, 48] on div "Compliance" at bounding box center [95, 59] width 191 height 26
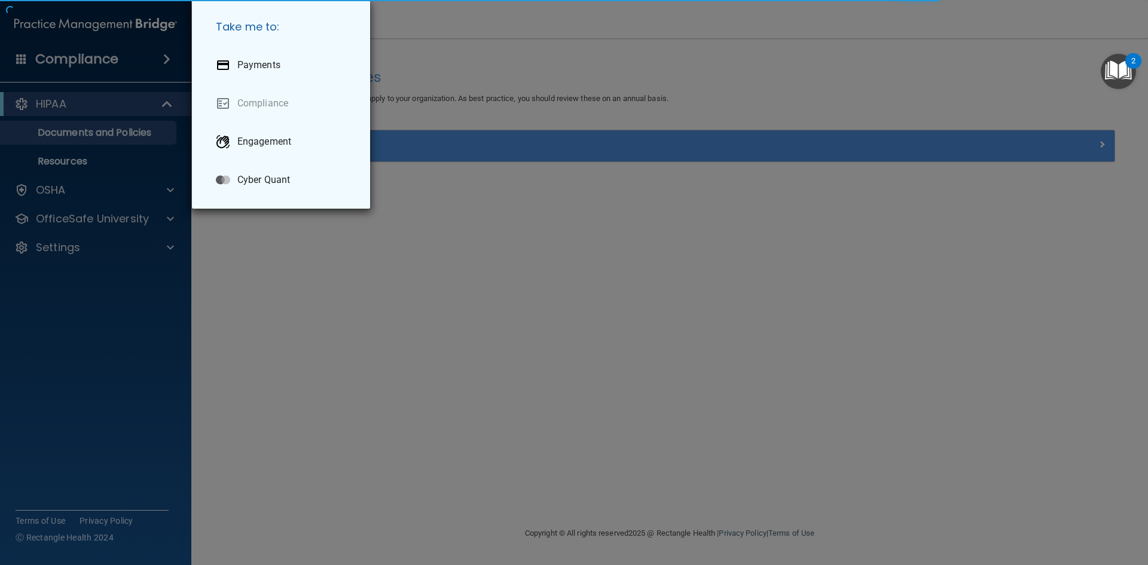
click at [181, 41] on div "Take me to: Payments Compliance Engagement Cyber Quant" at bounding box center [574, 282] width 1148 height 565
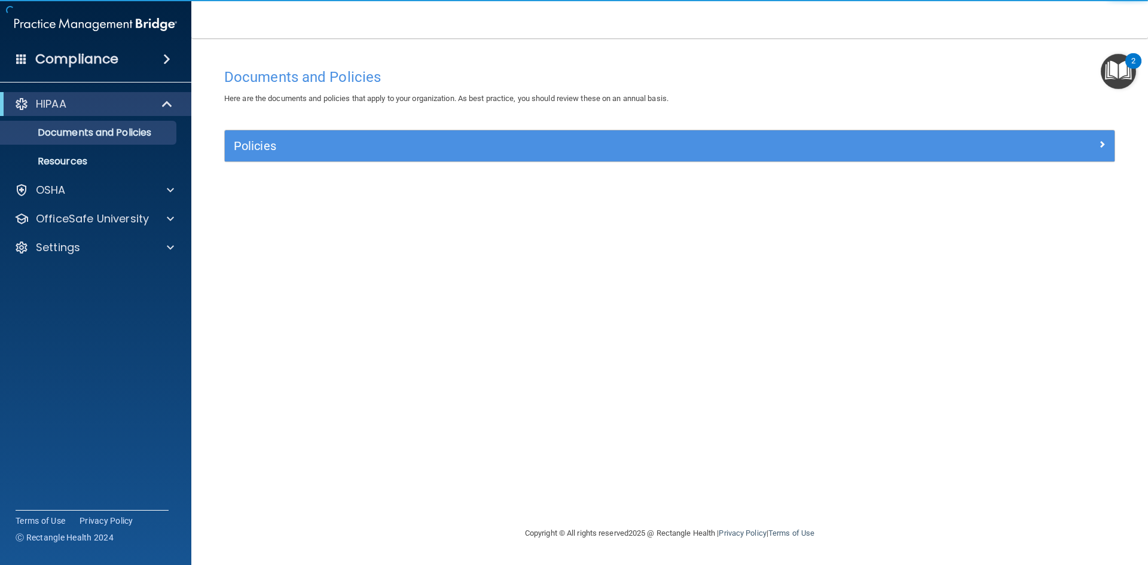
click at [23, 62] on span at bounding box center [21, 58] width 11 height 11
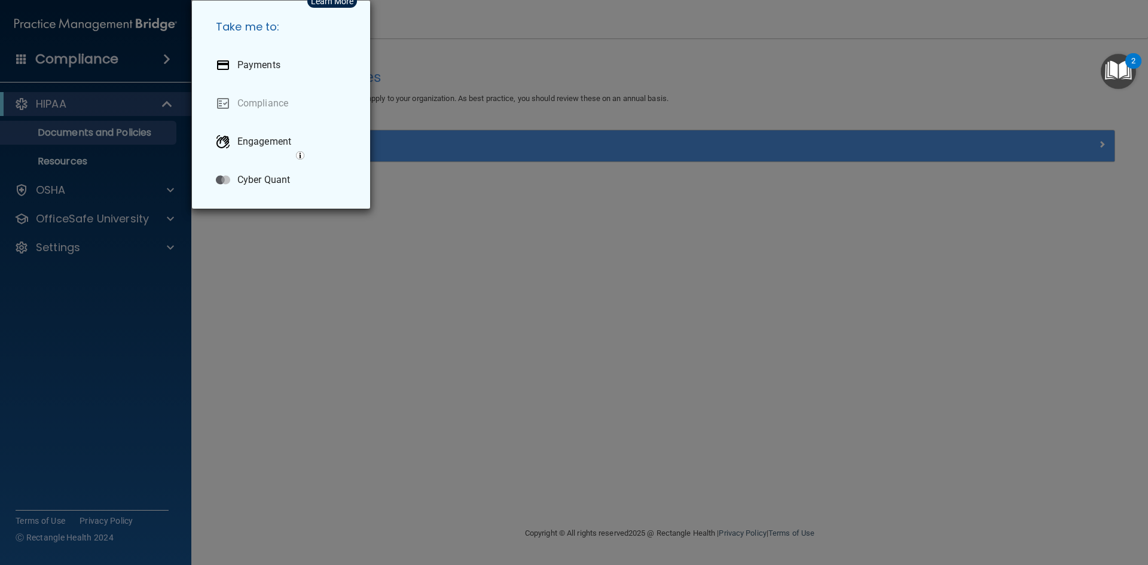
click at [35, 59] on div "Take me to: Payments Compliance Engagement Cyber Quant" at bounding box center [574, 282] width 1148 height 565
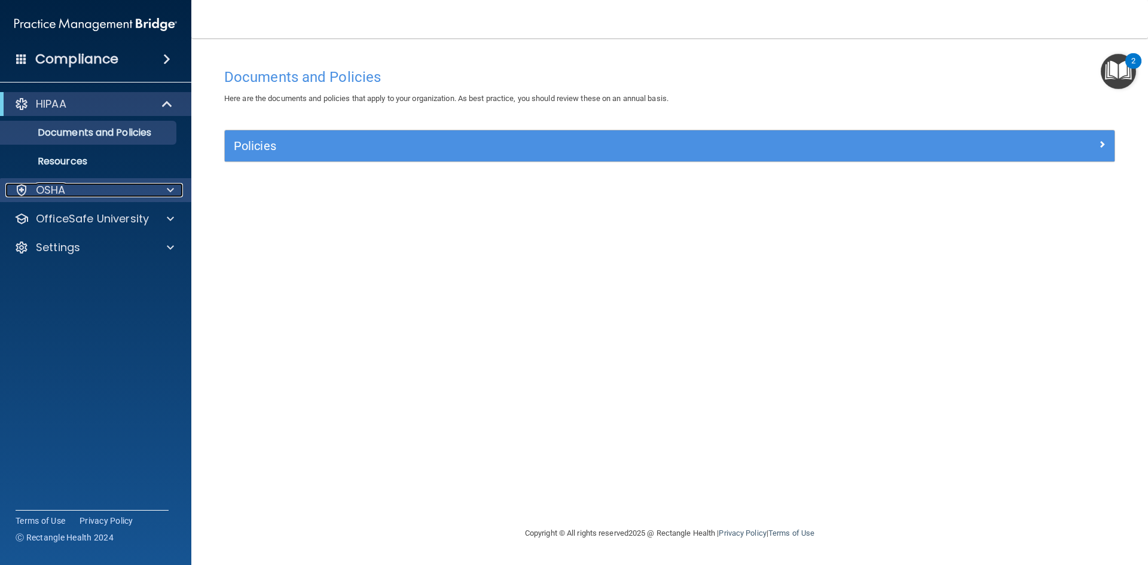
click at [73, 183] on div "OSHA" at bounding box center [79, 190] width 148 height 14
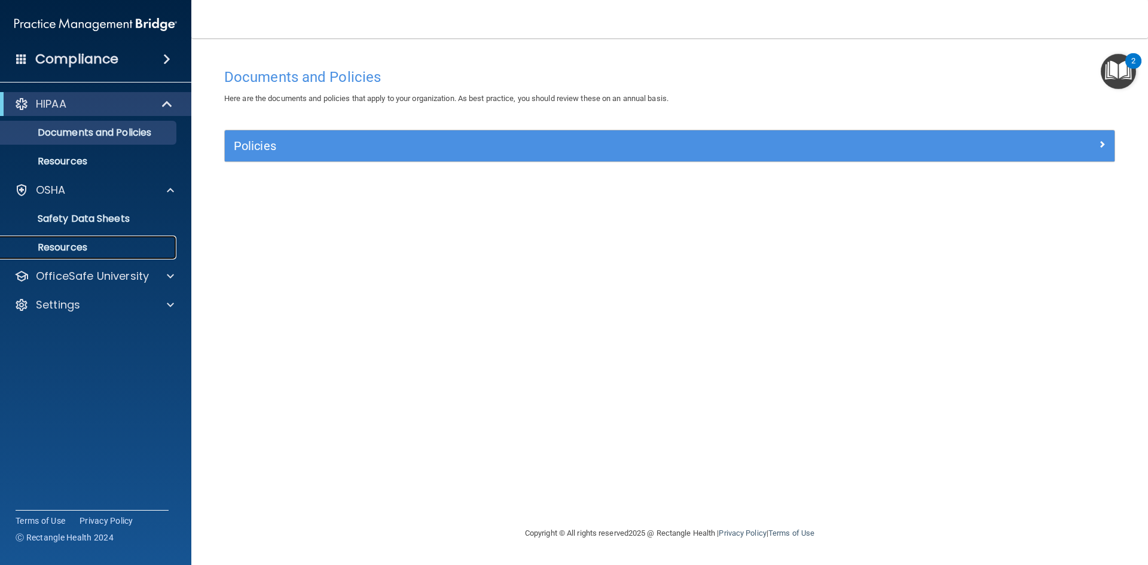
click at [81, 246] on p "Resources" at bounding box center [89, 248] width 163 height 12
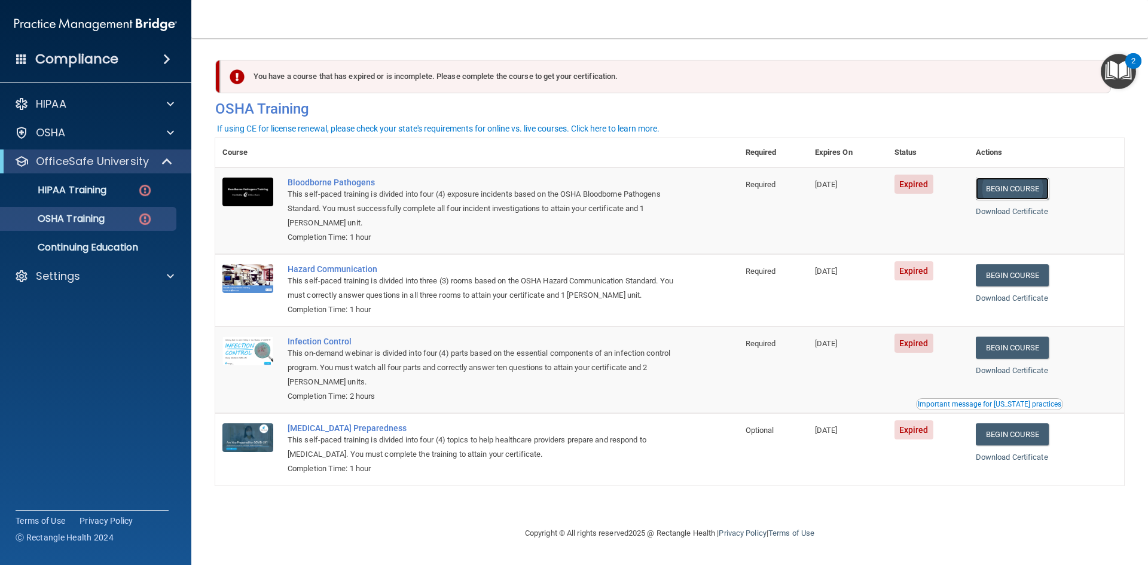
click at [1025, 193] on link "Begin Course" at bounding box center [1012, 189] width 73 height 22
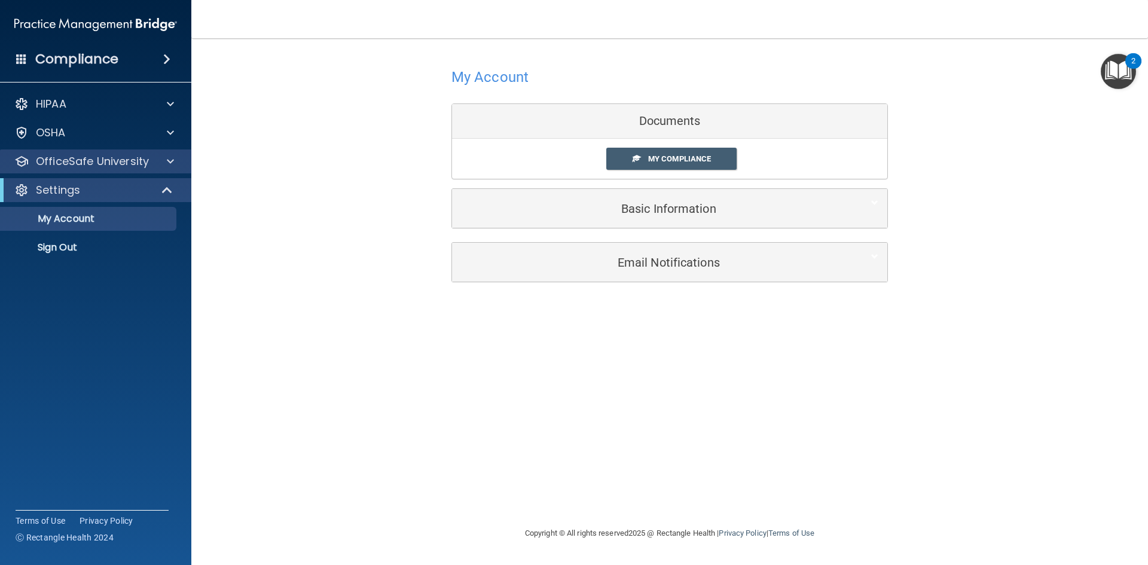
click at [166, 153] on div "OfficeSafe University" at bounding box center [96, 162] width 192 height 24
click at [172, 167] on span at bounding box center [170, 161] width 7 height 14
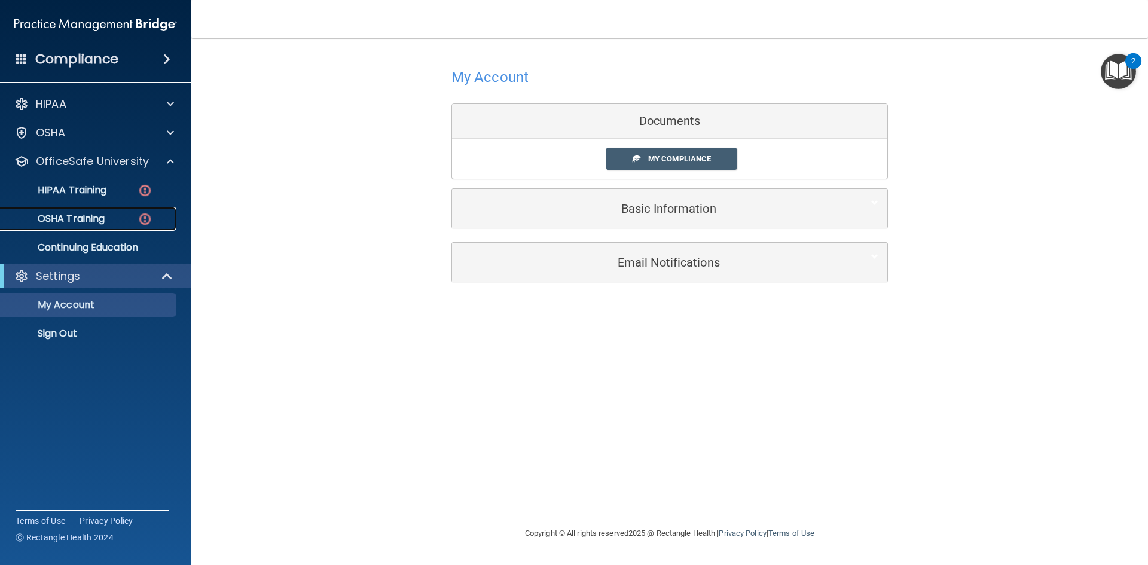
click at [109, 216] on div "OSHA Training" at bounding box center [89, 219] width 163 height 12
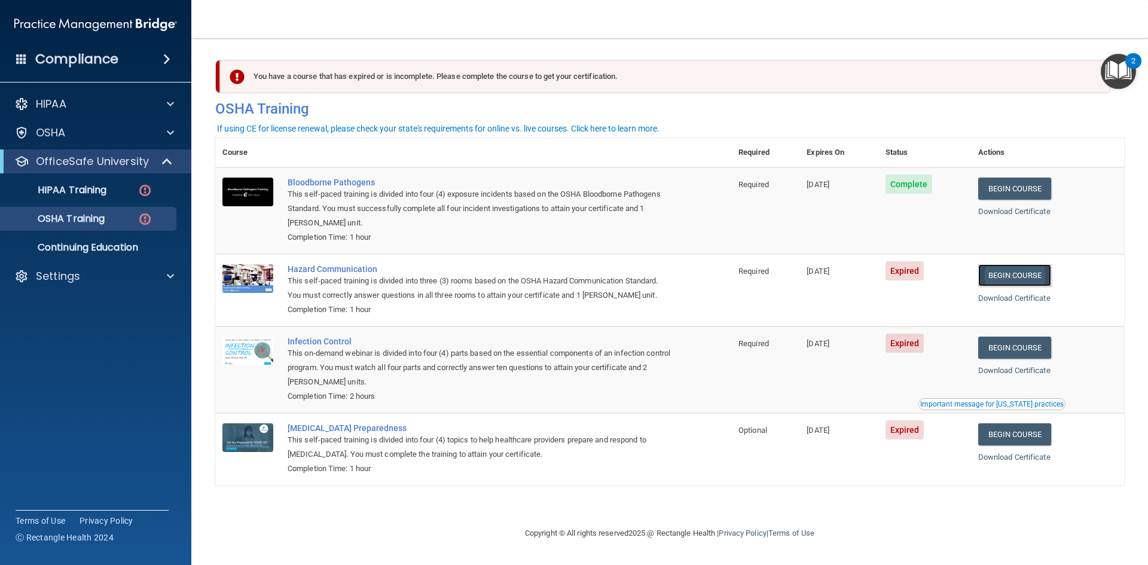
click at [1020, 273] on link "Begin Course" at bounding box center [1015, 275] width 73 height 22
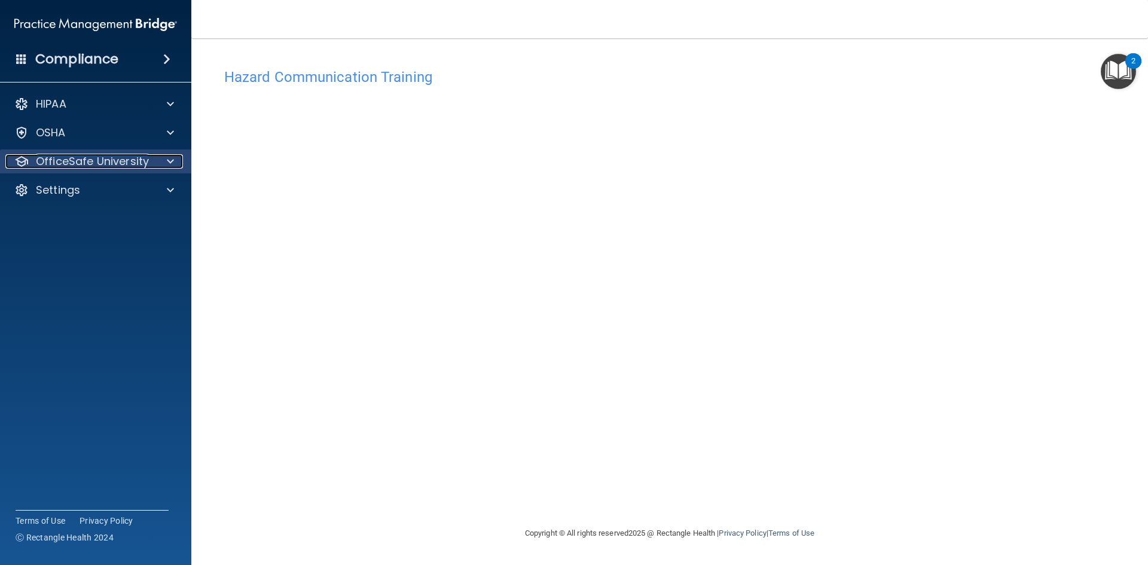
click at [154, 163] on div at bounding box center [169, 161] width 30 height 14
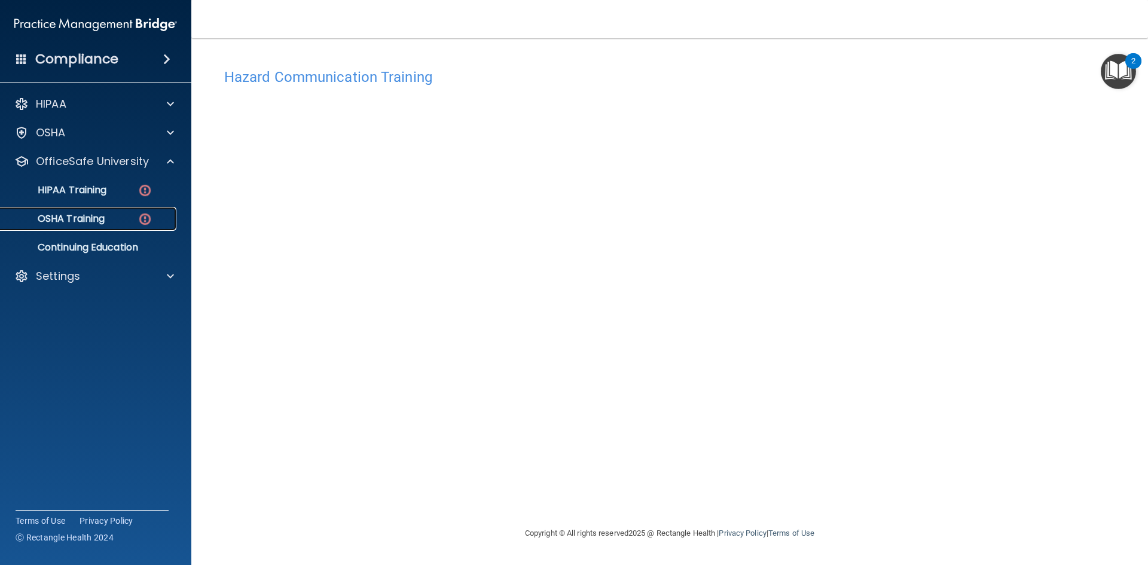
click at [123, 216] on div "OSHA Training" at bounding box center [89, 219] width 163 height 12
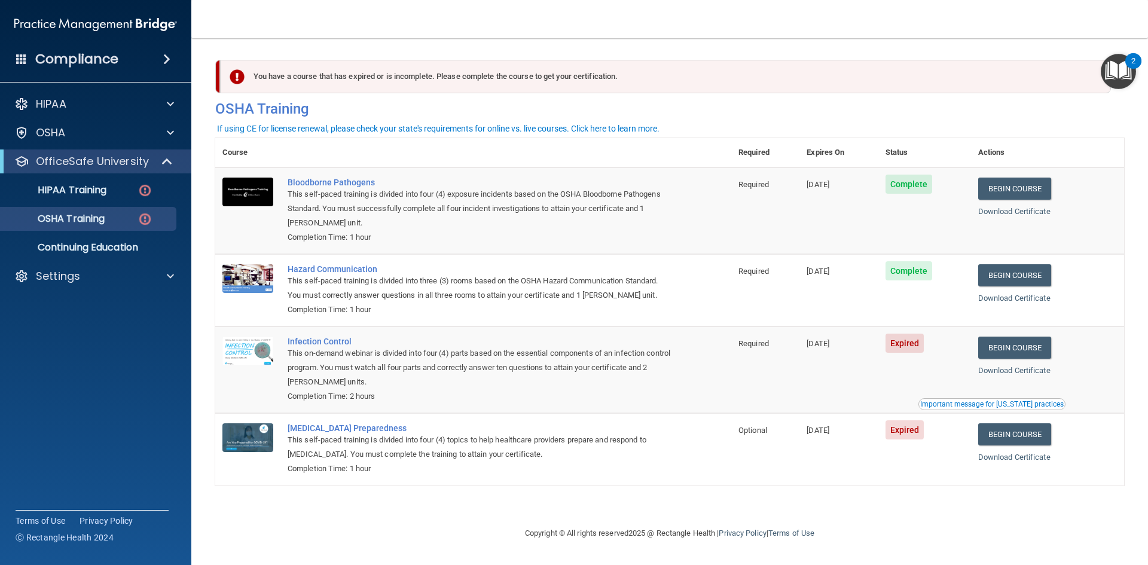
click at [917, 345] on span "Expired" at bounding box center [905, 343] width 39 height 19
click at [1011, 343] on link "Begin Course" at bounding box center [1015, 348] width 73 height 22
